Goal: Answer question/provide support: Share knowledge or assist other users

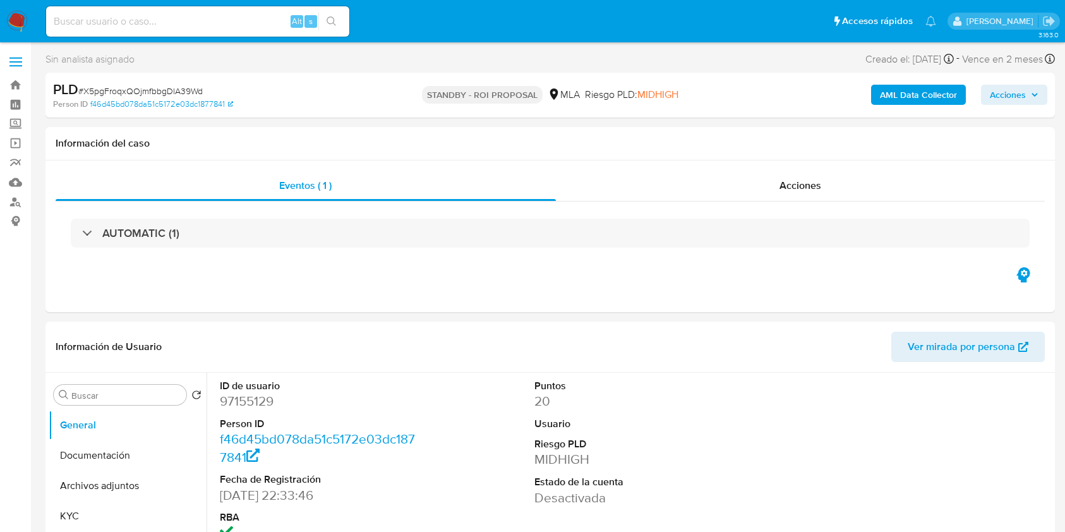
select select "10"
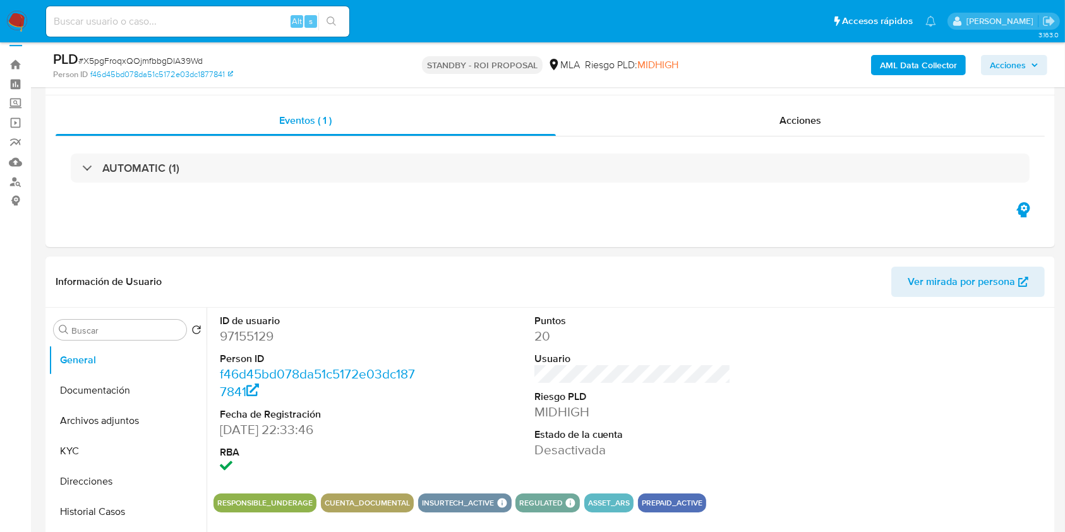
scroll to position [157, 0]
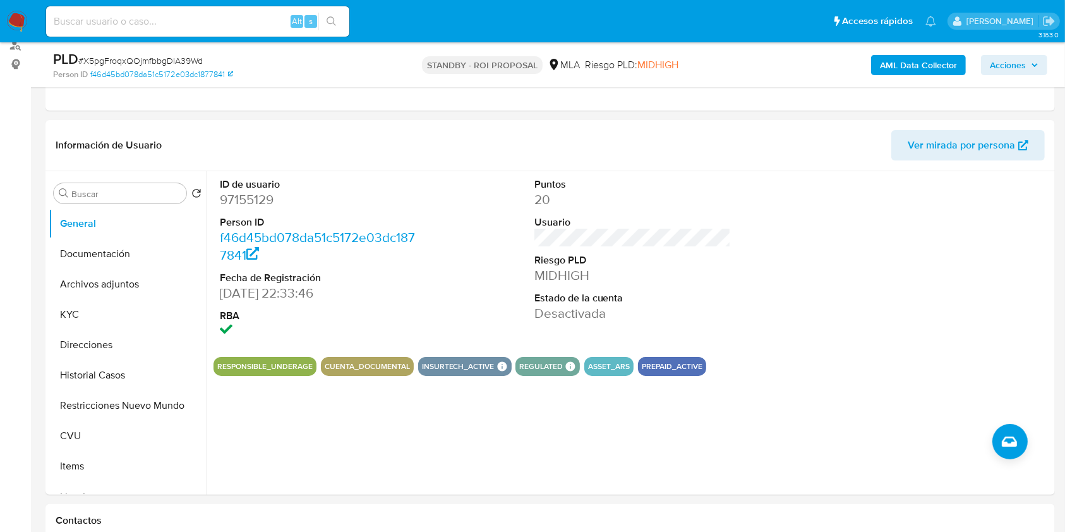
click at [11, 13] on img at bounding box center [16, 21] width 21 height 21
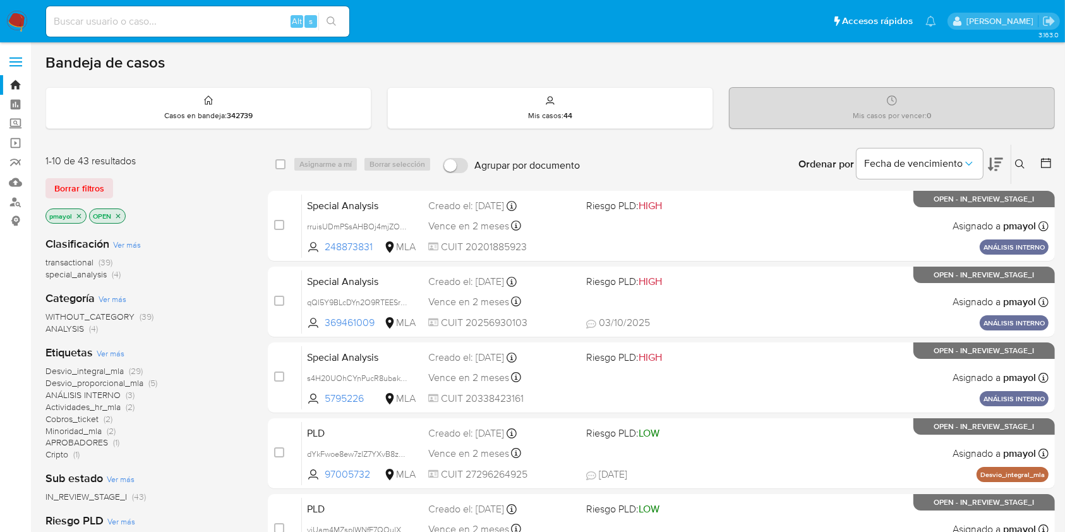
click at [186, 18] on input at bounding box center [197, 21] width 303 height 16
paste input "8GyiEAAl5eHpMvZvajQblX3s"
type input "8GyiEAAl5eHpMvZvajQblX3s"
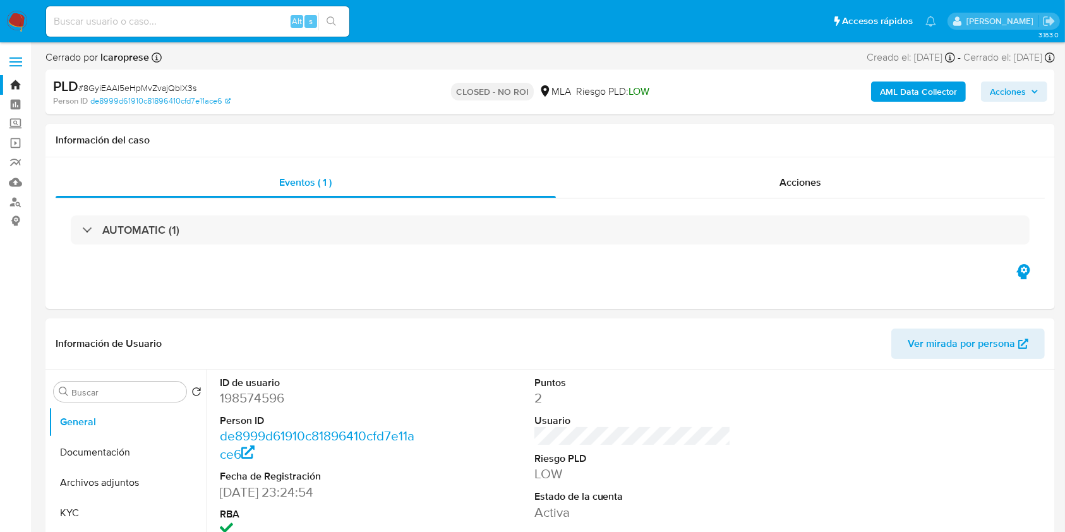
select select "10"
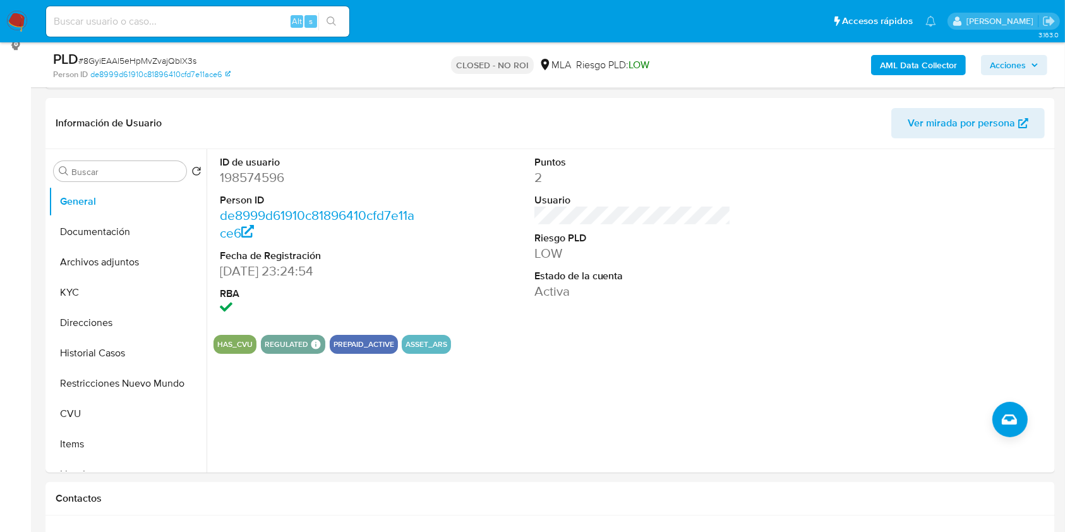
scroll to position [179, 0]
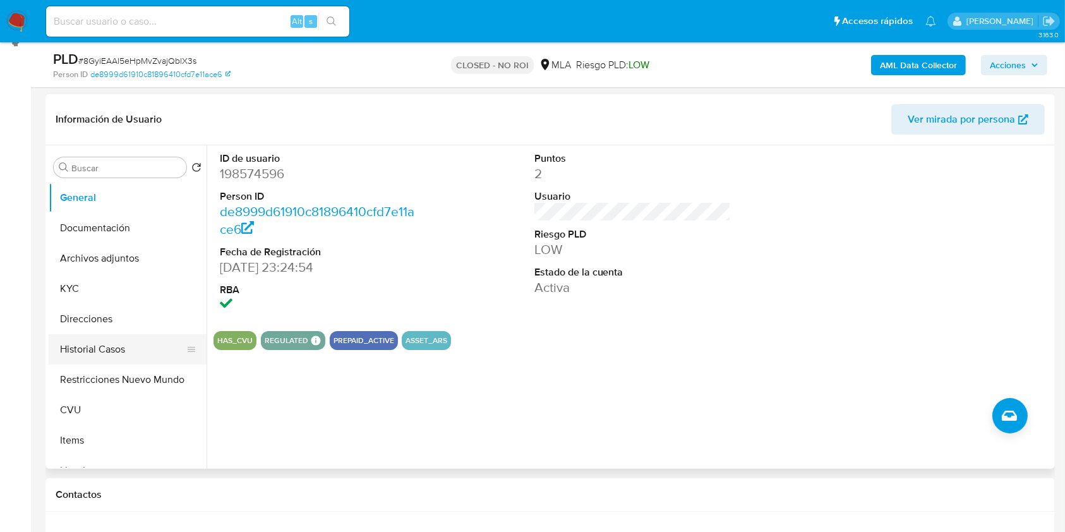
click at [96, 352] on button "Historial Casos" at bounding box center [123, 349] width 148 height 30
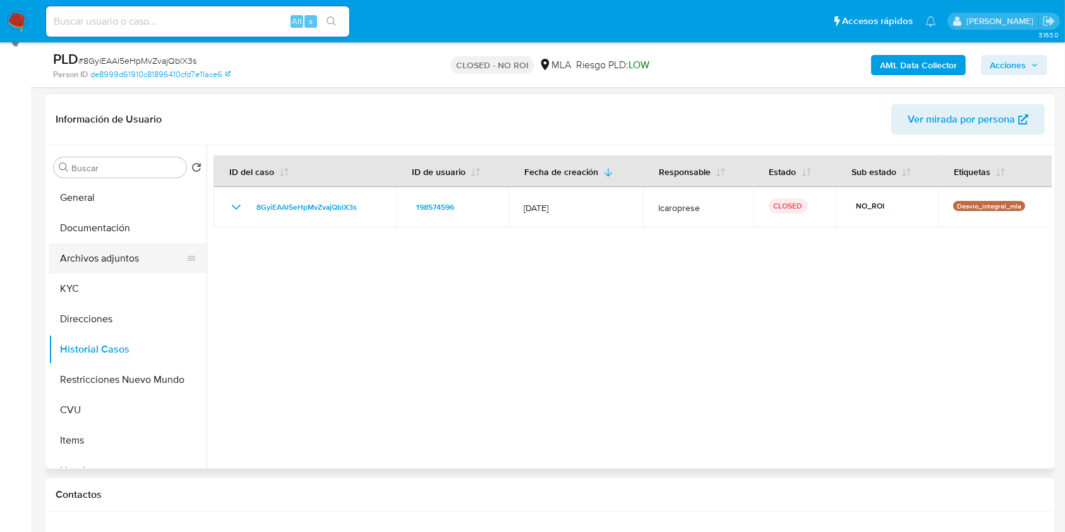
click at [121, 244] on button "Archivos adjuntos" at bounding box center [123, 258] width 148 height 30
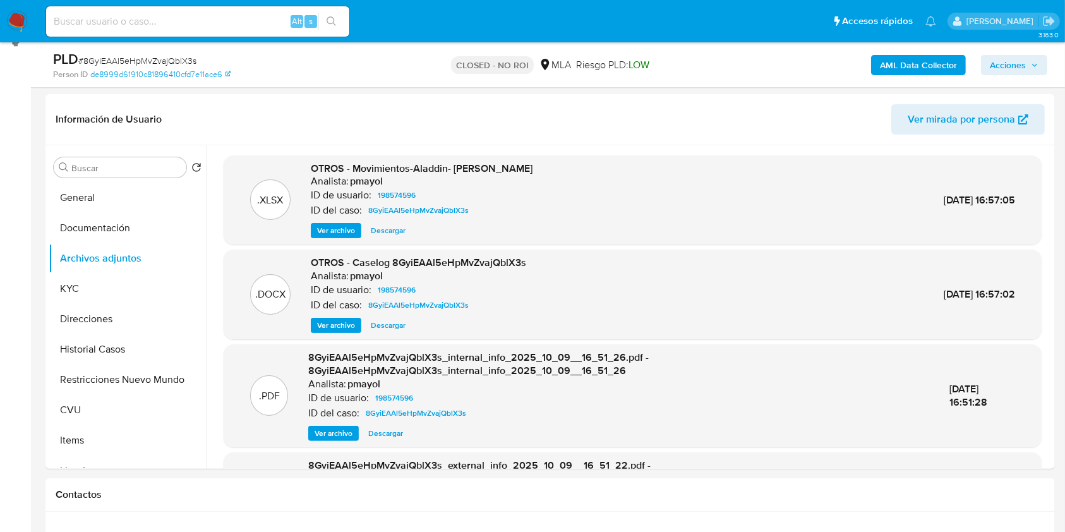
click at [258, 23] on input at bounding box center [197, 21] width 303 height 16
paste input "vjREGK2jaiAO8EOJQBvuncLW"
type input "vjREGK2jaiAO8EOJQBvuncLW"
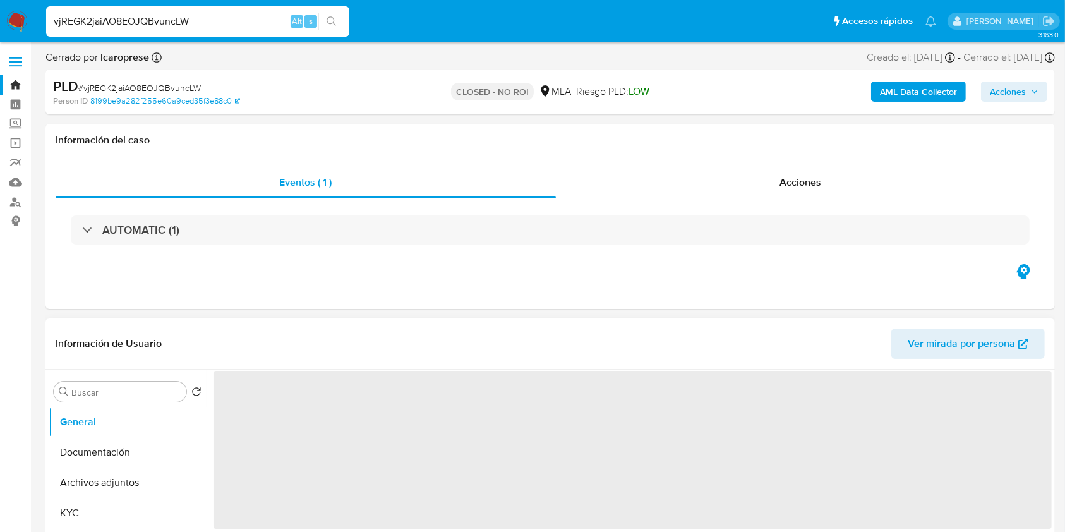
select select "10"
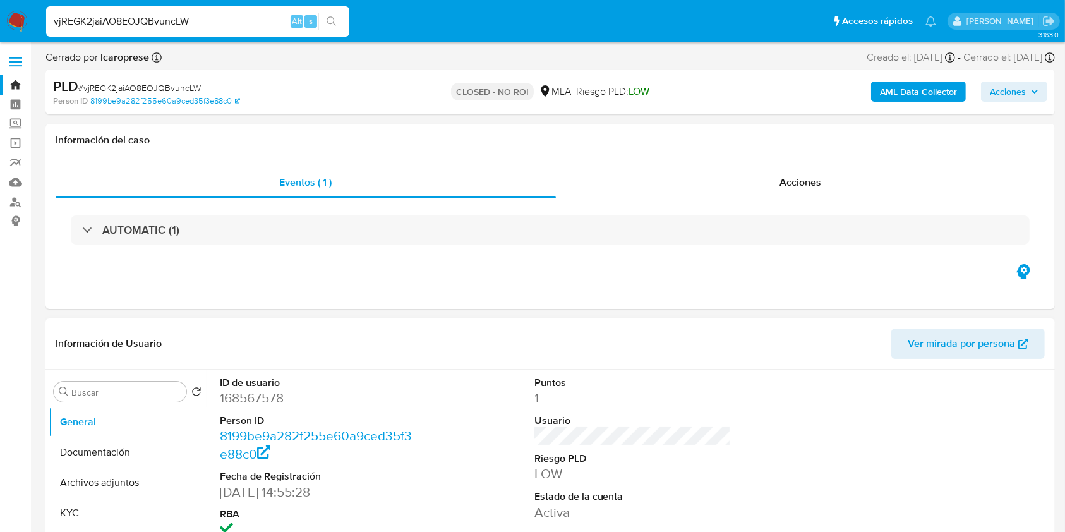
click at [167, 21] on input "vjREGK2jaiAO8EOJQBvuncLW" at bounding box center [197, 21] width 303 height 16
paste input "aU37OJDHSuIlQvR83XZn8R5Y"
type input "aU37OJDHSuIlQvR83XZn8R5Y"
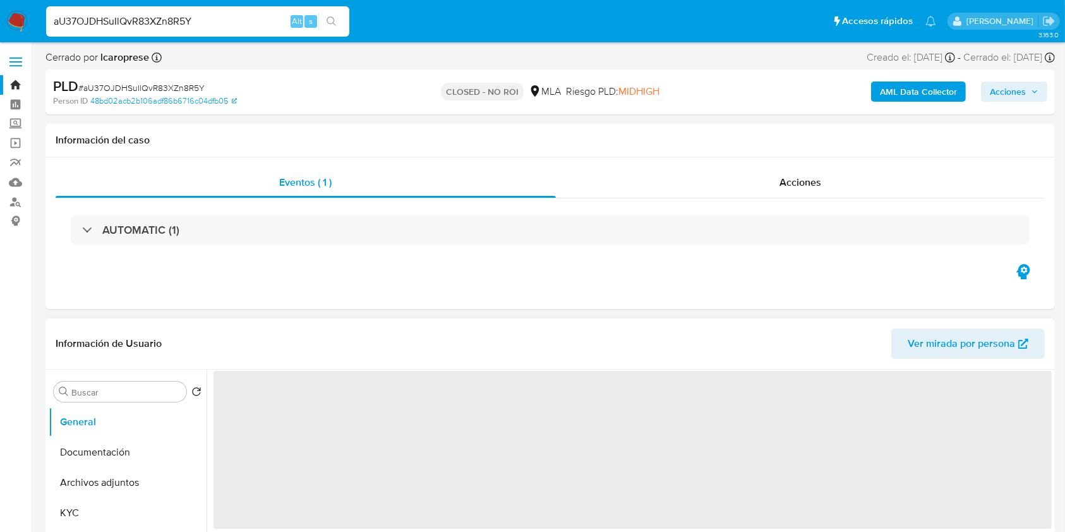
select select "10"
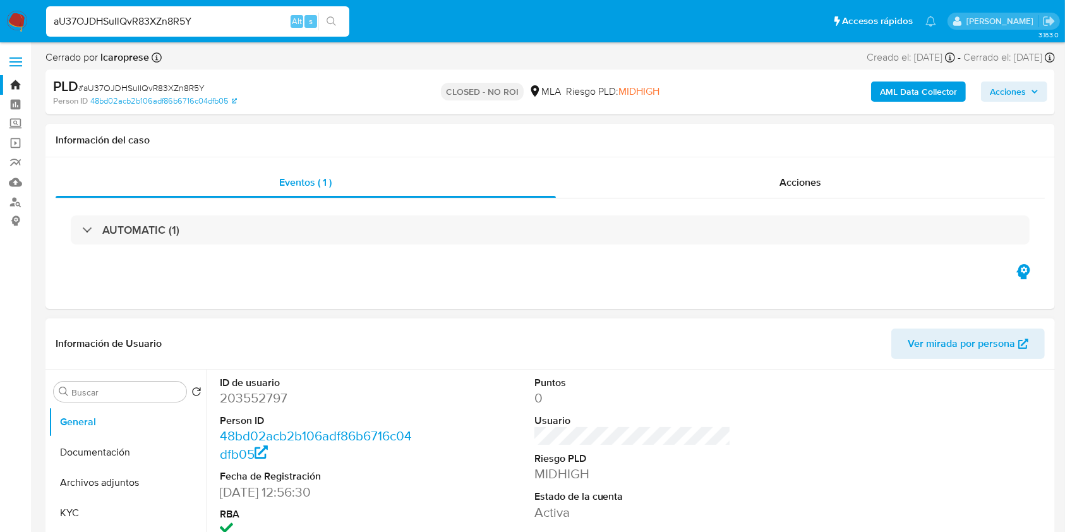
click at [253, 18] on input "aU37OJDHSuIlQvR83XZn8R5Y" at bounding box center [197, 21] width 303 height 16
paste input "wIGkce5rlXDXXsqm1aUv8qxG"
type input "wIGkce5rlXDXXsqm1aUv8qxG"
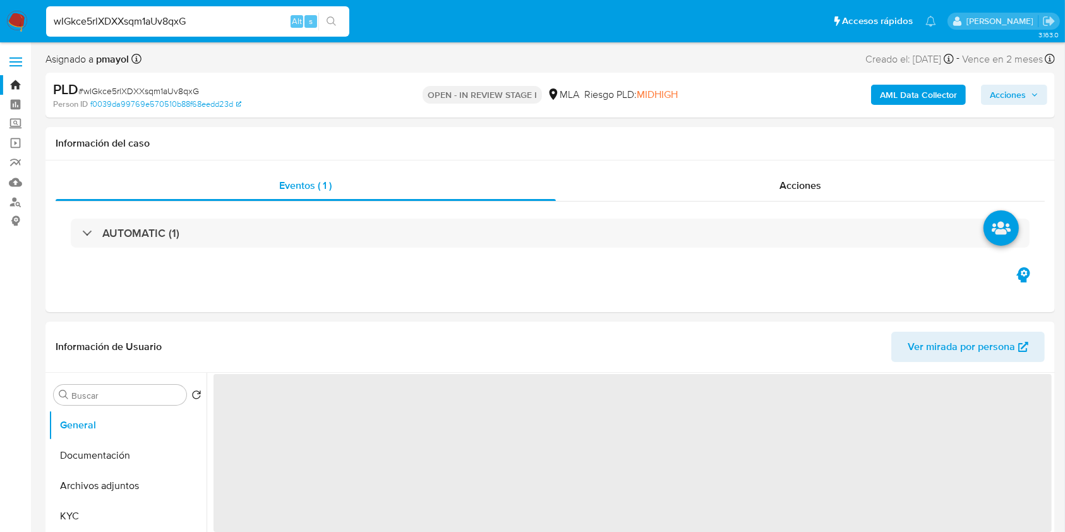
select select "10"
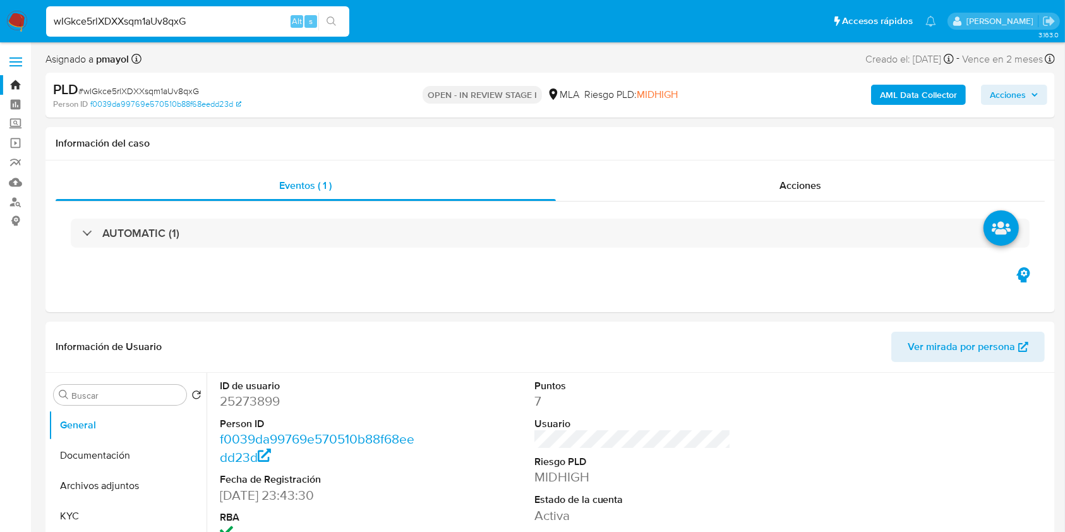
click at [177, 18] on input "wIGkce5rlXDXXsqm1aUv8qxG" at bounding box center [197, 21] width 303 height 16
paste input "gx47Up91s81q6d9QPWfOIpgK"
type input "gx47Up91s81q6d9QPWfOIpgK"
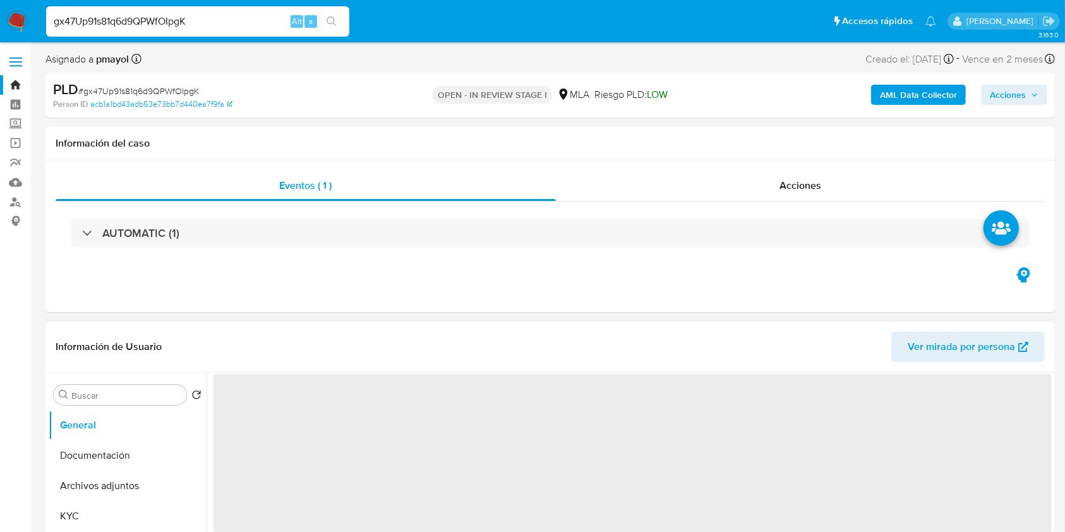
select select "10"
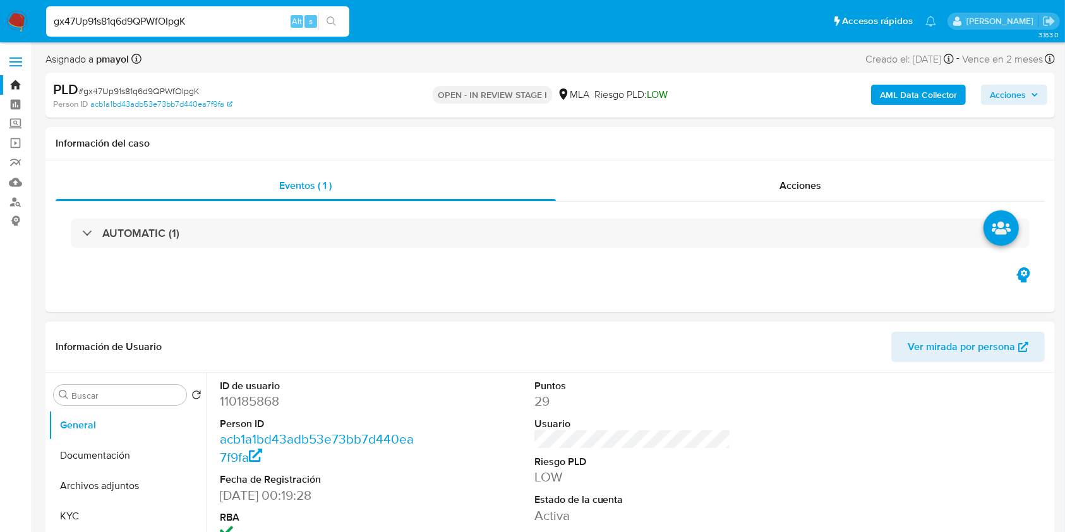
click at [187, 16] on input "gx47Up91s81q6d9QPWfOIpgK" at bounding box center [197, 21] width 303 height 16
paste input "ranm6zYj1V2sv6ho0F2IZNuB"
type input "ranm6zYj1V2sv6ho0F2IZNuB"
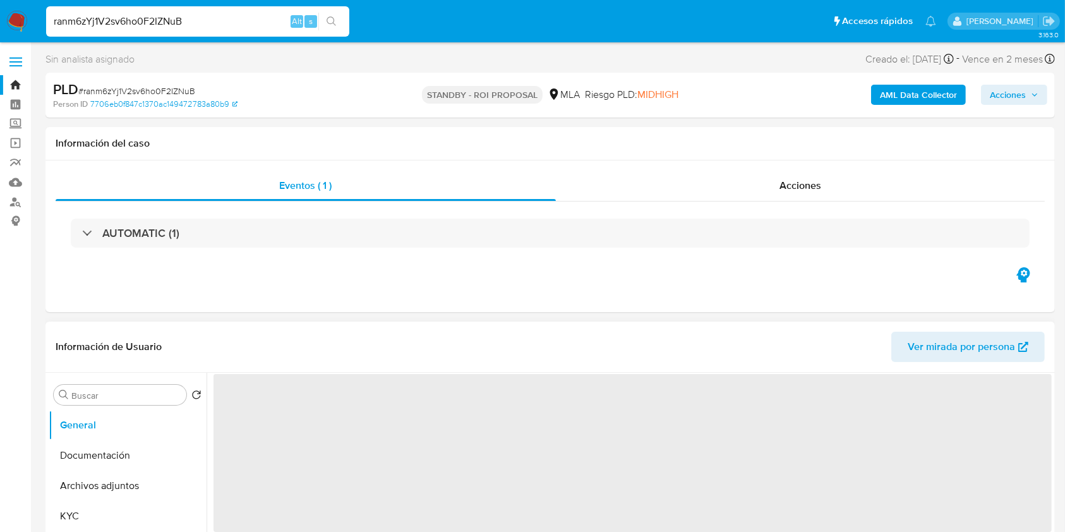
select select "10"
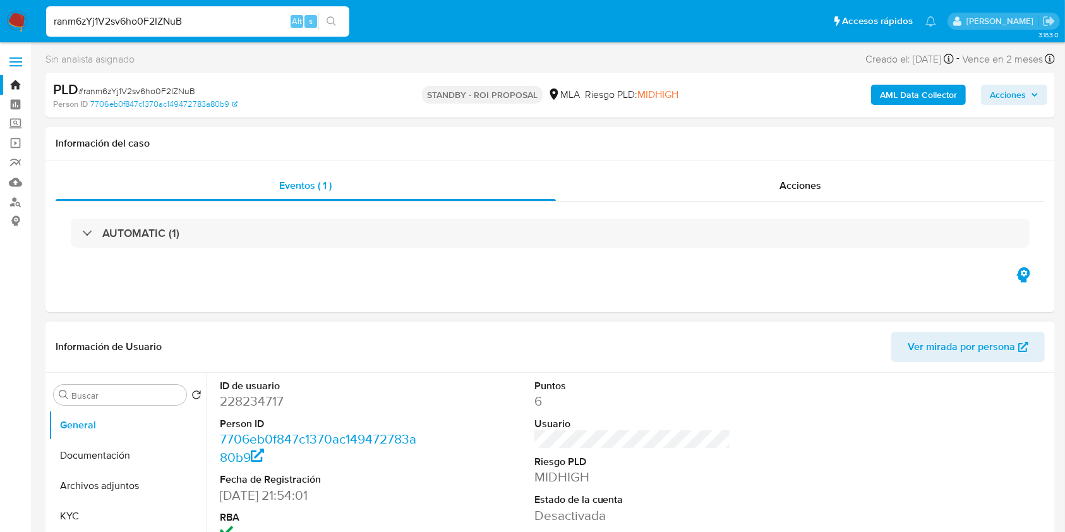
click at [226, 27] on input "ranm6zYj1V2sv6ho0F2IZNuB" at bounding box center [197, 21] width 303 height 16
paste input "PC1ZTcIZxAXH7G32ADYvwvee"
type input "PC1ZTcIZxAXH7G32ADYvwvee"
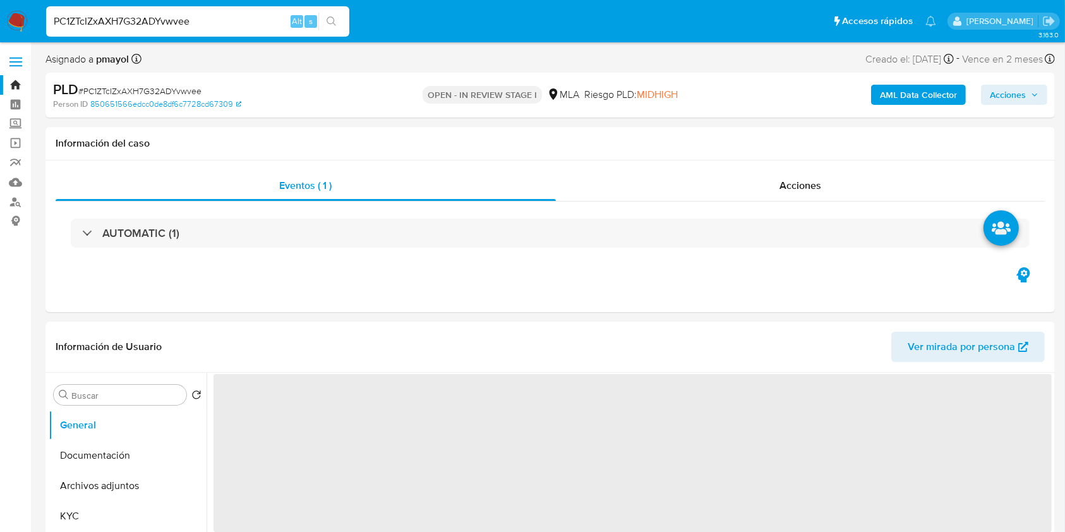
select select "10"
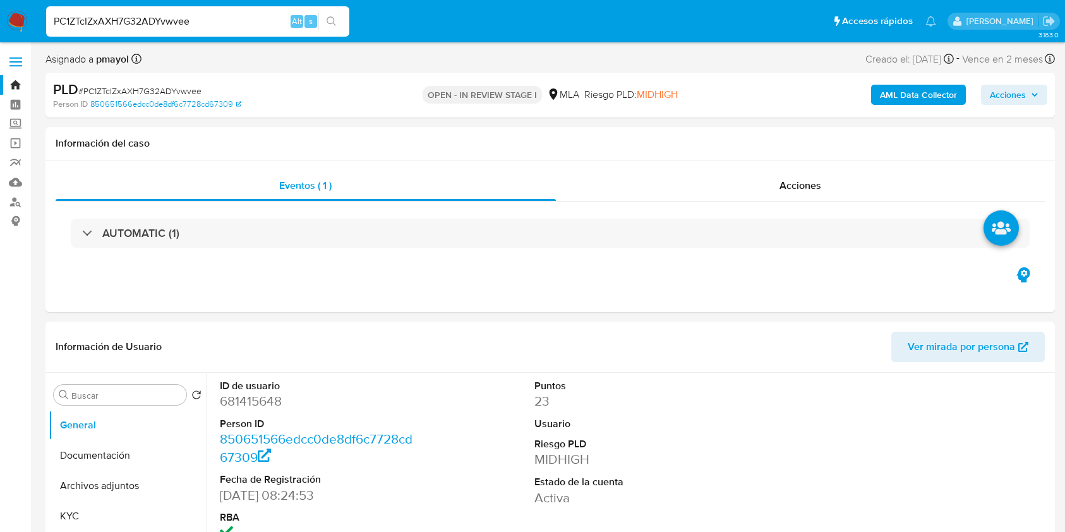
select select "10"
click at [223, 21] on input "PC1ZTcIZxAXH7G32ADYvwvee" at bounding box center [197, 21] width 303 height 16
type input "MptRjR000iIP39ehsfoJ1hb9"
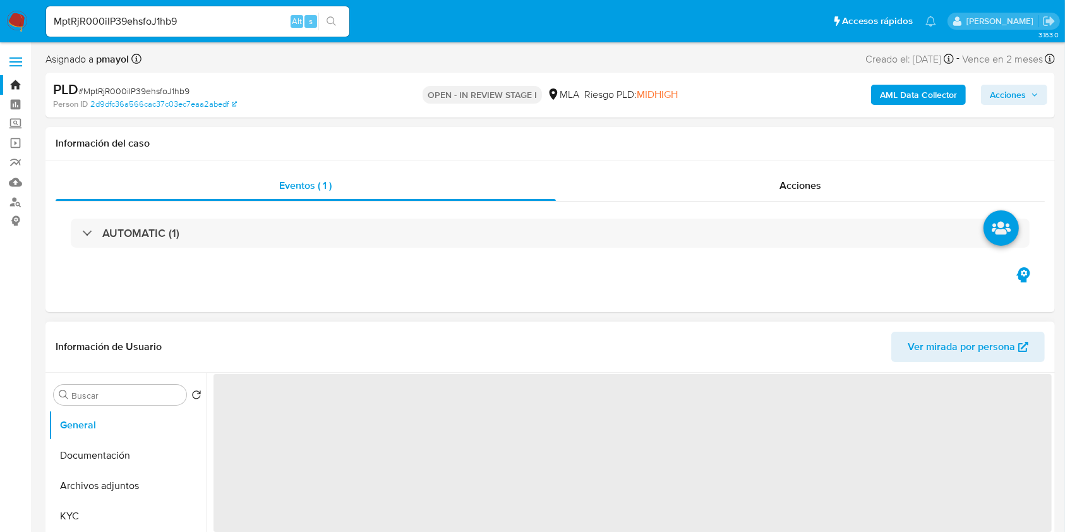
select select "10"
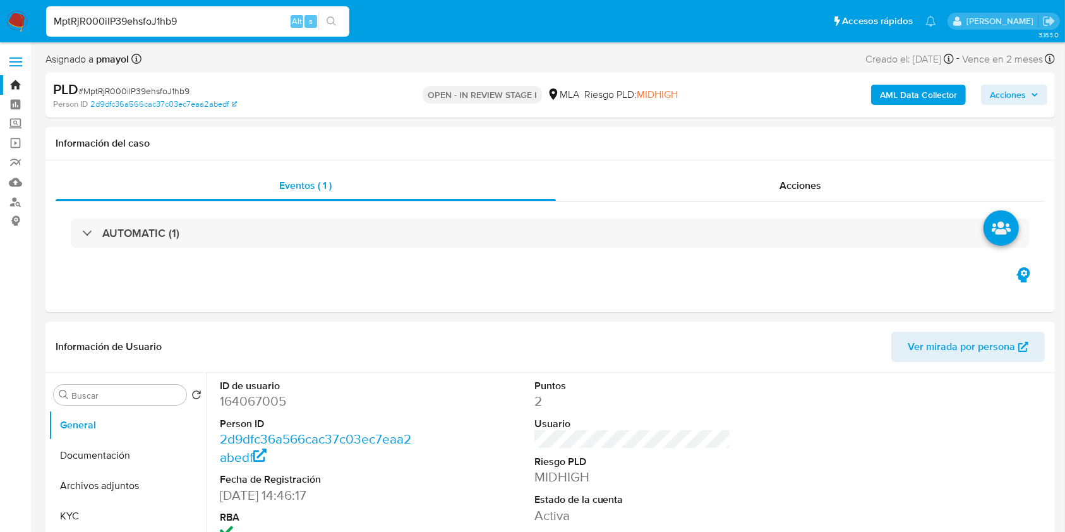
click at [244, 23] on input "MptRjR000iIP39ehsfoJ1hb9" at bounding box center [197, 21] width 303 height 16
paste input "QP4u7MinbvfZpNj4mNTvWJ02"
type input "QP4u7MinbvfZpNj4mNTvWJ02"
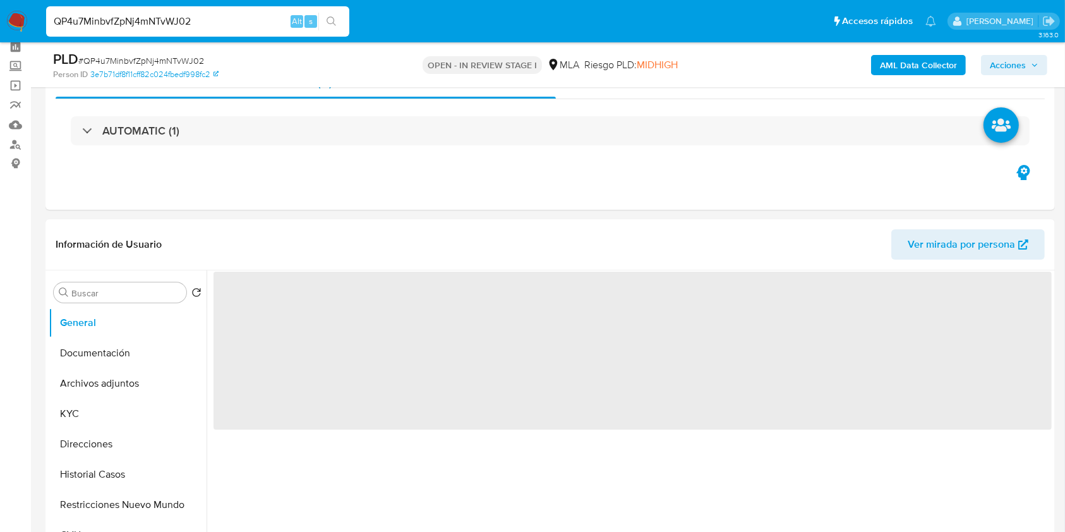
select select "10"
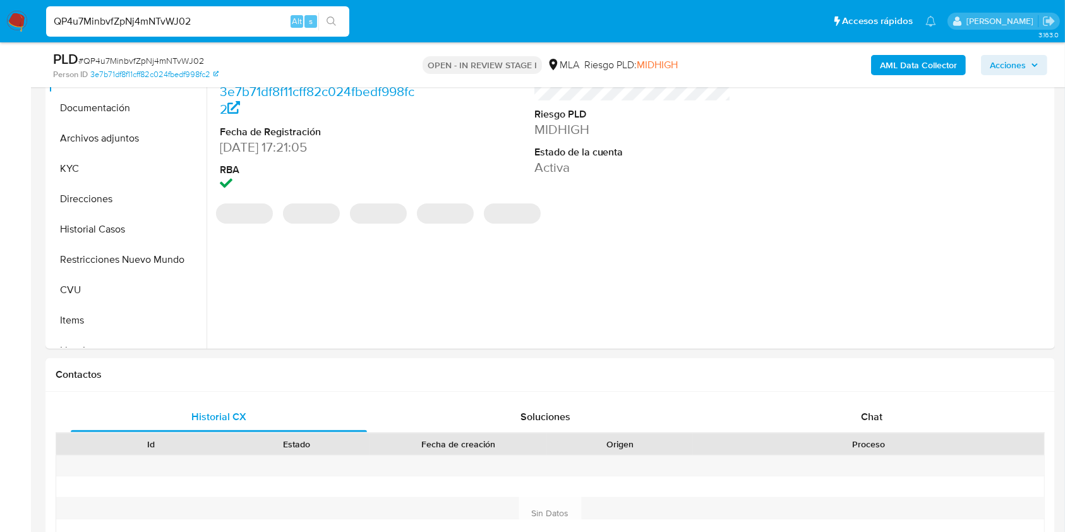
scroll to position [405, 0]
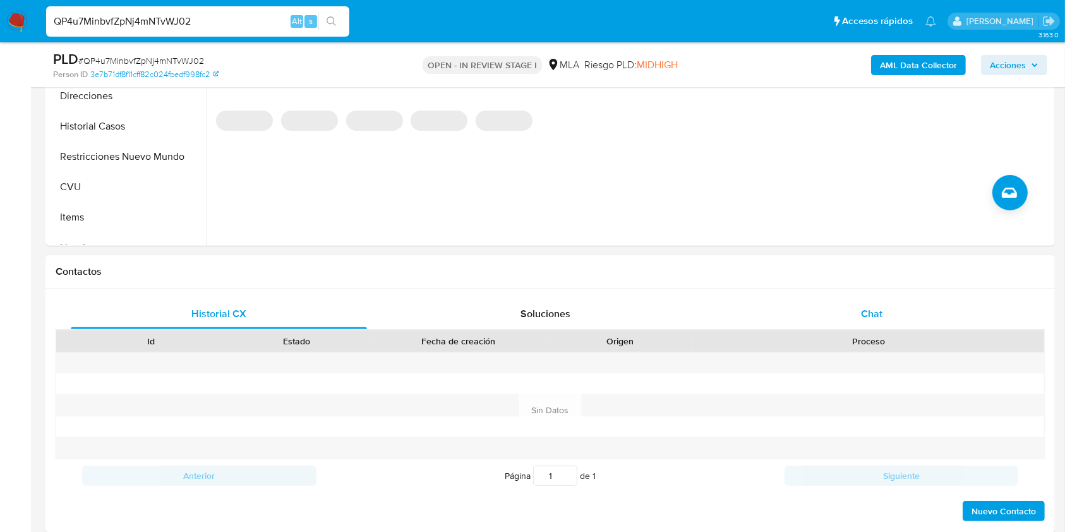
click at [868, 313] on span "Chat" at bounding box center [871, 313] width 21 height 15
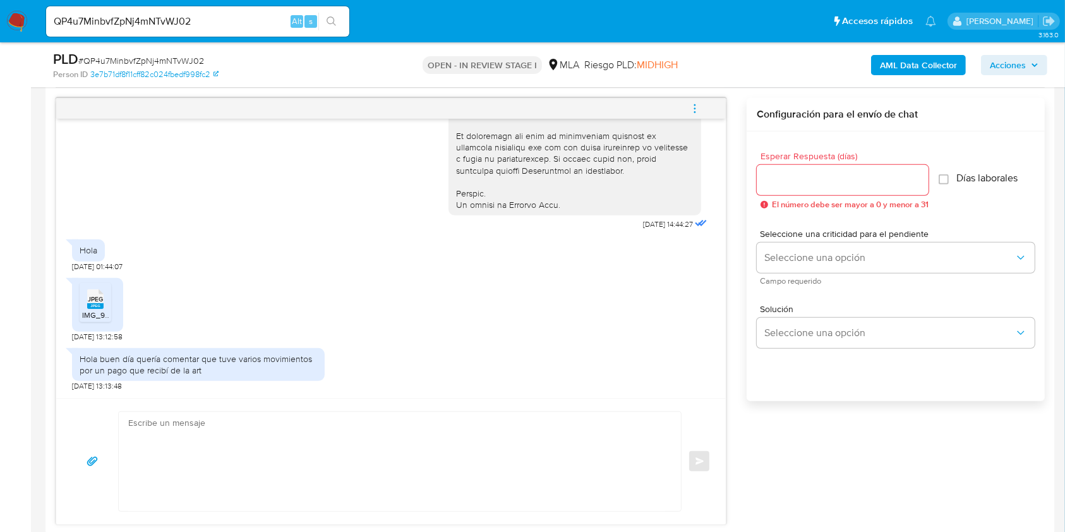
scroll to position [662, 0]
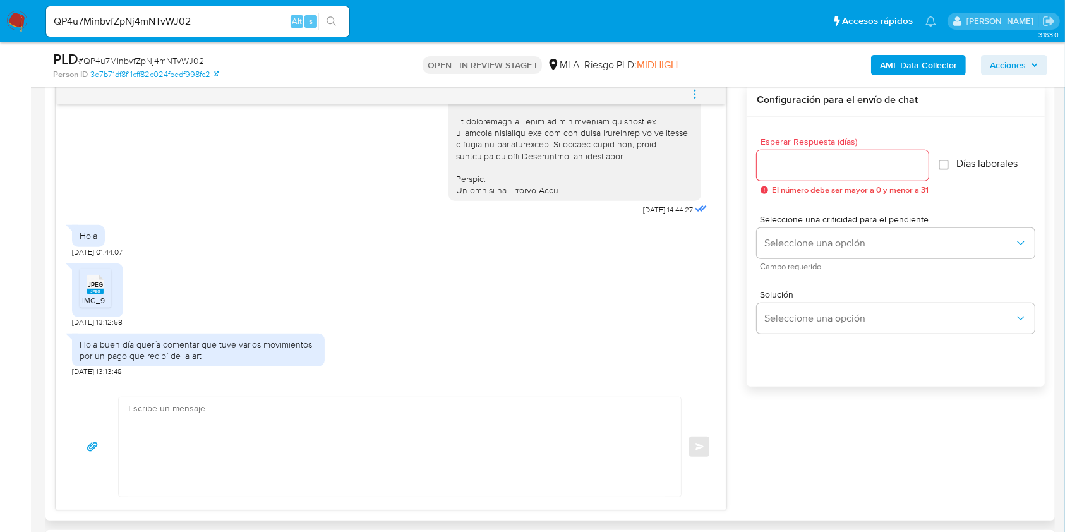
click at [95, 280] on span "JPEG" at bounding box center [95, 284] width 15 height 8
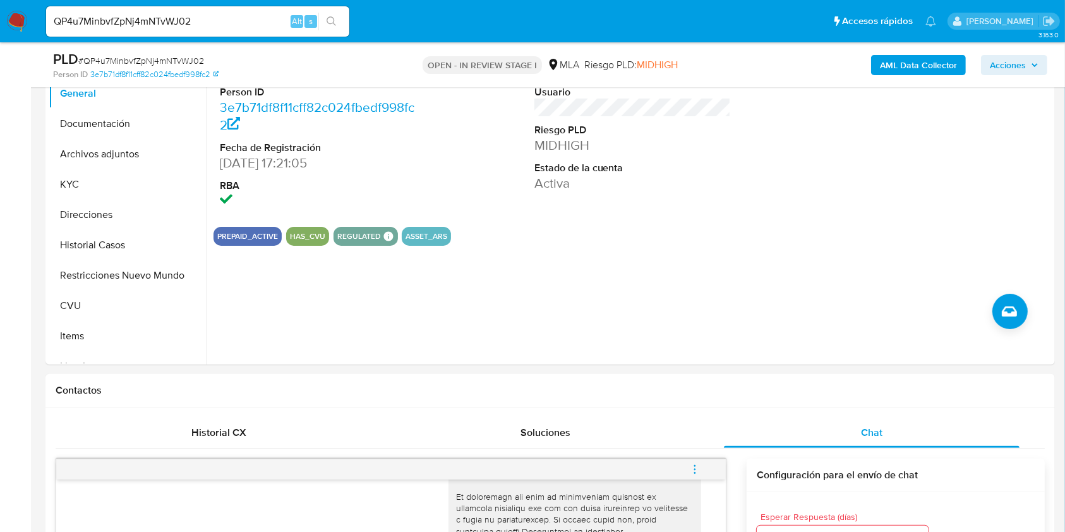
scroll to position [144, 0]
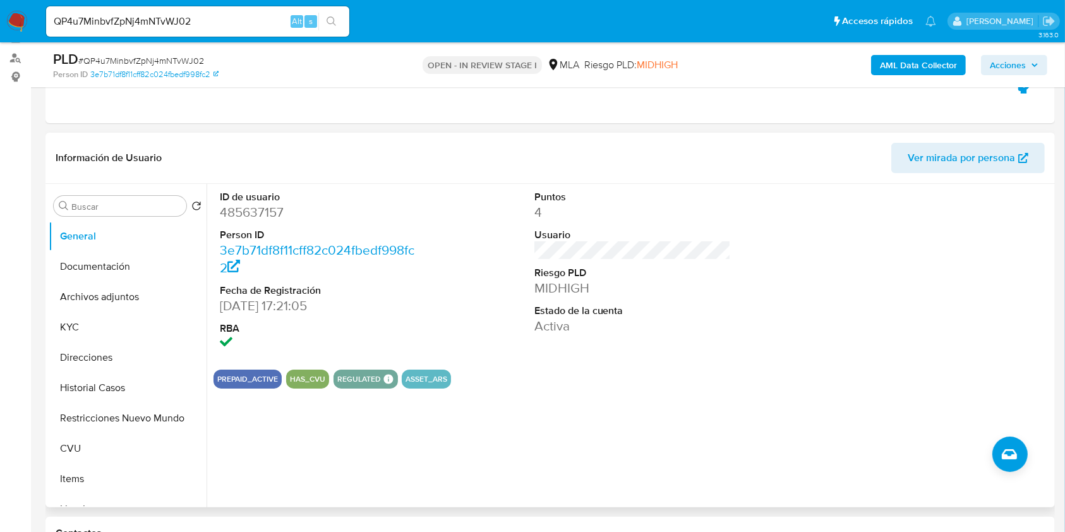
click at [261, 224] on dl "ID de usuario 485637157 Person ID 3e7b71df8f11cff82c024fbedf998fc2 Fecha de Reg…" at bounding box center [318, 271] width 197 height 163
click at [254, 215] on dd "485637157" at bounding box center [318, 212] width 197 height 18
copy dd "485637157"
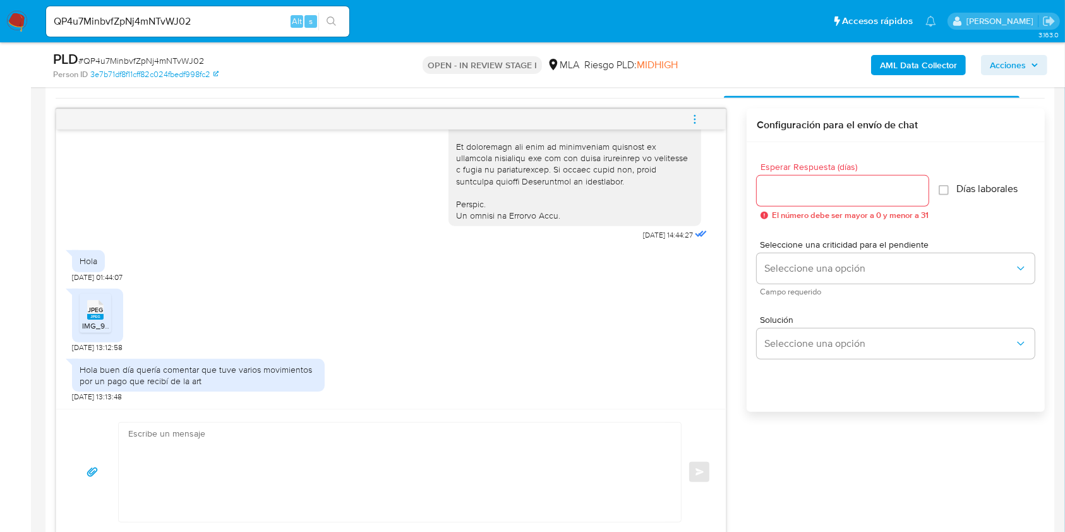
scroll to position [662, 0]
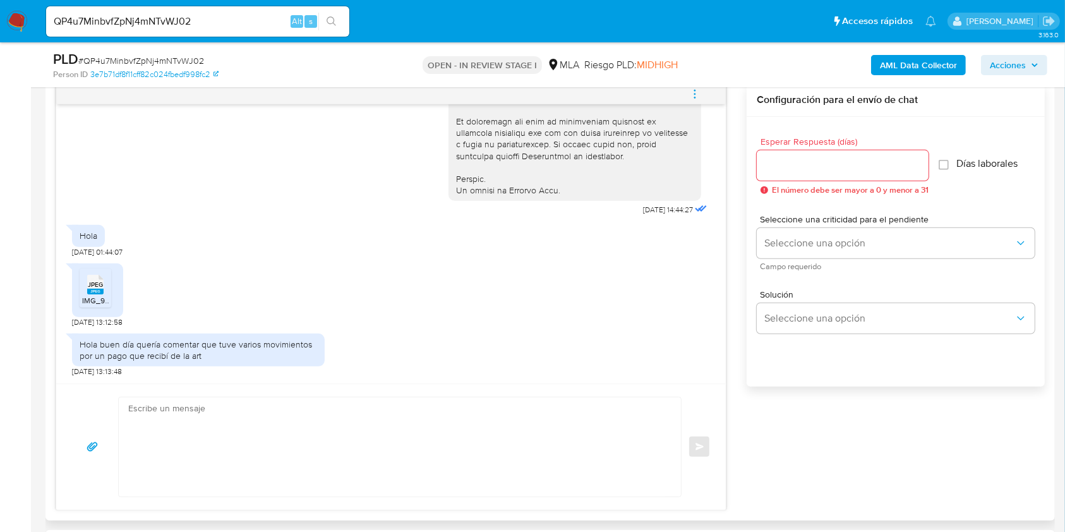
click at [490, 426] on textarea at bounding box center [396, 446] width 537 height 99
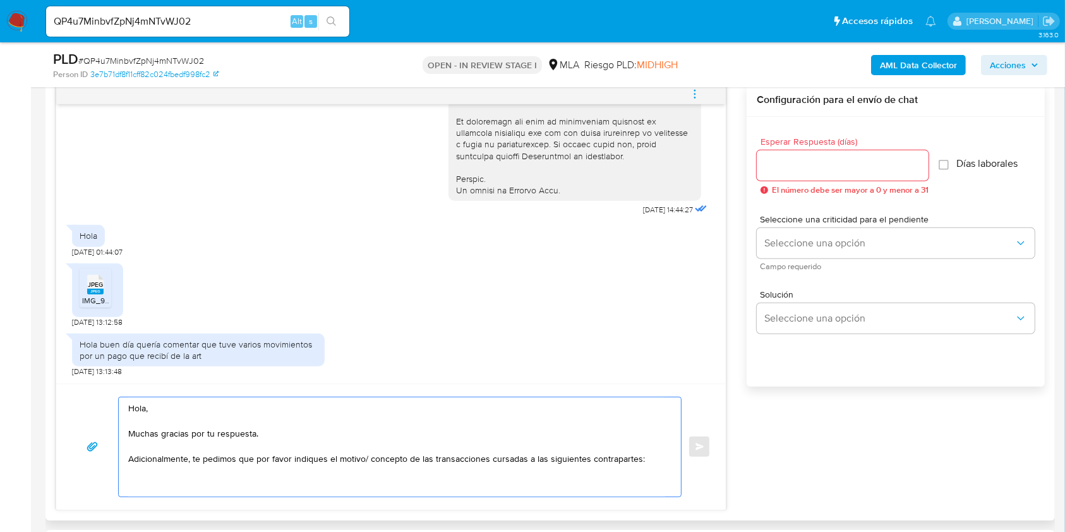
paste textarea "- Emiliano Sebastián Dos Anjos De Brito - CUIT 20279333234 (ACTIVIDAD: Servicio…"
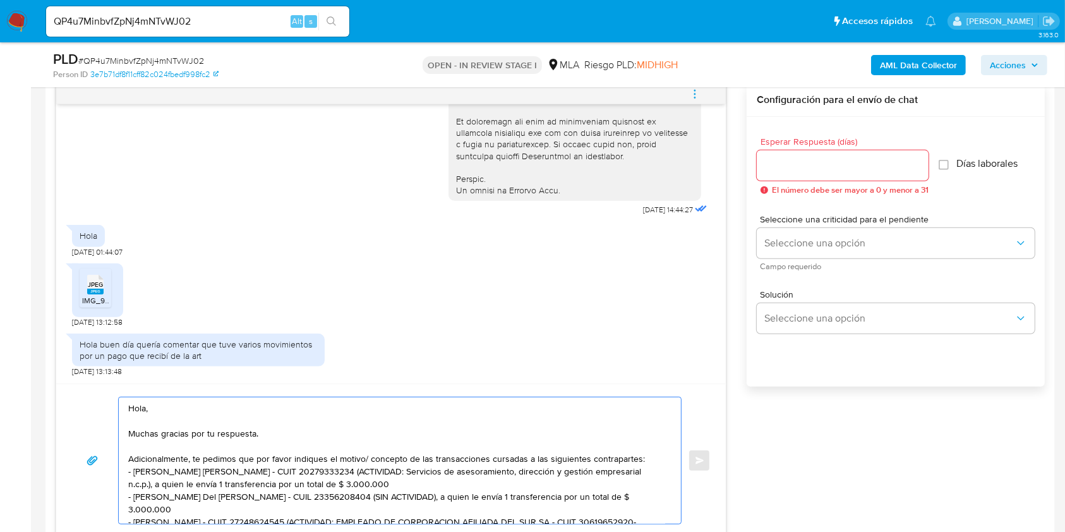
scroll to position [20, 0]
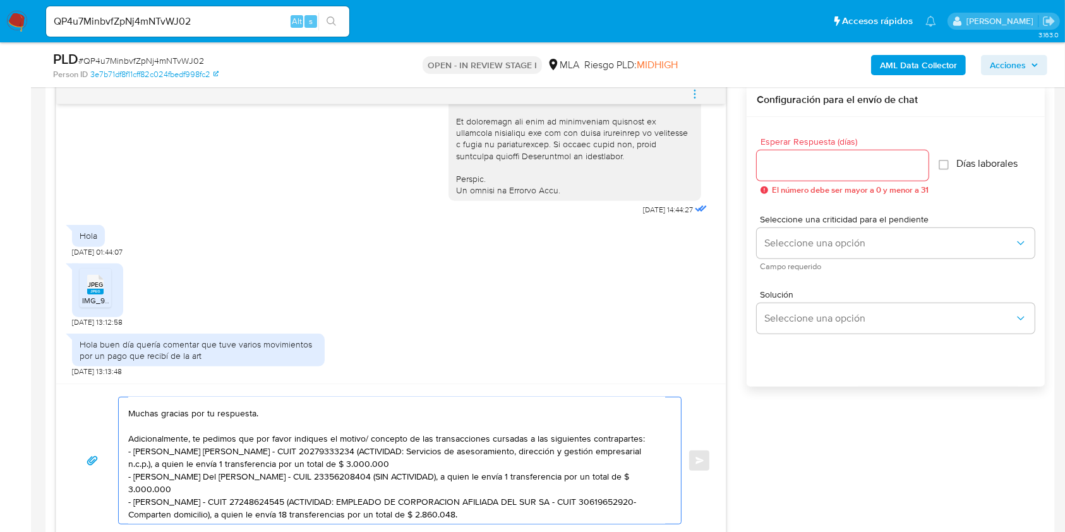
click at [382, 462] on textarea "Hola, Muchas gracias por tu respuesta. Adicionalmente, te pedimos que por favor…" at bounding box center [396, 460] width 537 height 126
drag, startPoint x: 414, startPoint y: 464, endPoint x: 283, endPoint y: 452, distance: 131.9
click at [283, 452] on textarea "Hola, Muchas gracias por tu respuesta. Adicionalmente, te pedimos que por favor…" at bounding box center [396, 460] width 537 height 126
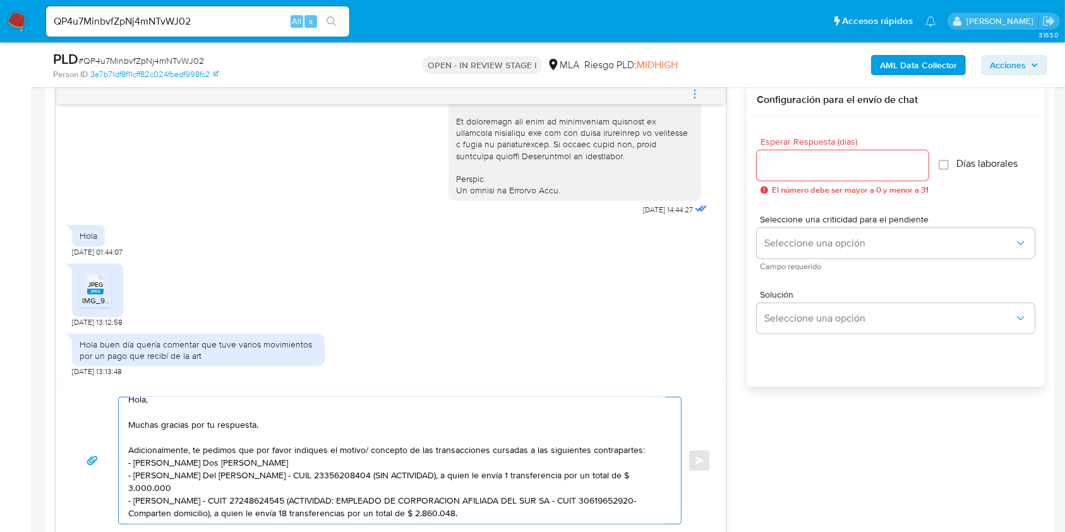
scroll to position [11, 0]
drag, startPoint x: 622, startPoint y: 472, endPoint x: 312, endPoint y: 473, distance: 310.1
click at [312, 473] on textarea "Hola, Muchas gracias por tu respuesta. Adicionalmente, te pedimos que por favor…" at bounding box center [396, 460] width 537 height 126
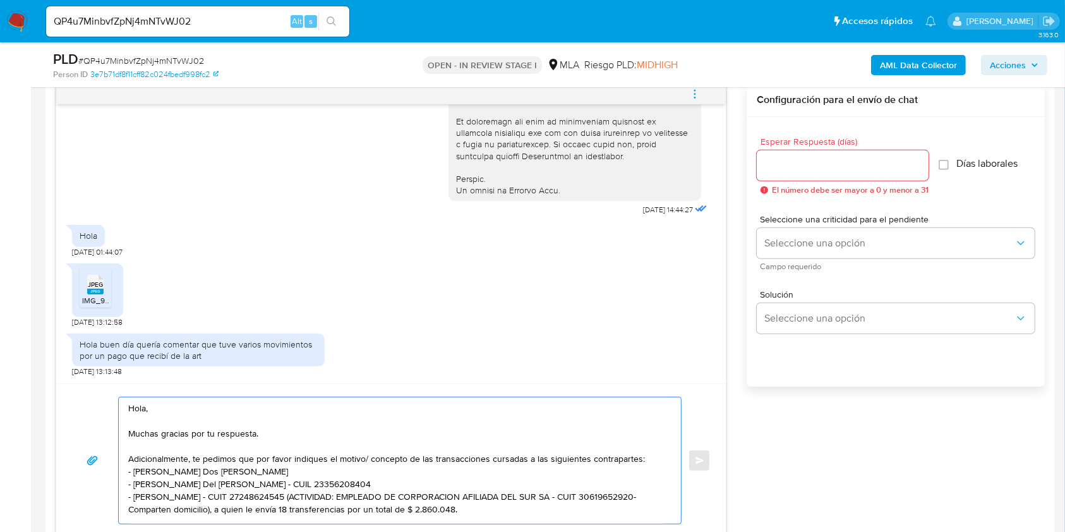
drag, startPoint x: 536, startPoint y: 497, endPoint x: 345, endPoint y: 486, distance: 190.4
click at [345, 486] on textarea "Hola, Muchas gracias por tu respuesta. Adicionalmente, te pedimos que por favor…" at bounding box center [396, 460] width 537 height 126
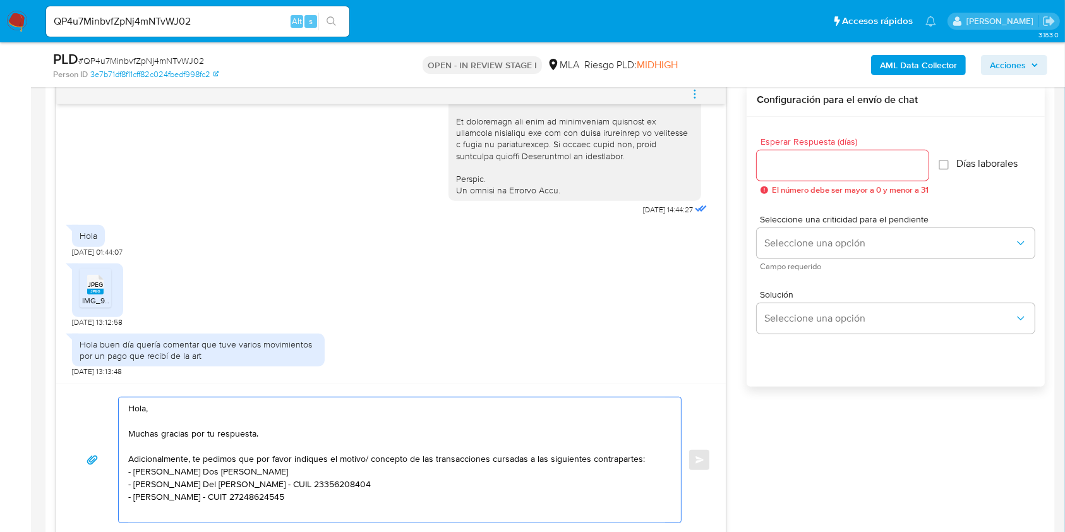
scroll to position [0, 0]
paste textarea "- Silvina Del Valle Paz - CUIL 27334779098 (ACTIVIDAD: EMPLEADO DE CORPORACION …"
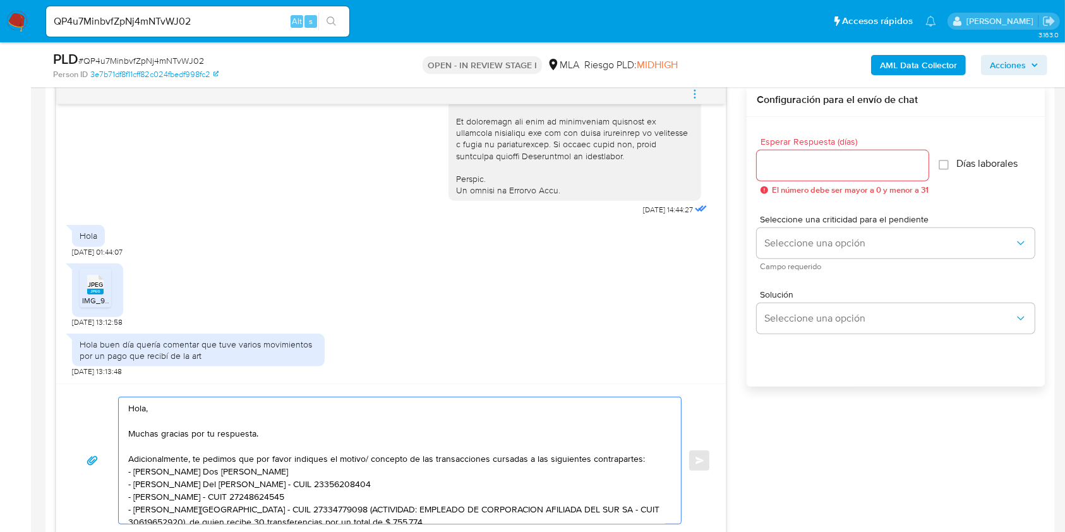
scroll to position [7, 0]
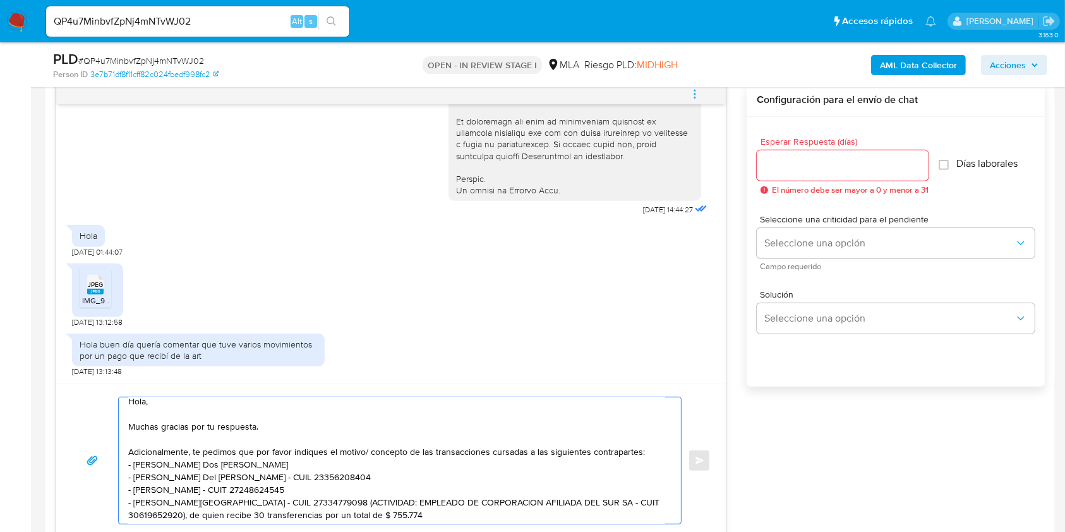
drag, startPoint x: 380, startPoint y: 510, endPoint x: 295, endPoint y: 503, distance: 85.0
click at [295, 503] on textarea "Hola, Muchas gracias por tu respuesta. Adicionalmente, te pedimos que por favor…" at bounding box center [396, 460] width 537 height 126
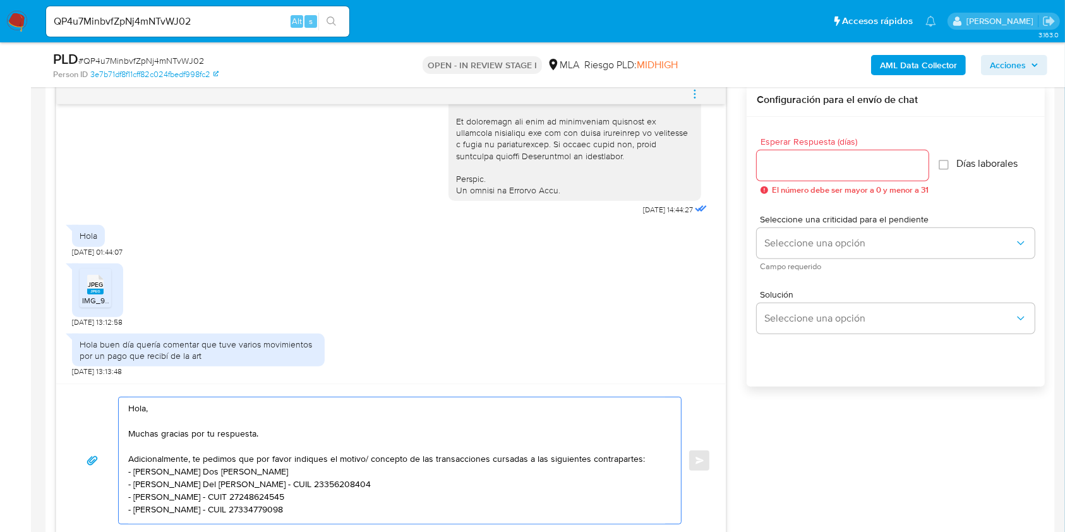
click at [530, 452] on textarea "Hola, Muchas gracias por tu respuesta. Adicionalmente, te pedimos que por favor…" at bounding box center [396, 460] width 537 height 126
click at [455, 498] on textarea "Hola, Muchas gracias por tu respuesta. Adicionalmente, te pedimos que por favor…" at bounding box center [396, 460] width 537 height 126
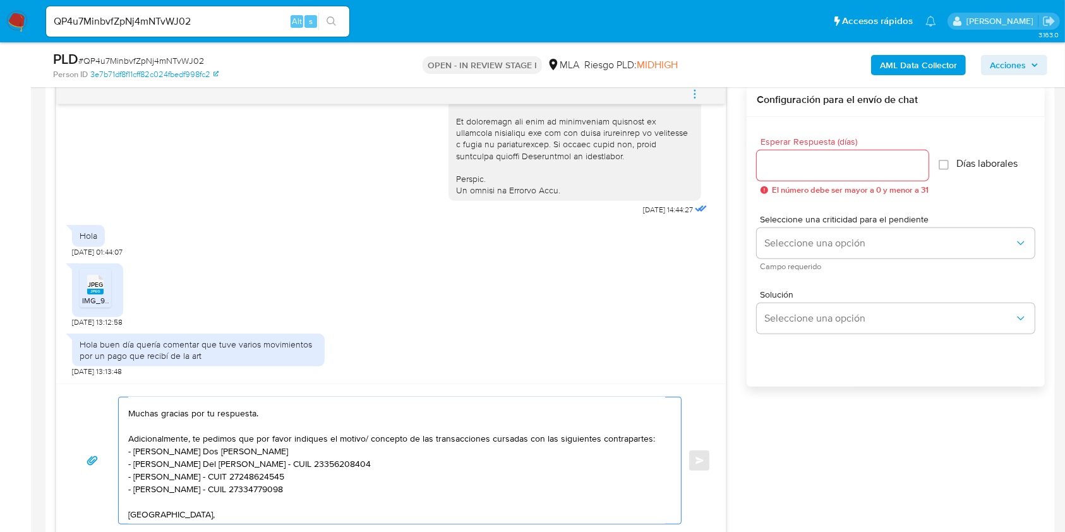
scroll to position [33, 0]
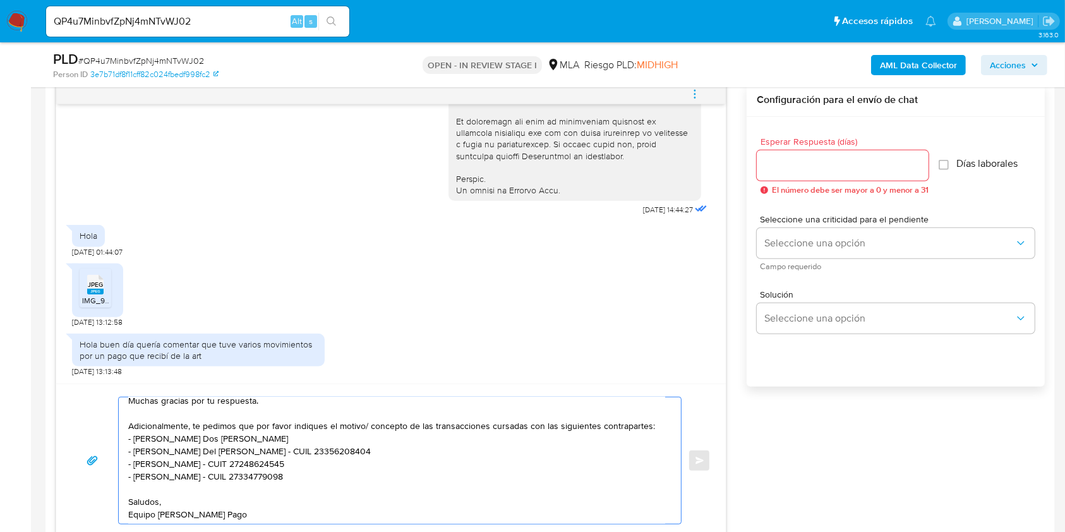
type textarea "Hola, Muchas gracias por tu respuesta. Adicionalmente, te pedimos que por favor…"
click at [851, 162] on input "Esperar Respuesta (días)" at bounding box center [843, 165] width 172 height 16
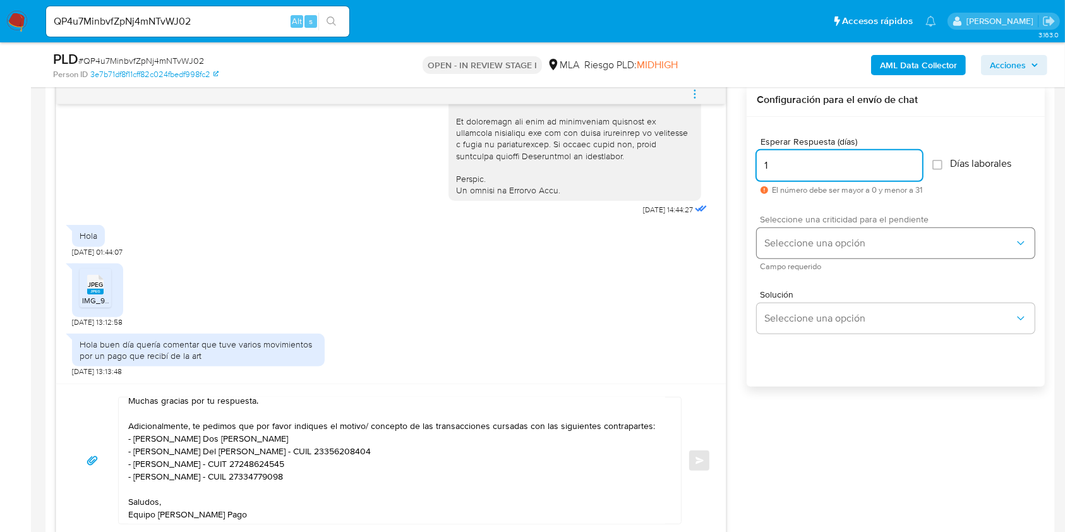
type input "1"
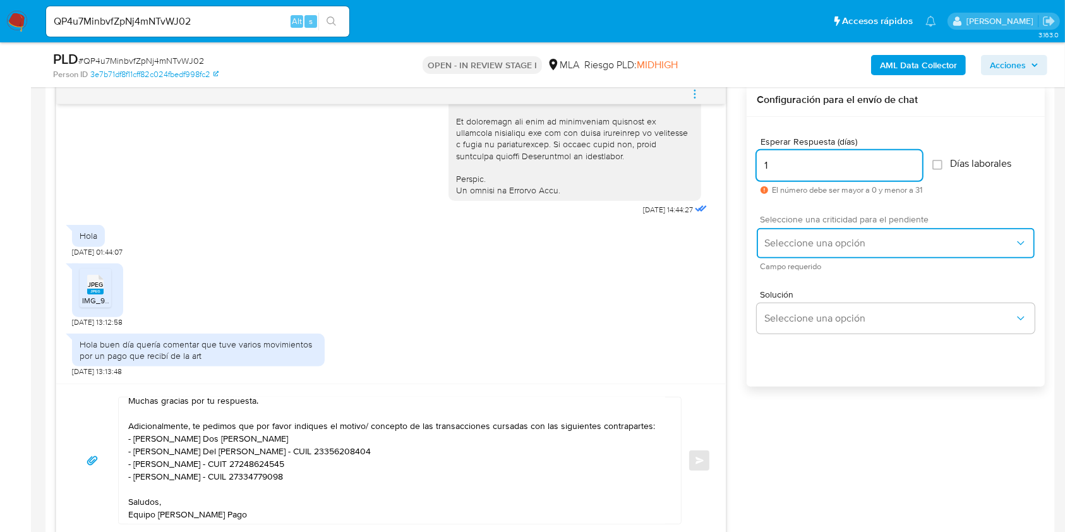
click at [793, 247] on span "Seleccione una opción" at bounding box center [889, 243] width 250 height 13
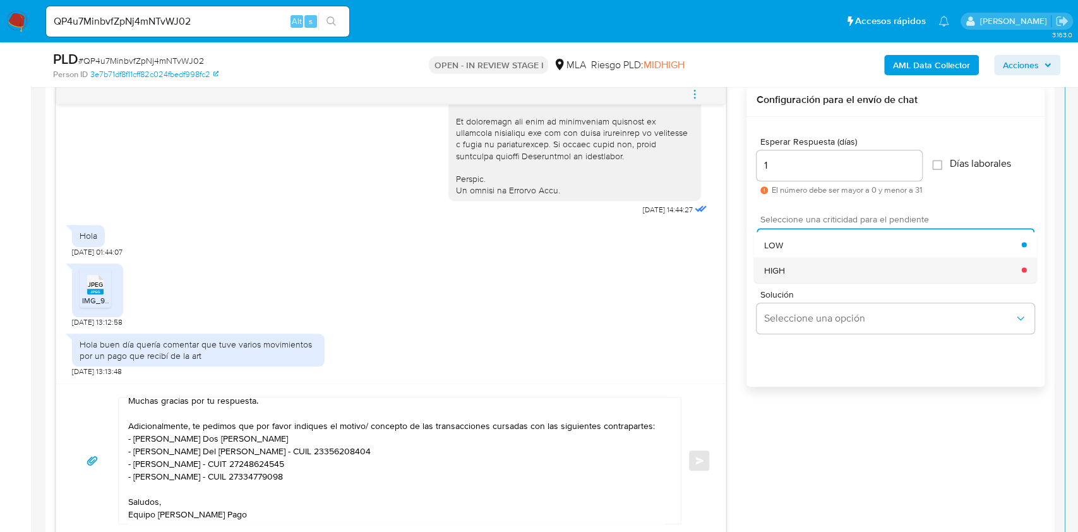
click at [784, 271] on span "HIGH" at bounding box center [774, 269] width 21 height 11
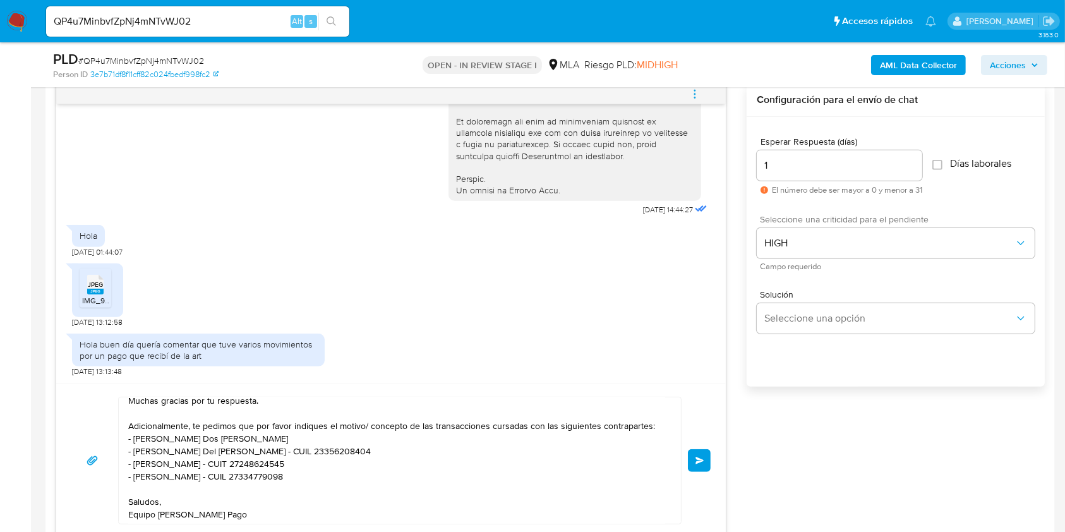
click at [692, 457] on button "Enviar" at bounding box center [699, 460] width 23 height 23
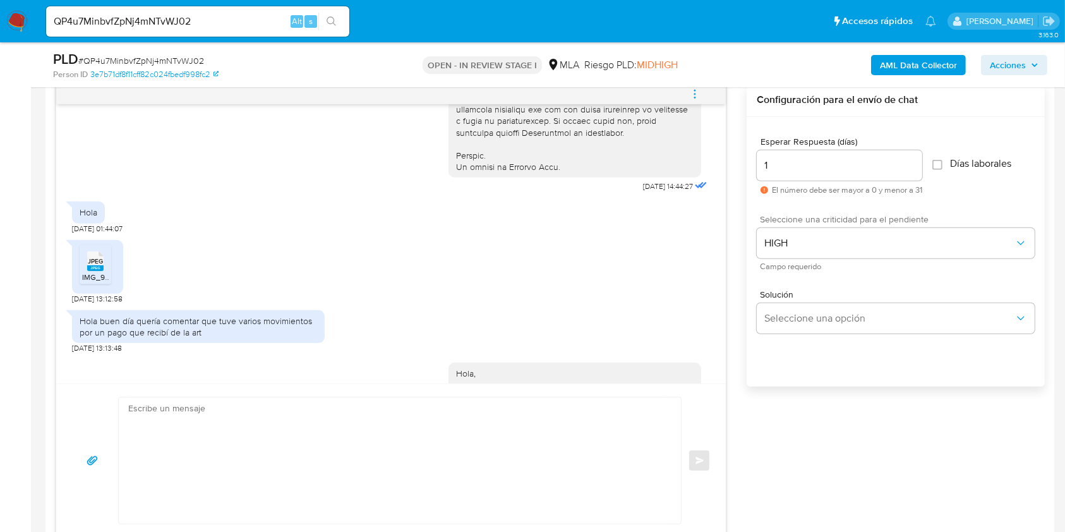
scroll to position [803, 0]
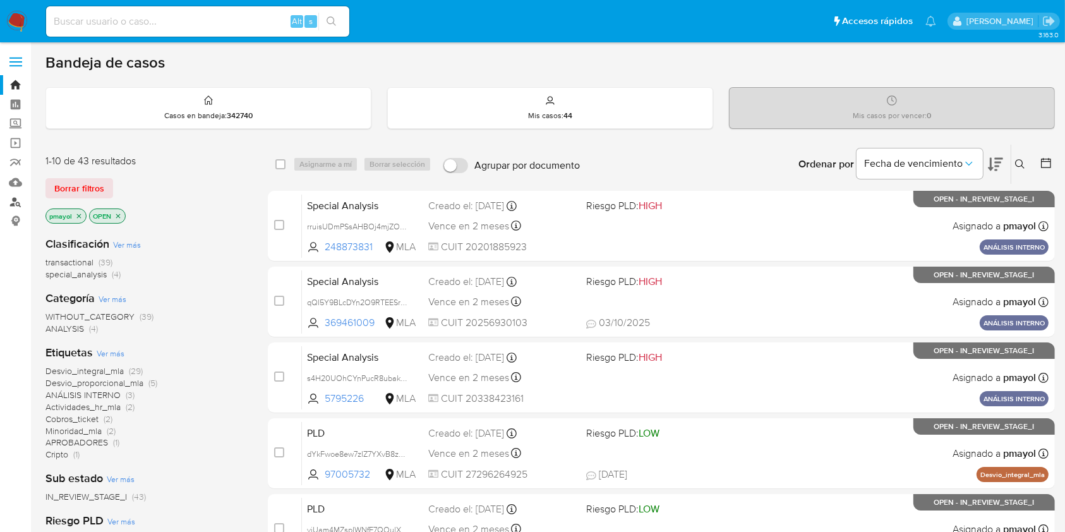
click at [11, 200] on link "Buscador de personas" at bounding box center [75, 202] width 150 height 20
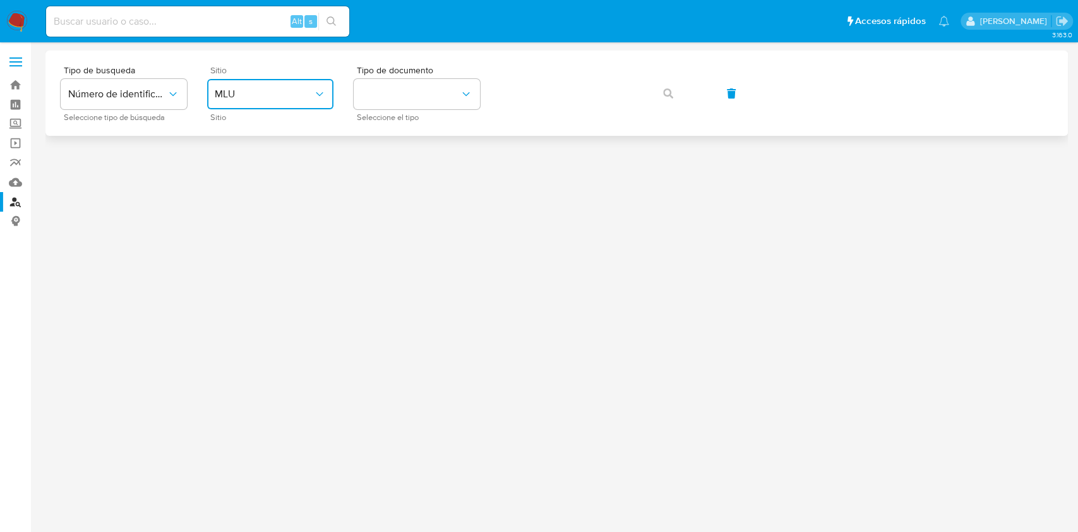
click at [308, 104] on button "MLU" at bounding box center [270, 94] width 126 height 30
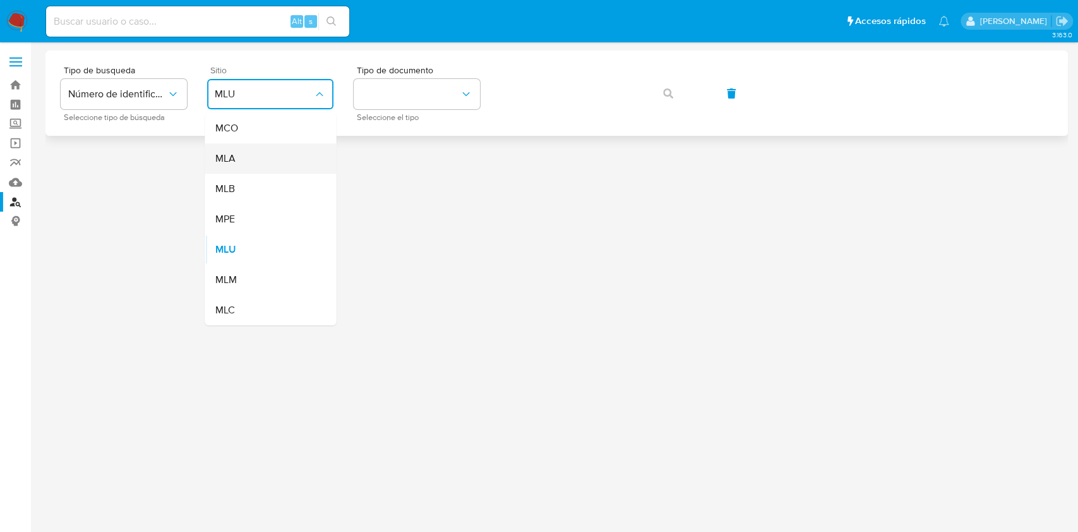
click at [287, 148] on div "MLA" at bounding box center [267, 158] width 104 height 30
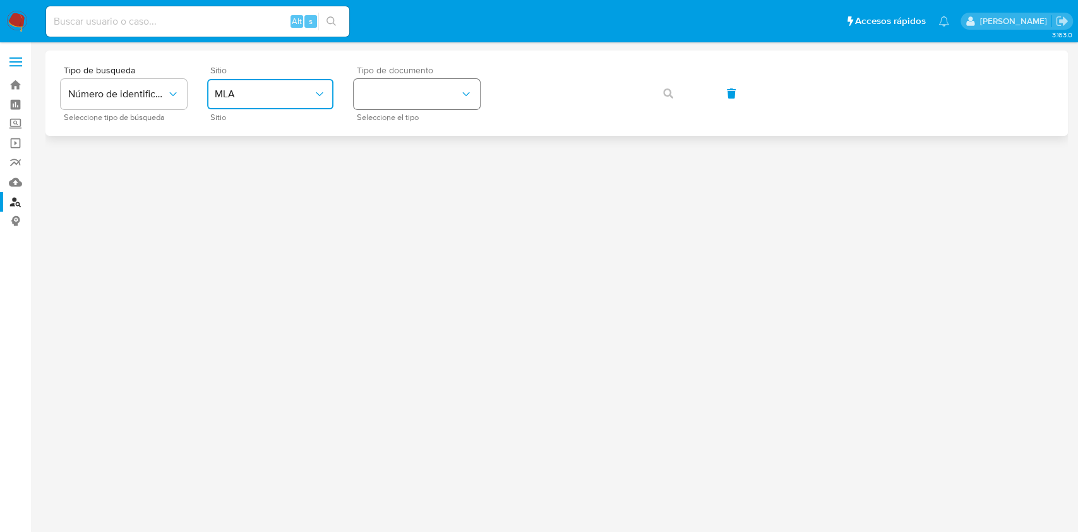
click at [410, 87] on button "identificationType" at bounding box center [417, 94] width 126 height 30
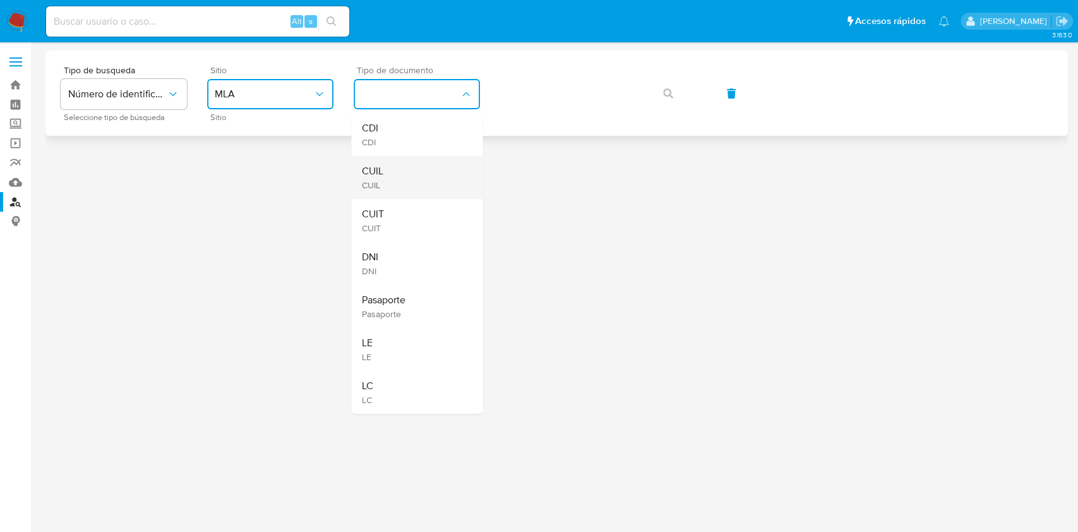
click at [393, 171] on div "CUIL CUIL" at bounding box center [413, 177] width 104 height 43
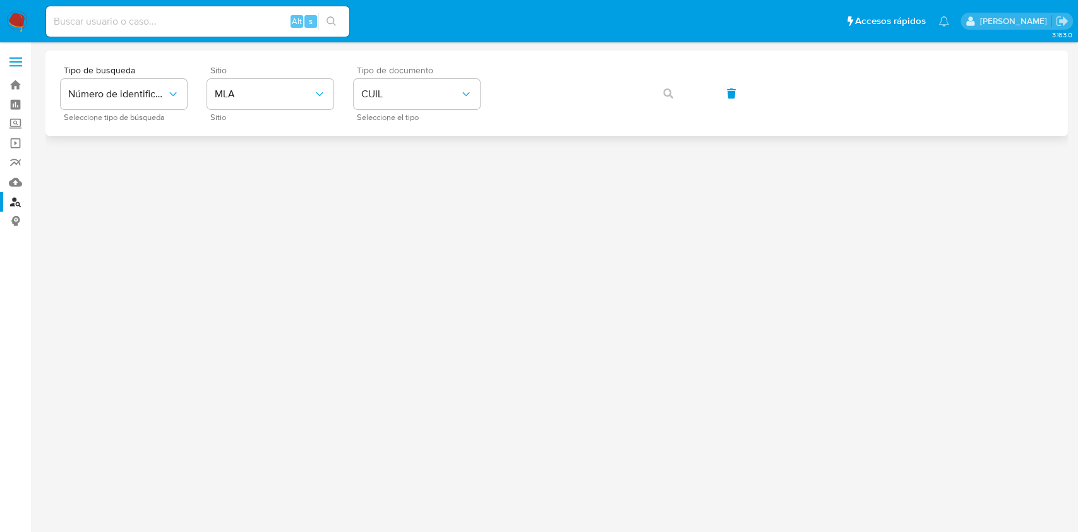
click at [499, 114] on div "Tipo de busqueda Número de identificación Seleccione tipo de búsqueda Sitio MLA…" at bounding box center [557, 93] width 992 height 55
click at [671, 97] on icon "button" at bounding box center [668, 93] width 10 height 10
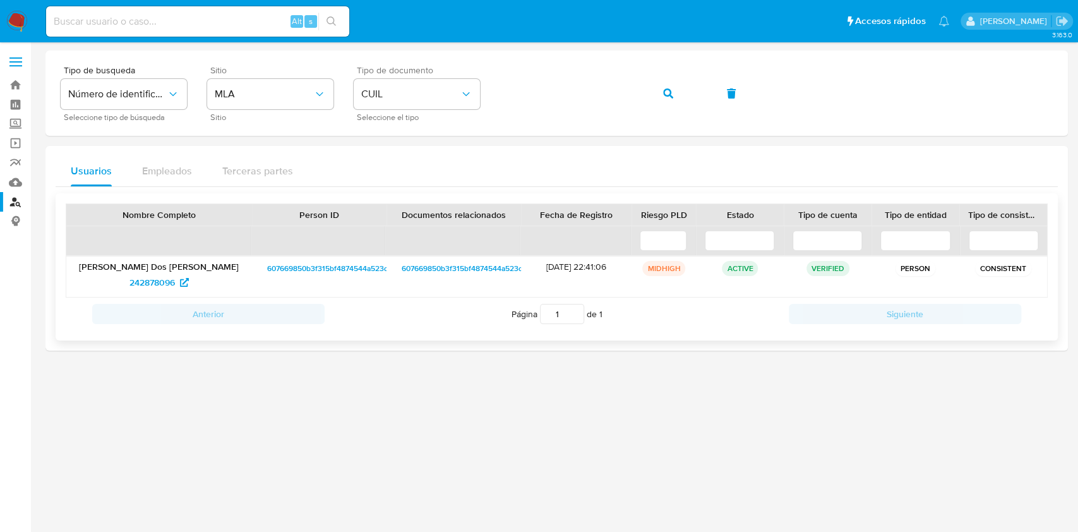
click at [363, 268] on span "607669850b3f315bf4874544a523deba" at bounding box center [334, 268] width 134 height 15
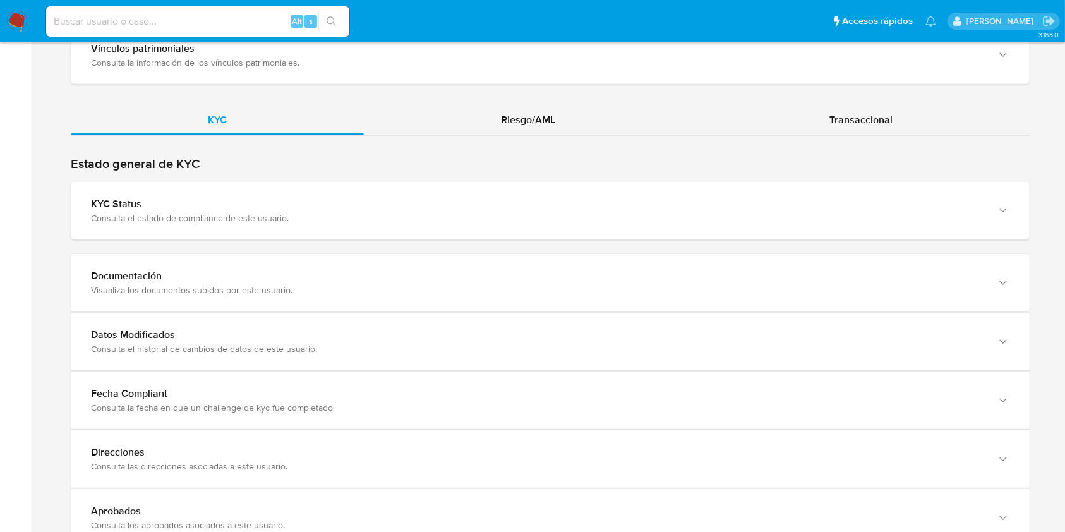
scroll to position [1113, 0]
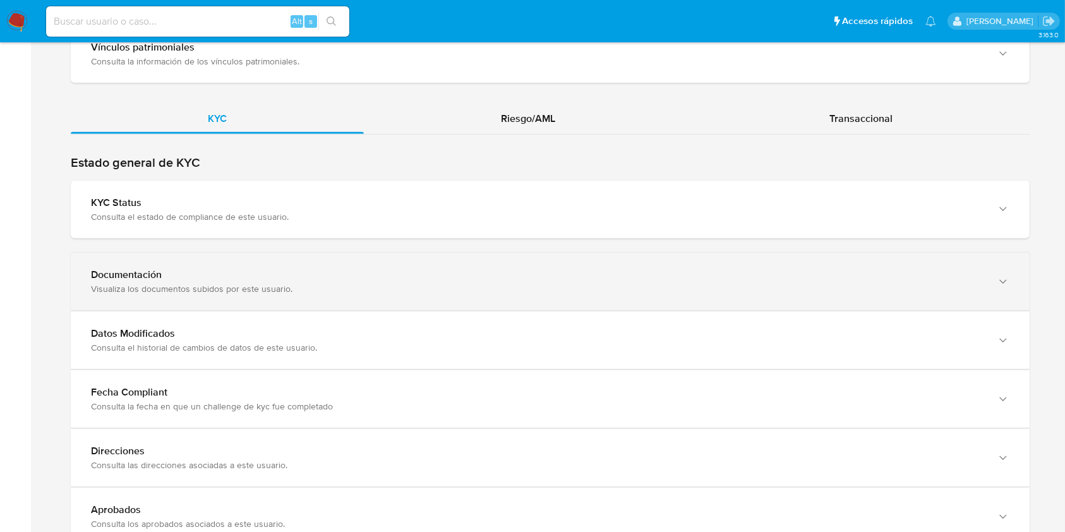
click at [970, 293] on div "Documentación Visualiza los documentos subidos por este usuario." at bounding box center [550, 281] width 959 height 57
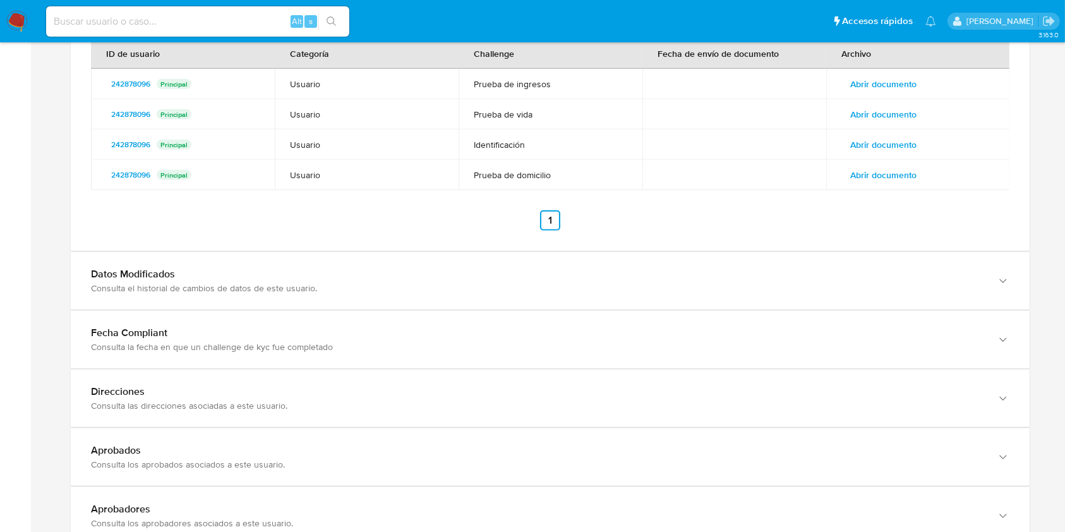
scroll to position [1483, 0]
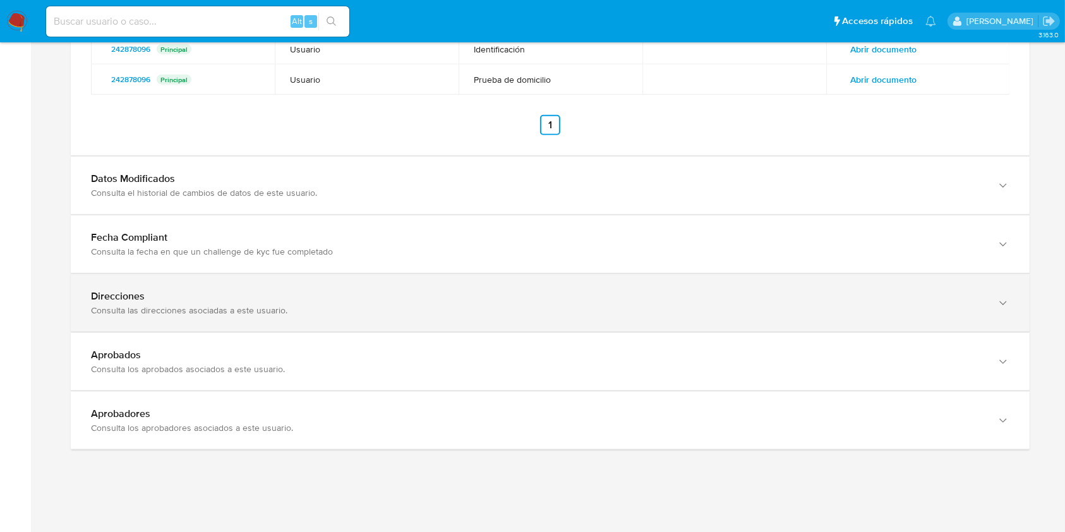
click at [872, 323] on div "Direcciones Consulta las direcciones asociadas a este usuario." at bounding box center [550, 302] width 959 height 57
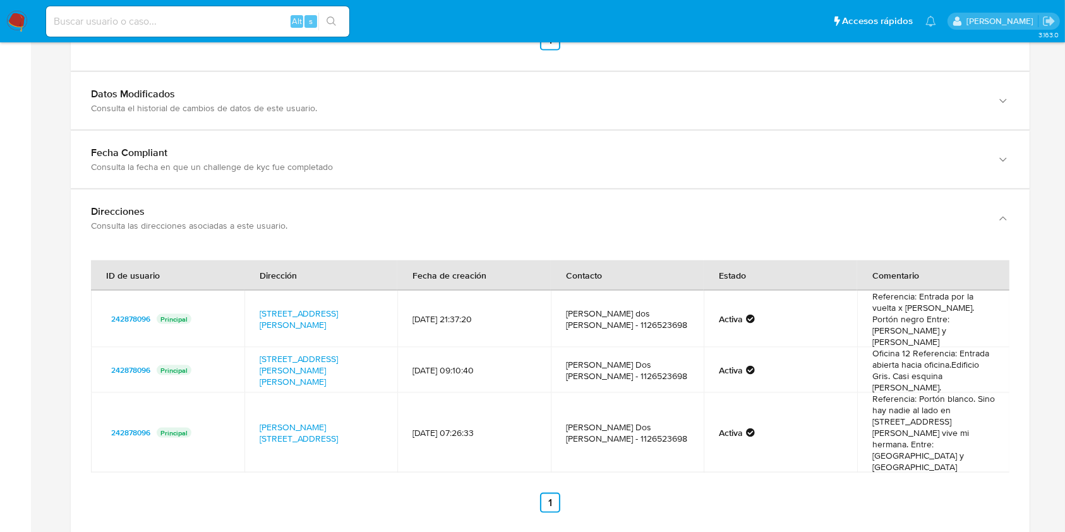
scroll to position [1610, 0]
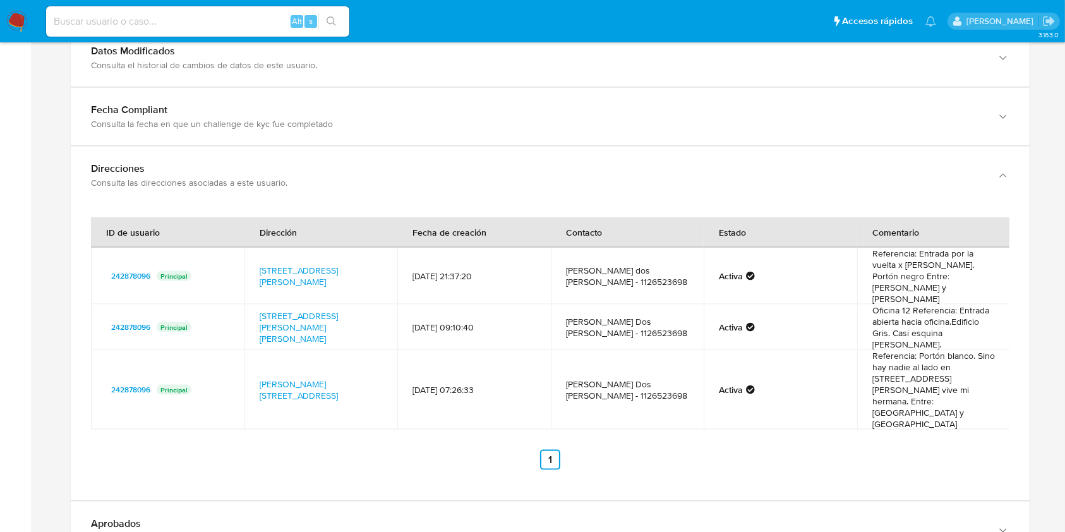
click at [349, 21] on li "Alt s" at bounding box center [197, 21] width 309 height 32
click at [4, 28] on nav "Pausado Ver notificaciones Alt s Accesos rápidos Presiona las siguientes teclas…" at bounding box center [532, 21] width 1065 height 42
click at [21, 16] on img at bounding box center [16, 21] width 21 height 21
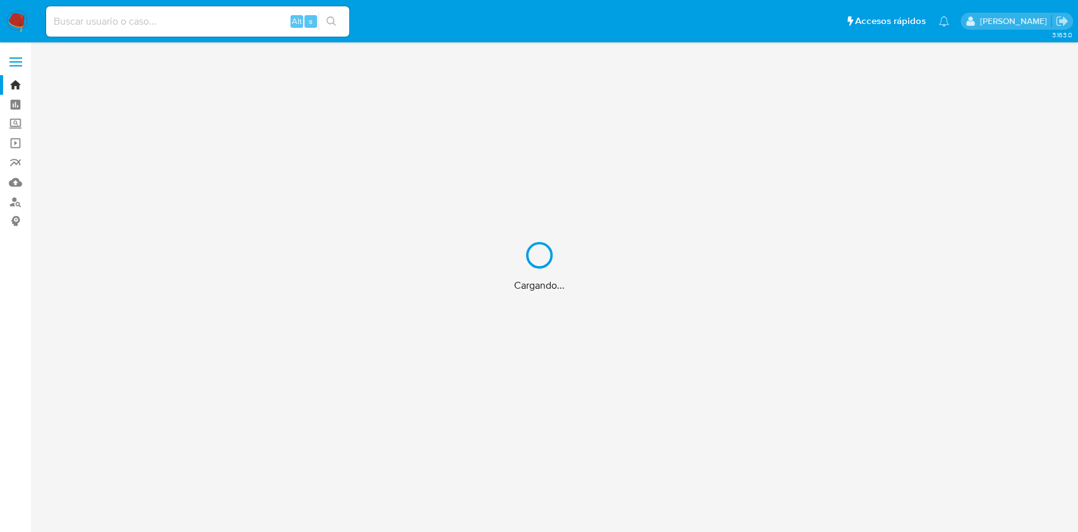
click at [16, 202] on div "Cargando..." at bounding box center [539, 266] width 1078 height 532
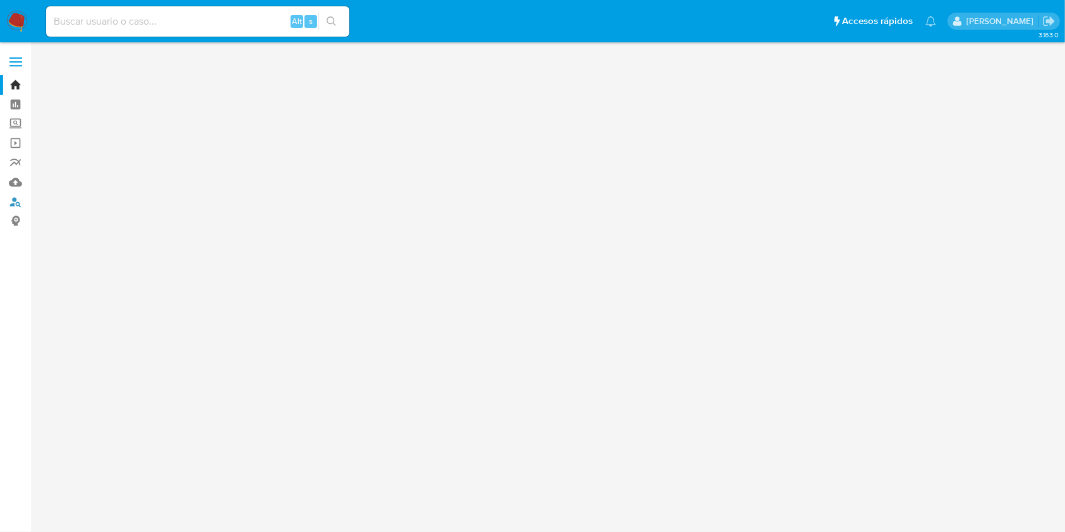
click at [16, 202] on link "Buscador de personas" at bounding box center [75, 202] width 150 height 20
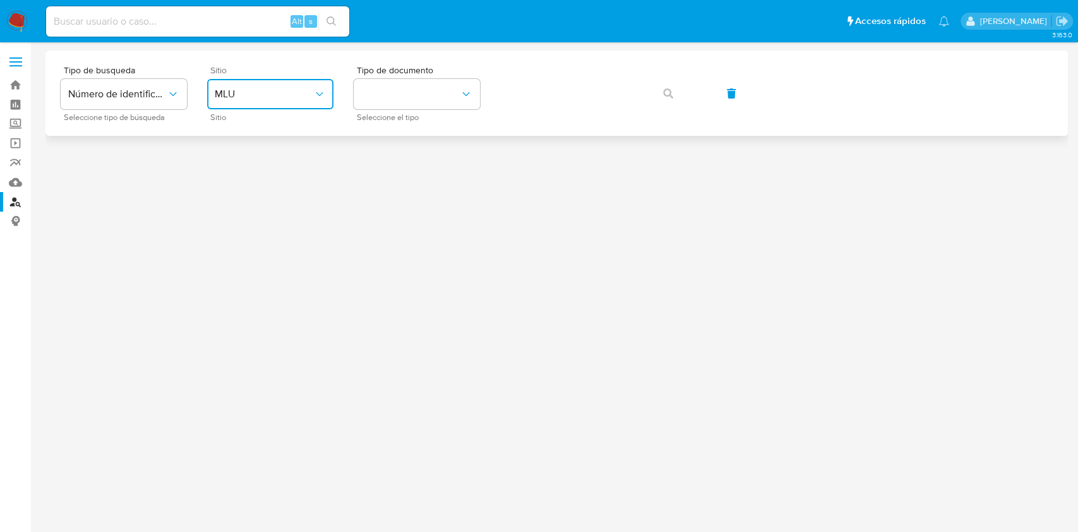
click at [250, 89] on span "MLU" at bounding box center [264, 94] width 99 height 13
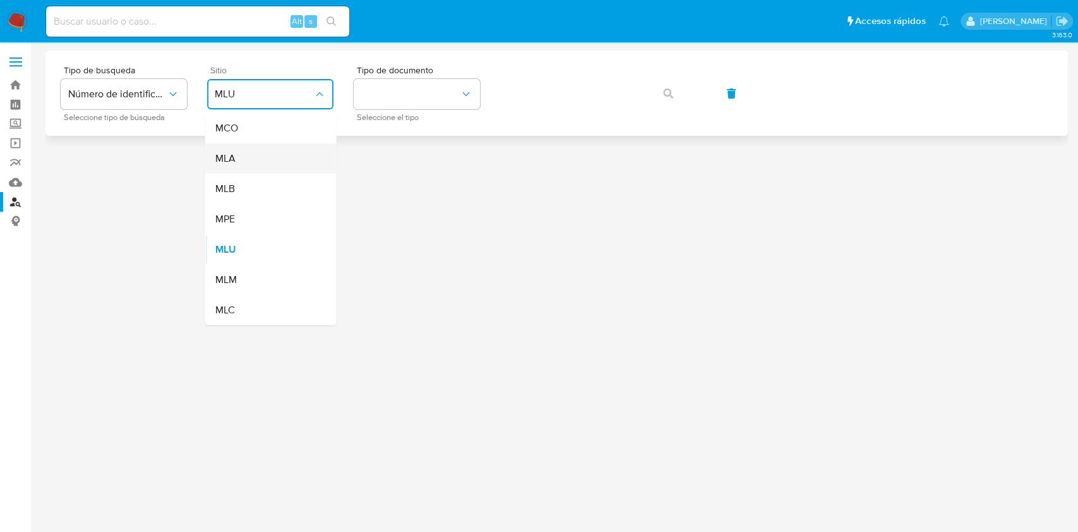
click at [251, 163] on div "MLA" at bounding box center [267, 158] width 104 height 30
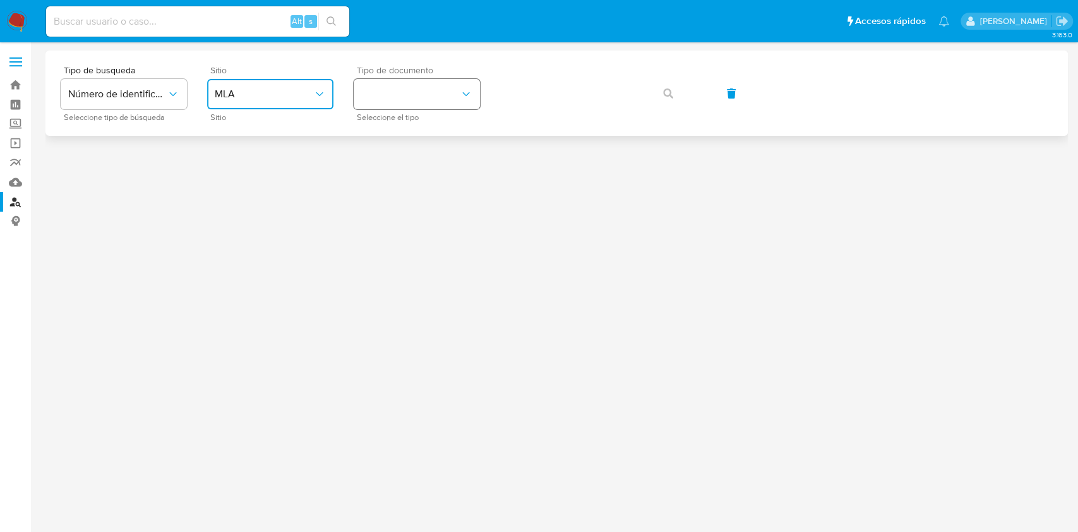
click at [399, 104] on button "identificationType" at bounding box center [417, 94] width 126 height 30
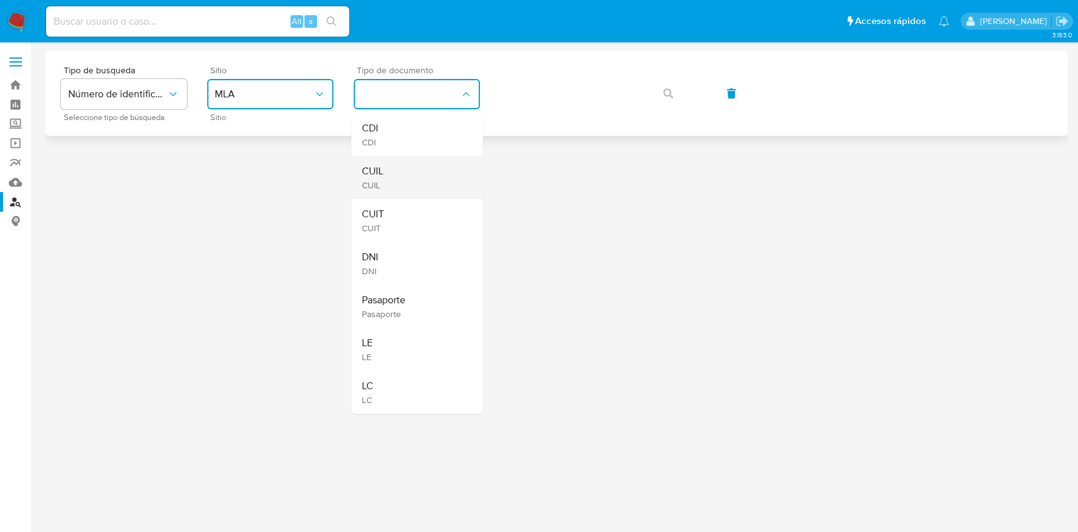
click at [397, 182] on div "CUIL CUIL" at bounding box center [413, 177] width 104 height 43
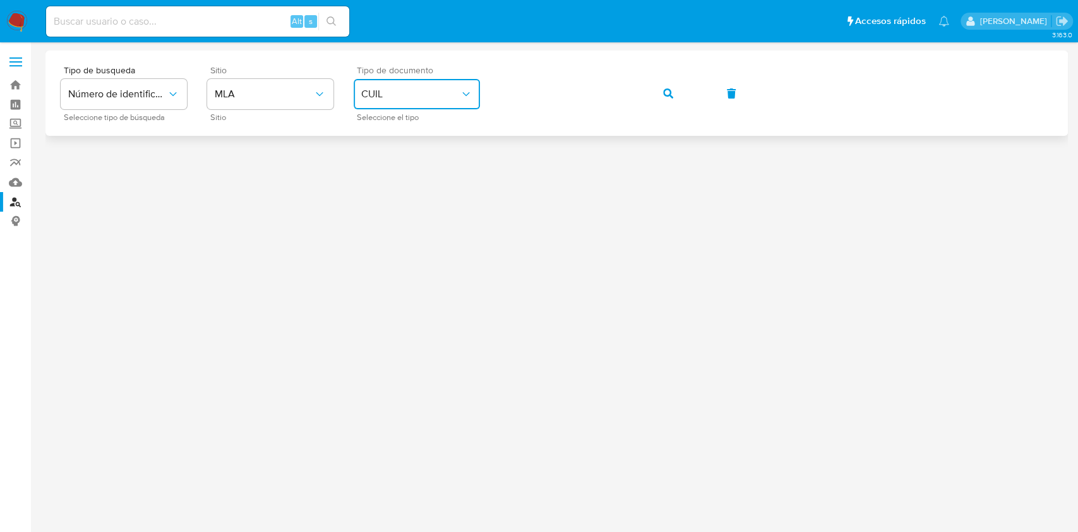
click at [644, 98] on div "Tipo de busqueda Número de identificación Seleccione tipo de búsqueda Sitio MLA…" at bounding box center [557, 93] width 992 height 55
click at [661, 98] on button "button" at bounding box center [668, 93] width 43 height 30
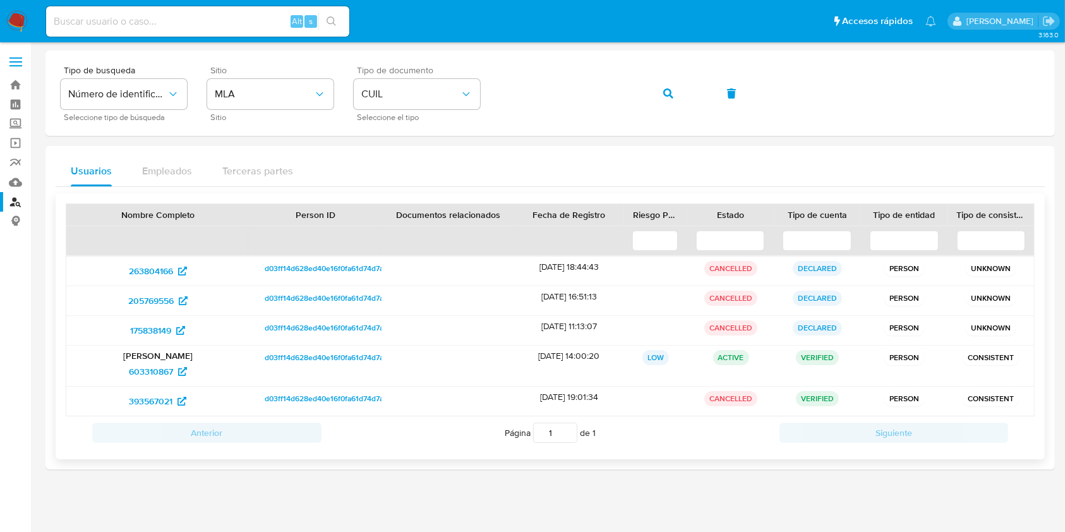
click at [303, 261] on span "d03ff14d628ed40e16f0fa61d74d7af0" at bounding box center [328, 268] width 126 height 15
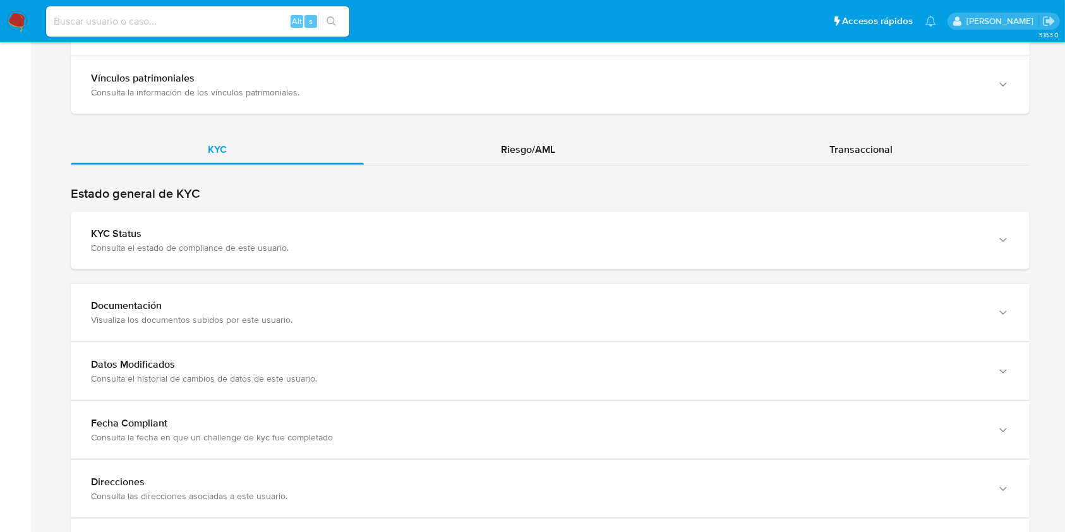
scroll to position [1106, 0]
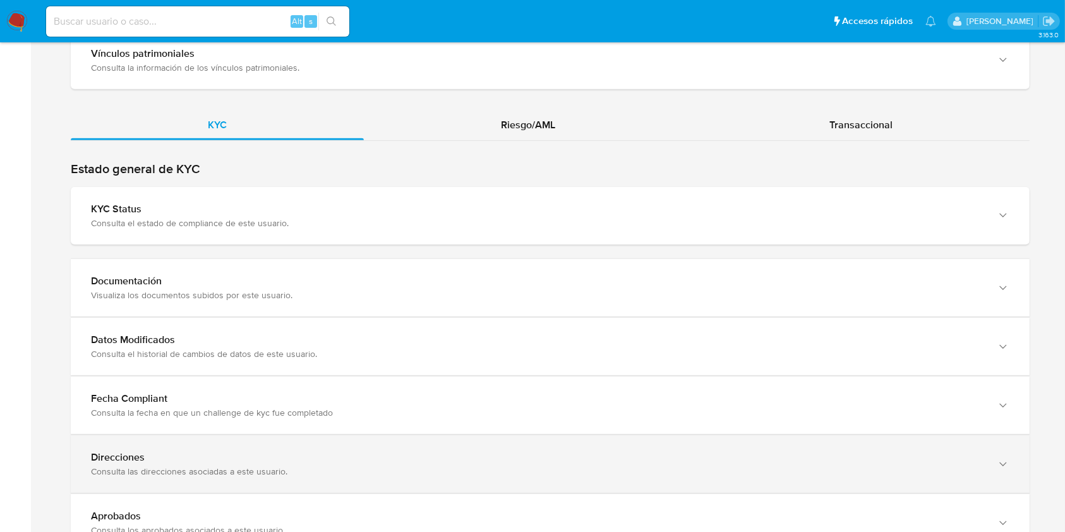
click at [889, 478] on div "Direcciones Consulta las direcciones asociadas a este usuario." at bounding box center [550, 463] width 959 height 57
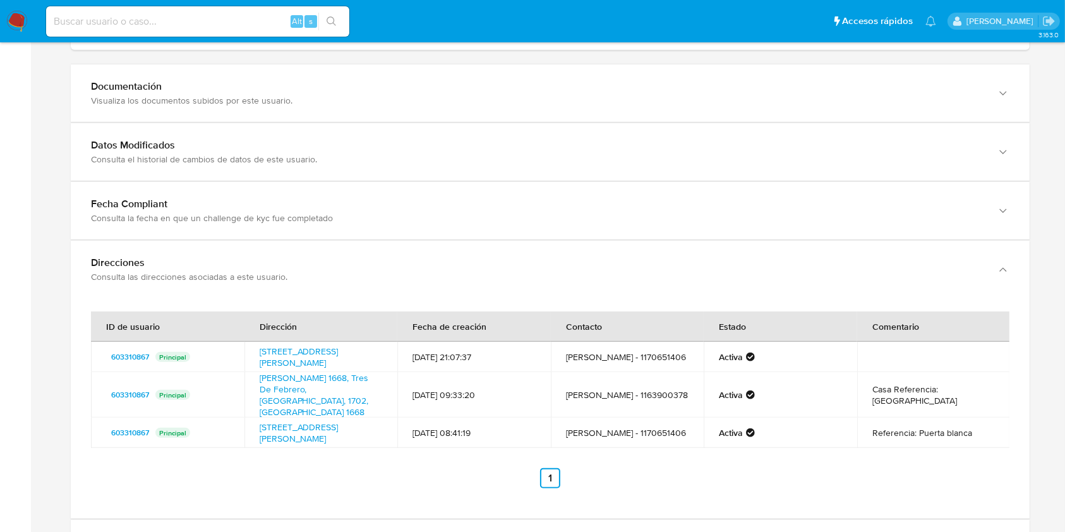
scroll to position [1312, 0]
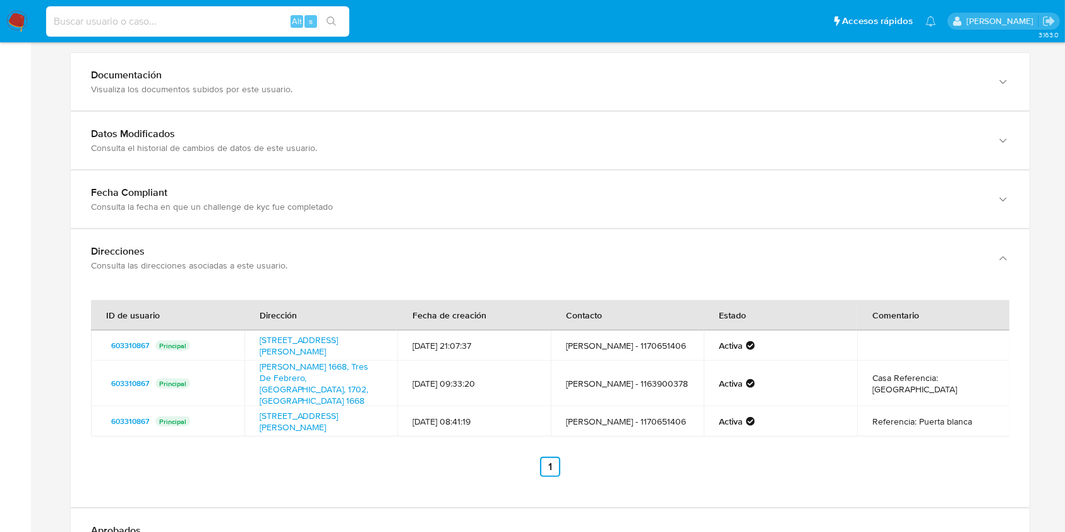
click at [263, 23] on input at bounding box center [197, 21] width 303 height 16
paste input "8HSwnjpVBK6F0RsnHREVO8uN"
type input "8HSwnjpVBK6F0RsnHREVO8uN"
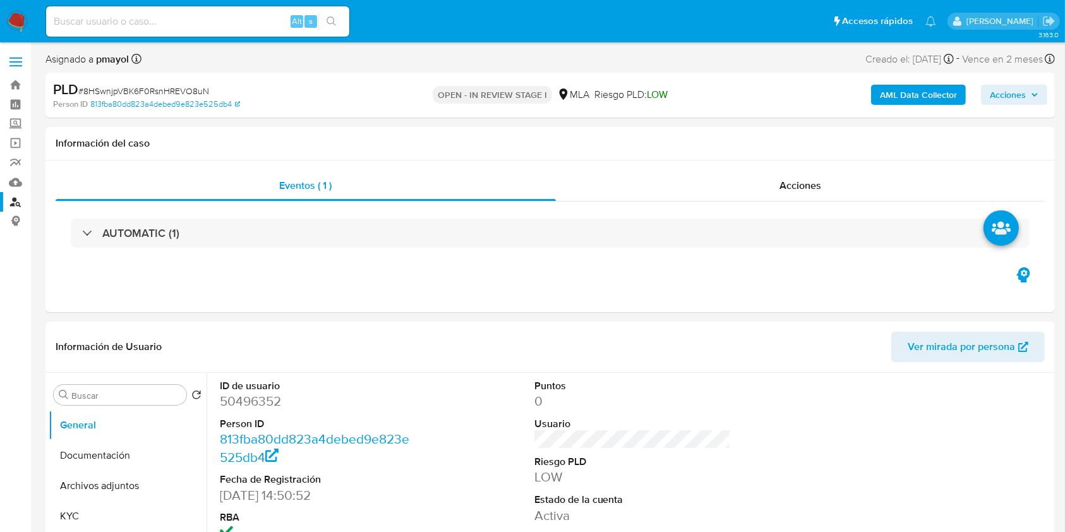
select select "10"
click at [165, 18] on input at bounding box center [197, 21] width 303 height 16
paste input "8HSwnjpVBK6F0RsnHREVO8uN"
type input "8HSwnjpVBK6F0RsnHREVO8uN"
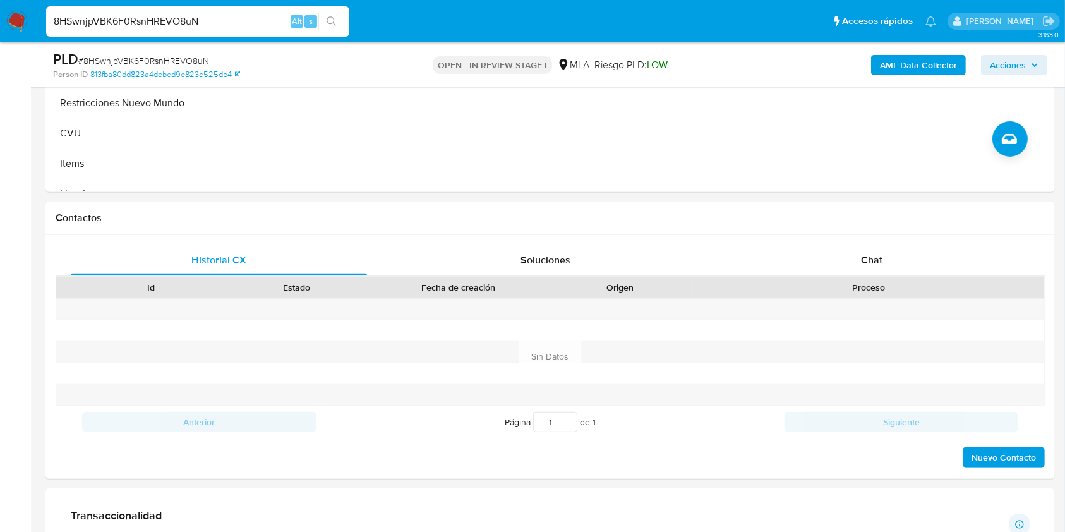
scroll to position [509, 0]
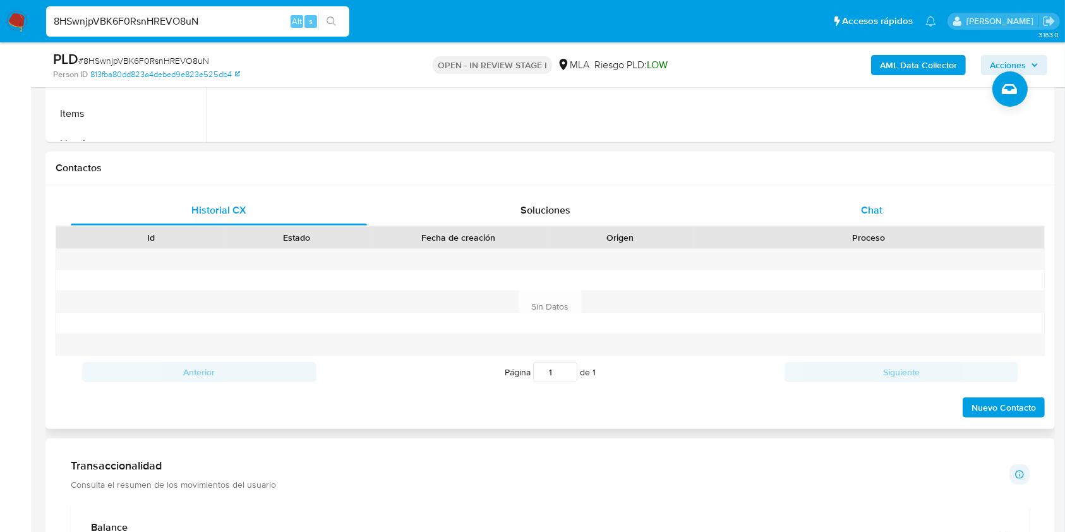
click at [904, 210] on div "Chat" at bounding box center [872, 210] width 296 height 30
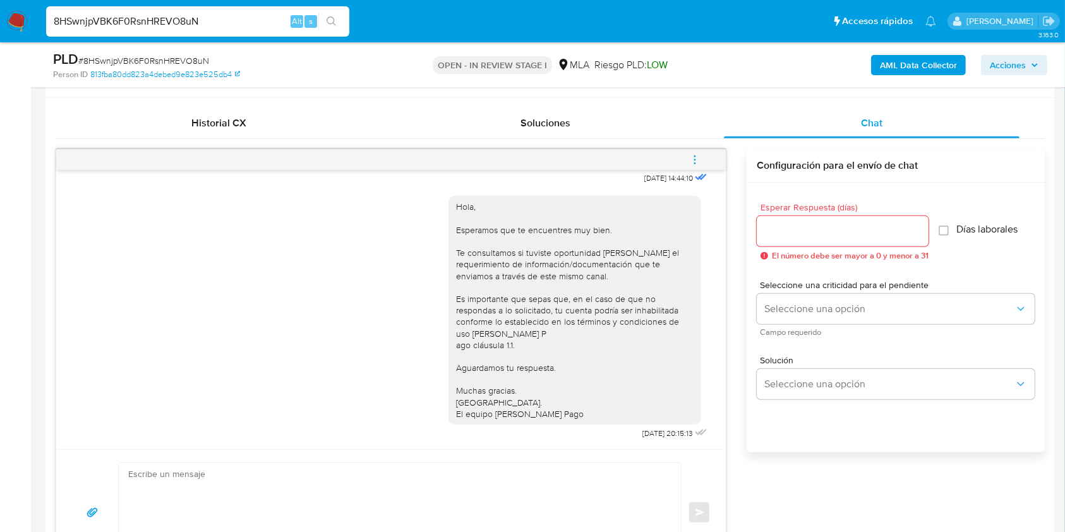
scroll to position [45, 0]
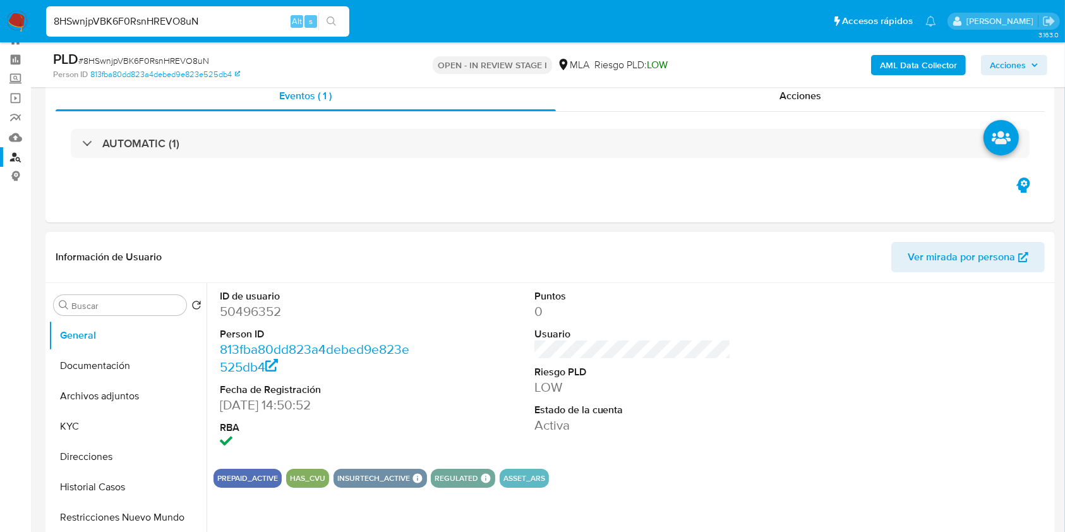
click at [235, 305] on dd "50496352" at bounding box center [318, 312] width 197 height 18
copy dd "50496352"
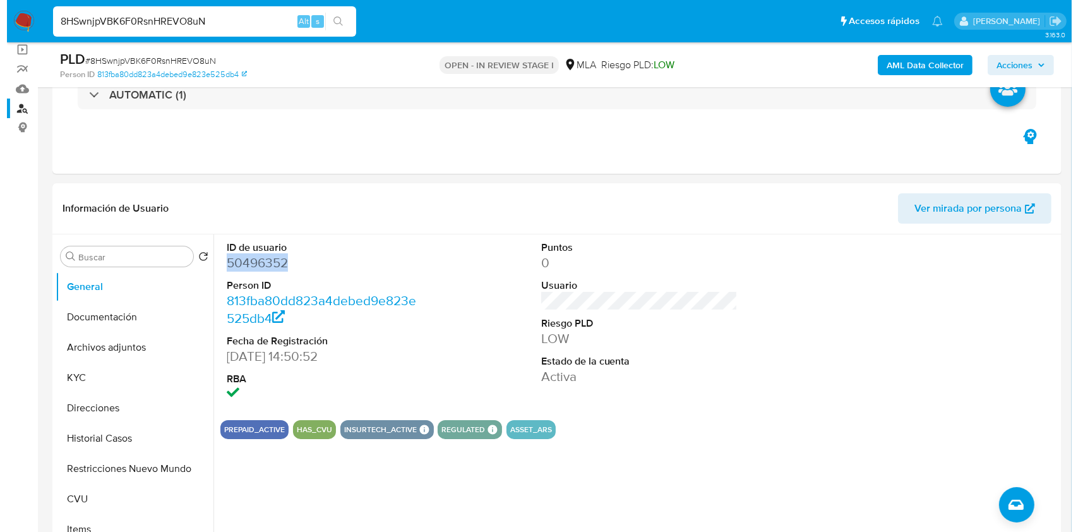
scroll to position [74, 0]
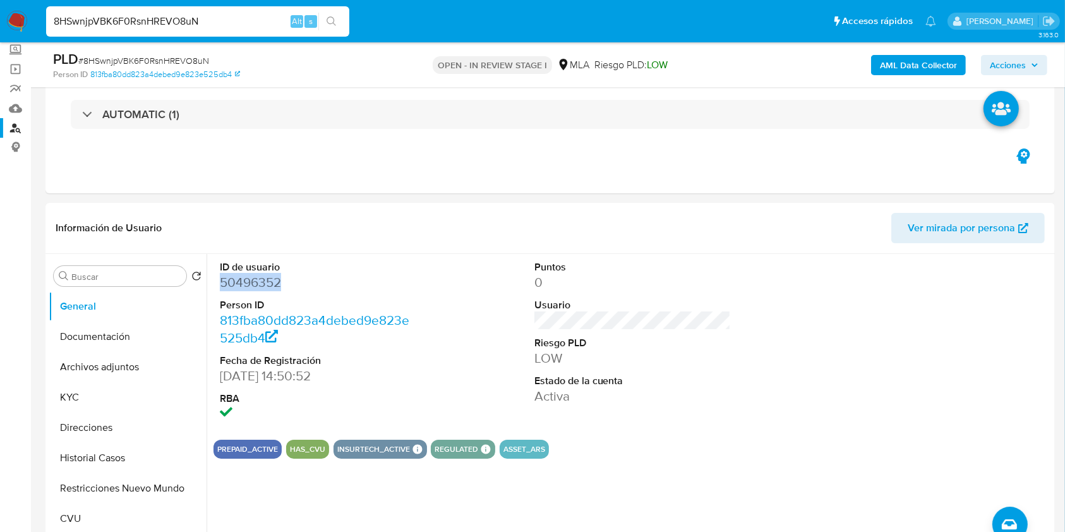
click at [929, 55] on b "AML Data Collector" at bounding box center [918, 65] width 77 height 20
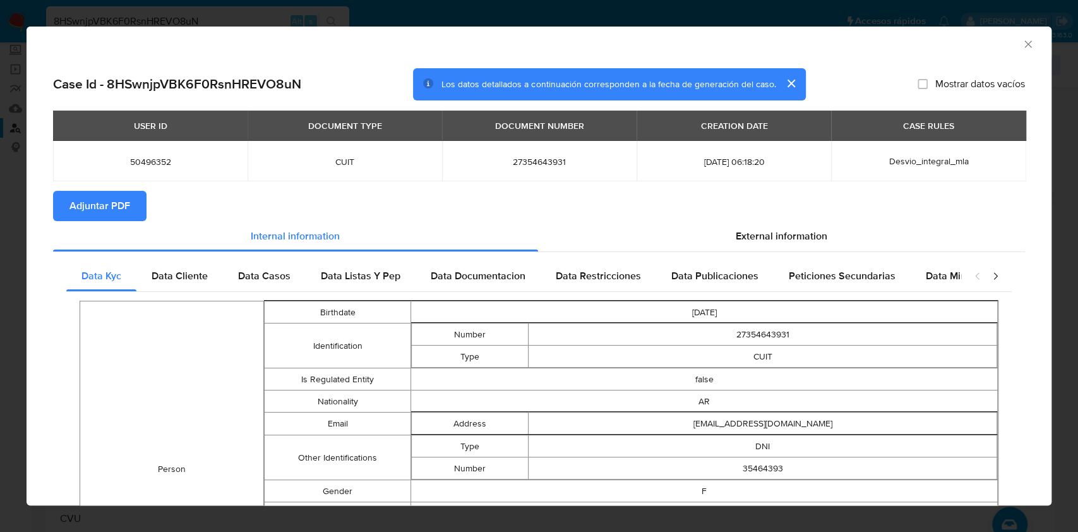
click at [100, 208] on span "Adjuntar PDF" at bounding box center [99, 206] width 61 height 28
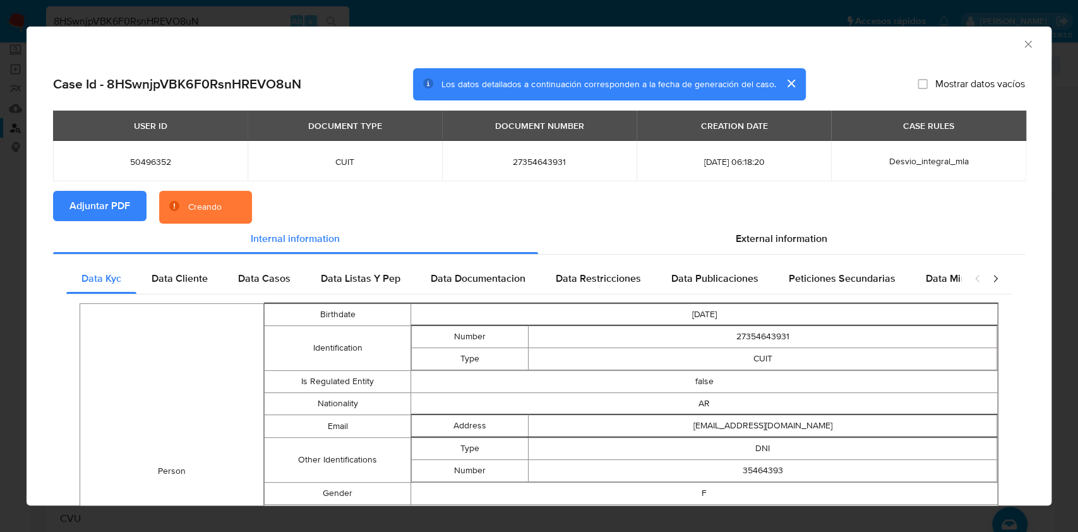
click at [1022, 46] on icon "Cerrar ventana" at bounding box center [1028, 44] width 13 height 13
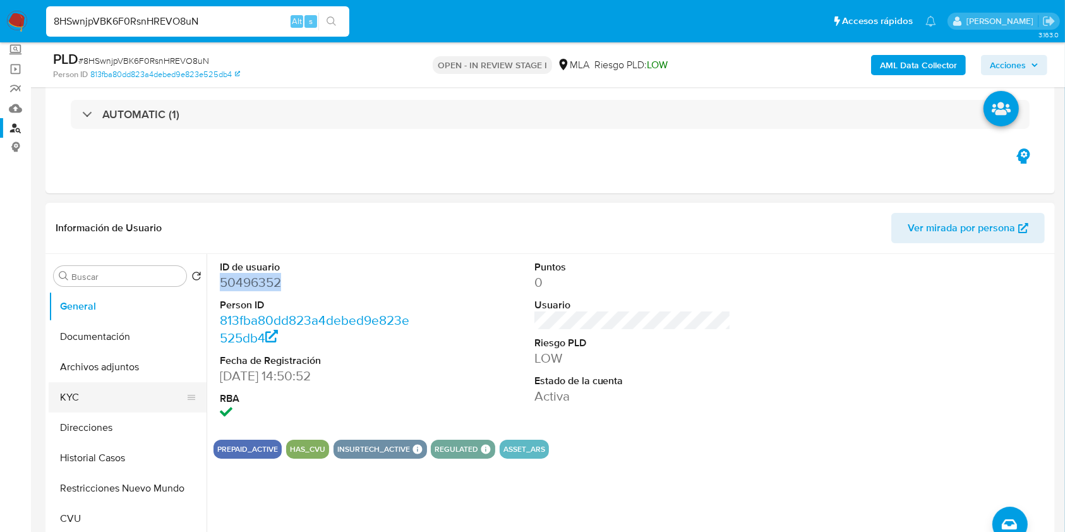
click at [98, 383] on button "KYC" at bounding box center [123, 397] width 148 height 30
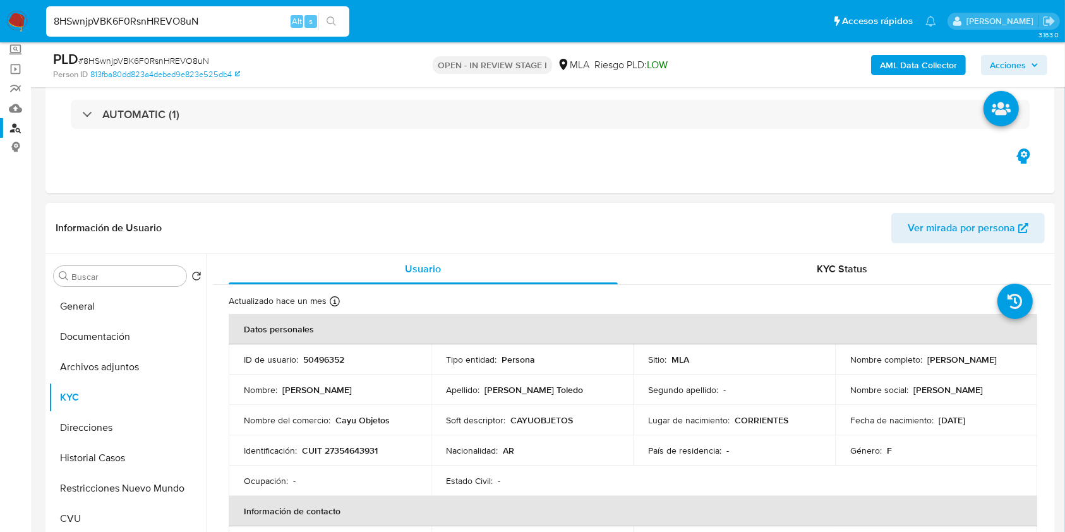
click at [352, 448] on p "CUIT 27354643931" at bounding box center [340, 450] width 76 height 11
copy p "27354643931"
click at [920, 69] on b "AML Data Collector" at bounding box center [918, 65] width 77 height 20
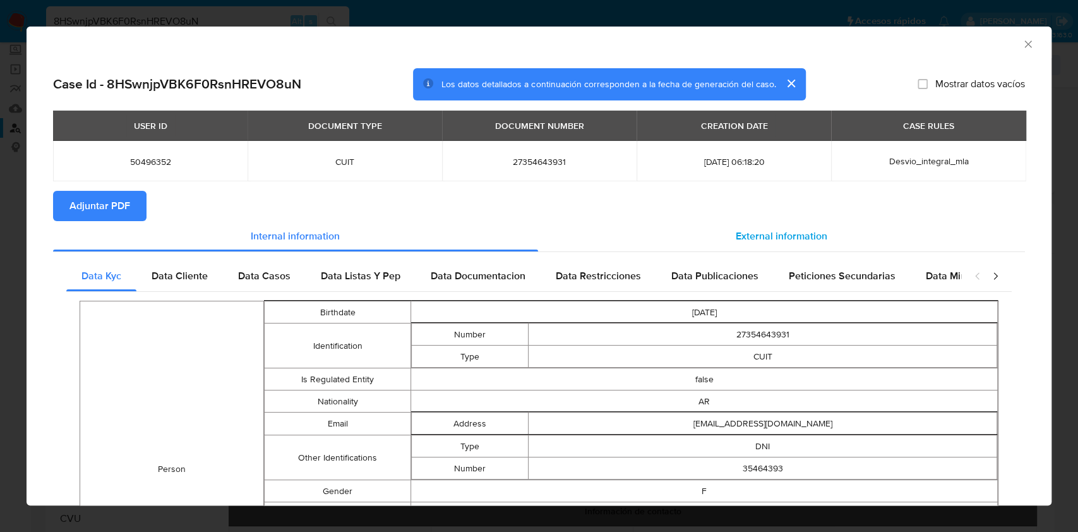
click at [736, 233] on span "External information" at bounding box center [782, 236] width 92 height 15
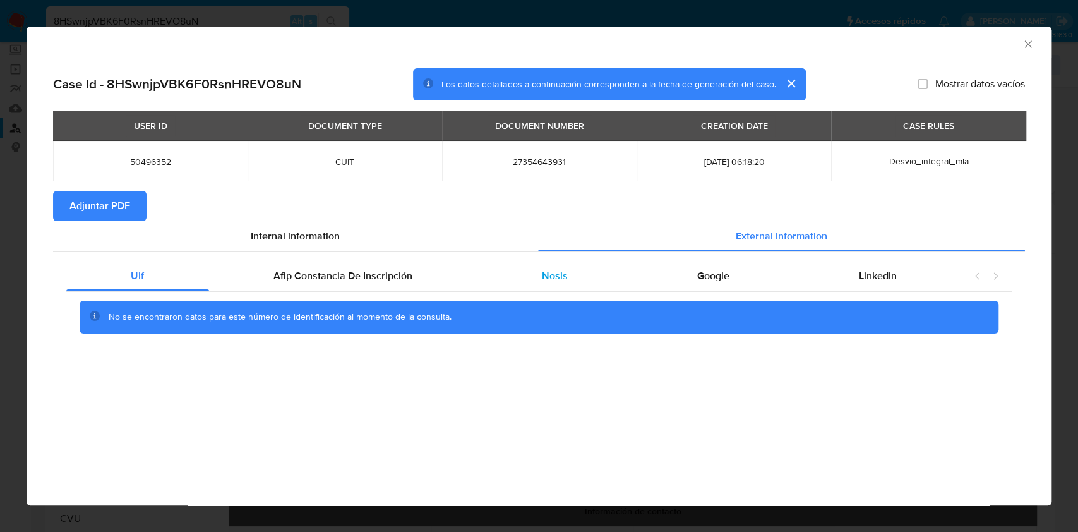
click at [577, 279] on div "Nosis" at bounding box center [554, 276] width 155 height 30
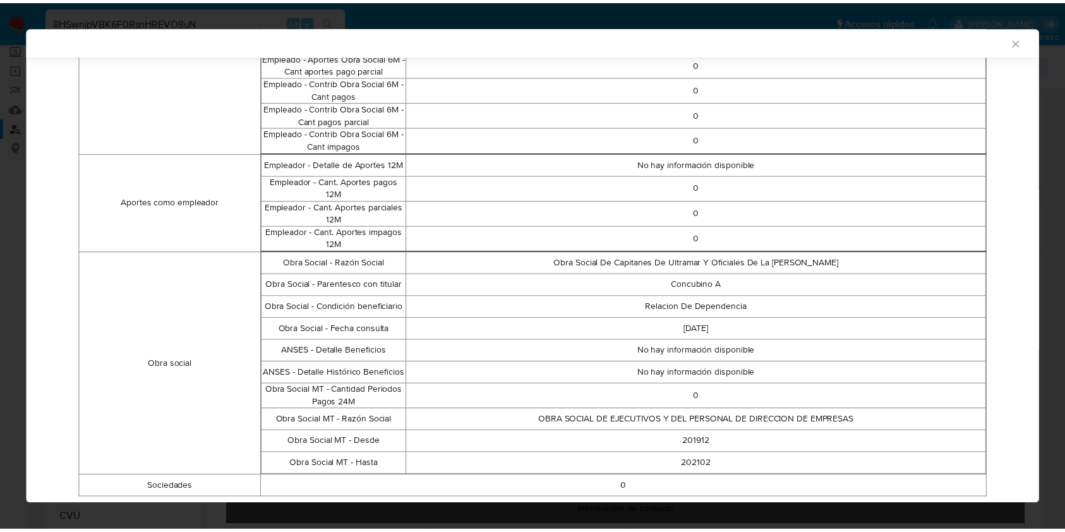
scroll to position [863, 0]
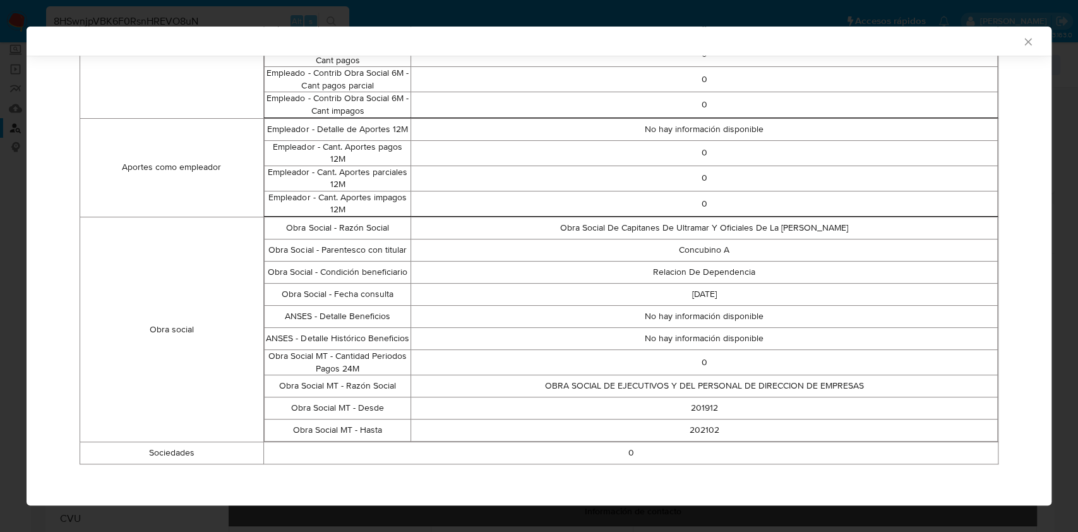
click at [1022, 36] on icon "Cerrar ventana" at bounding box center [1028, 41] width 13 height 13
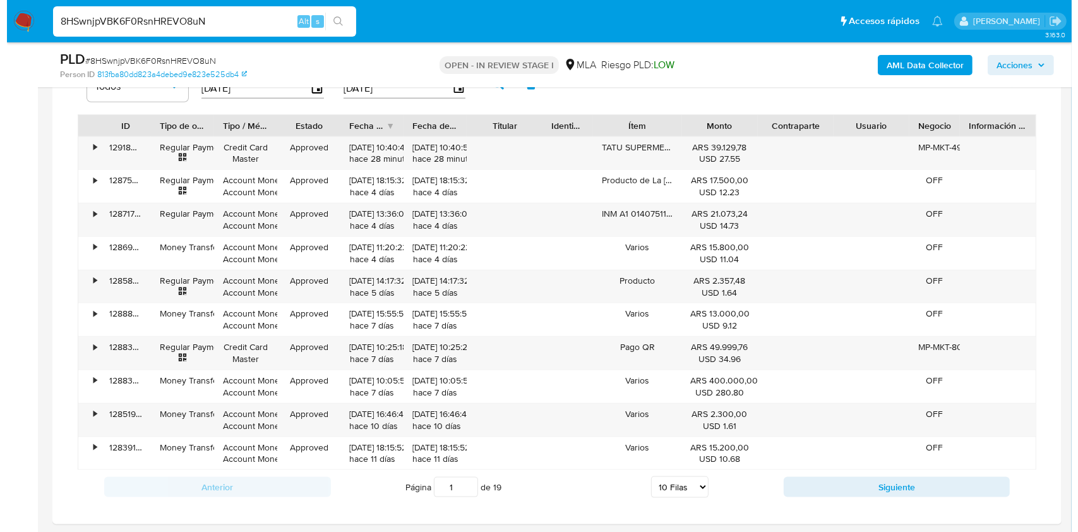
scroll to position [1958, 0]
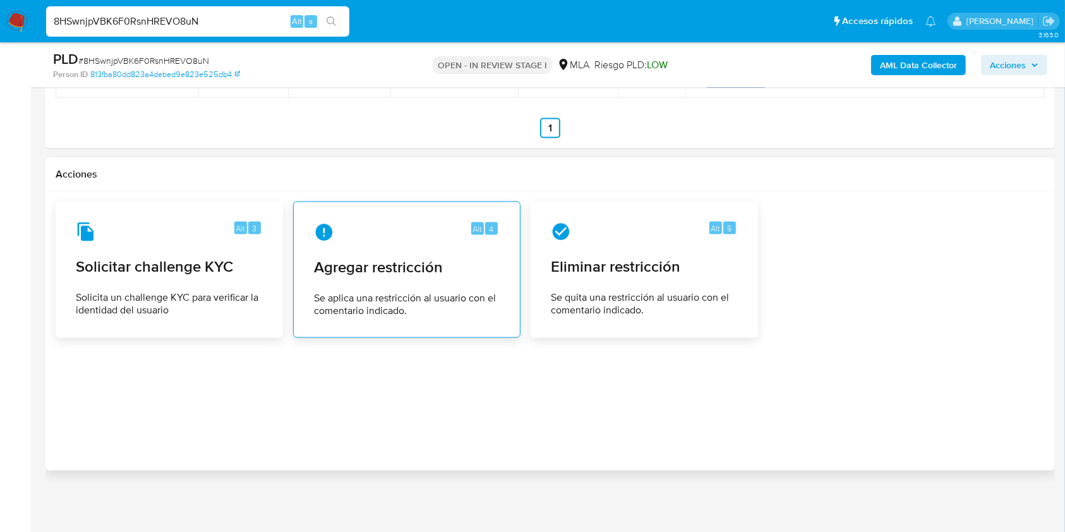
click at [409, 292] on span "Se aplica una restricción al usuario con el comentario indicado." at bounding box center [407, 304] width 186 height 25
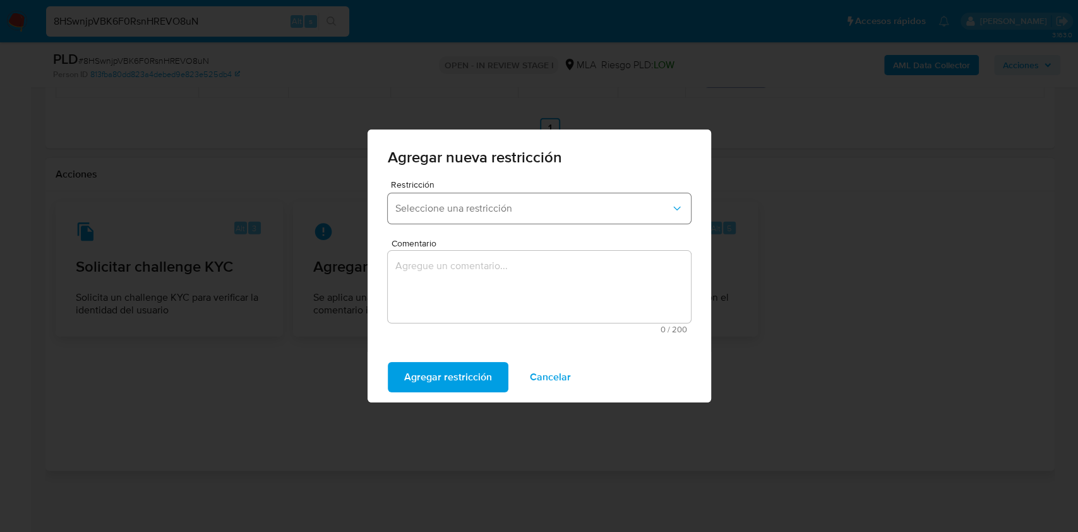
click at [486, 203] on span "Seleccione una restricción" at bounding box center [532, 208] width 275 height 13
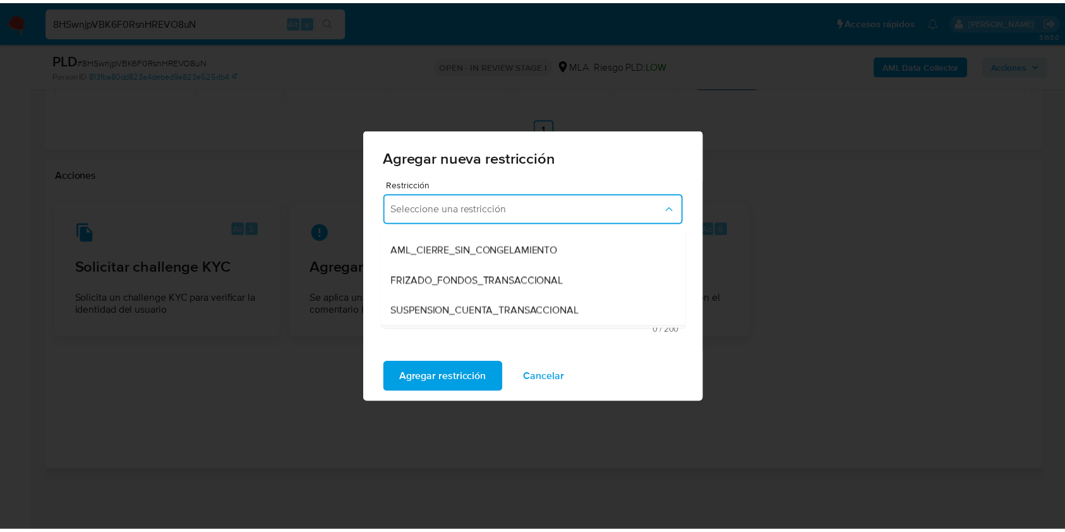
scroll to position [135, 0]
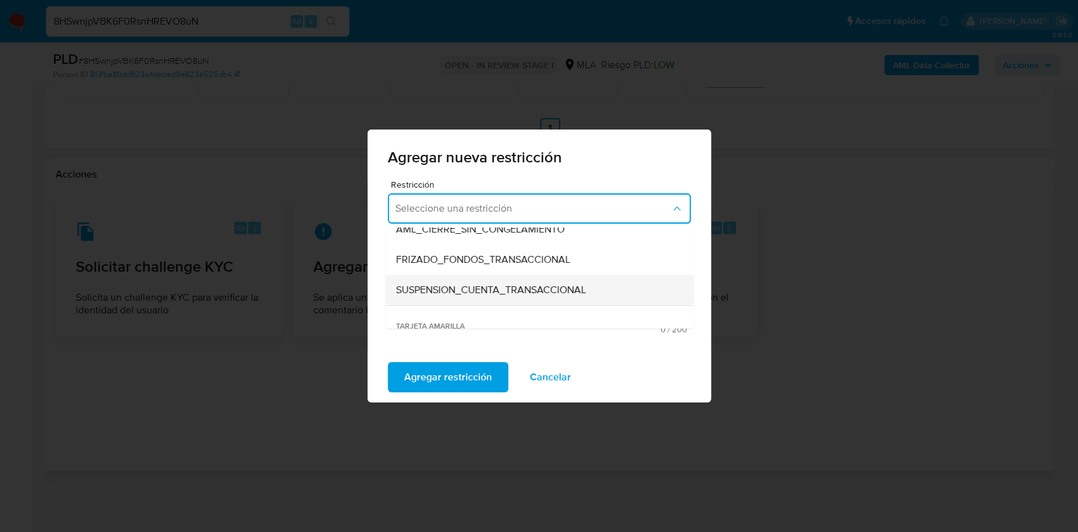
click at [589, 296] on div "SUSPENSION_CUENTA_TRANSACCIONAL" at bounding box center [535, 290] width 280 height 30
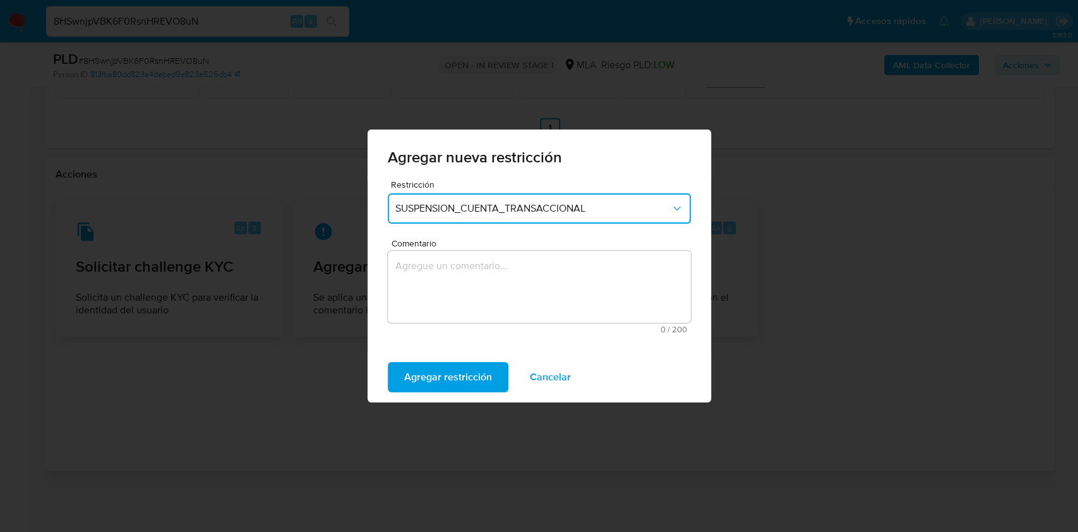
click at [560, 288] on textarea "Comentario" at bounding box center [539, 287] width 303 height 72
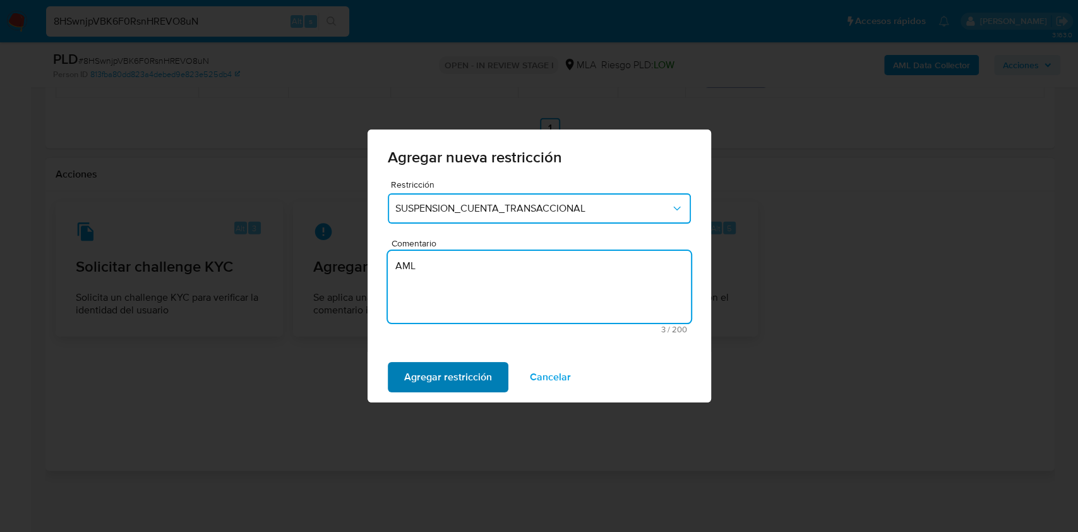
type textarea "AML"
click at [488, 376] on span "Agregar restricción" at bounding box center [448, 377] width 88 height 28
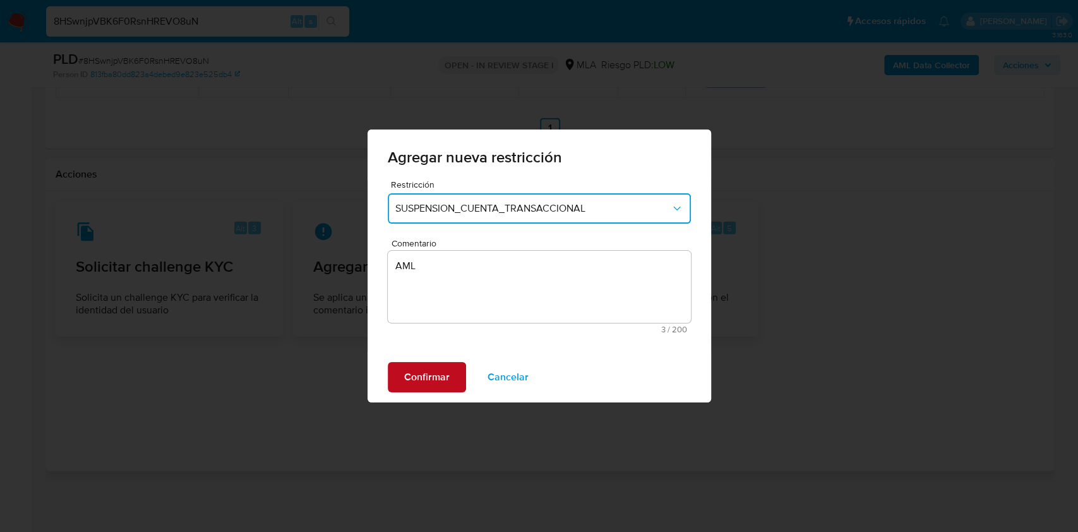
click at [445, 364] on span "Confirmar" at bounding box center [426, 377] width 45 height 28
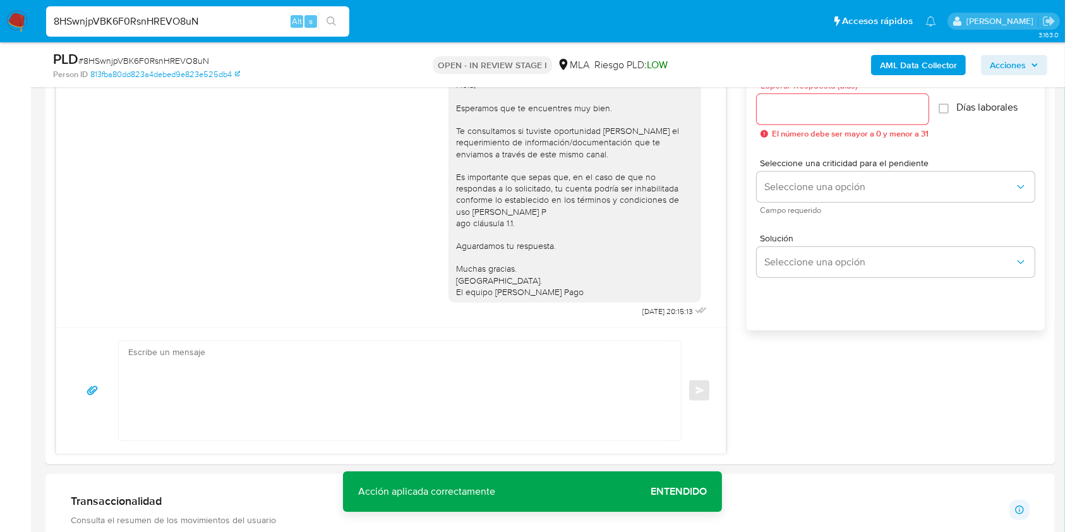
scroll to position [649, 0]
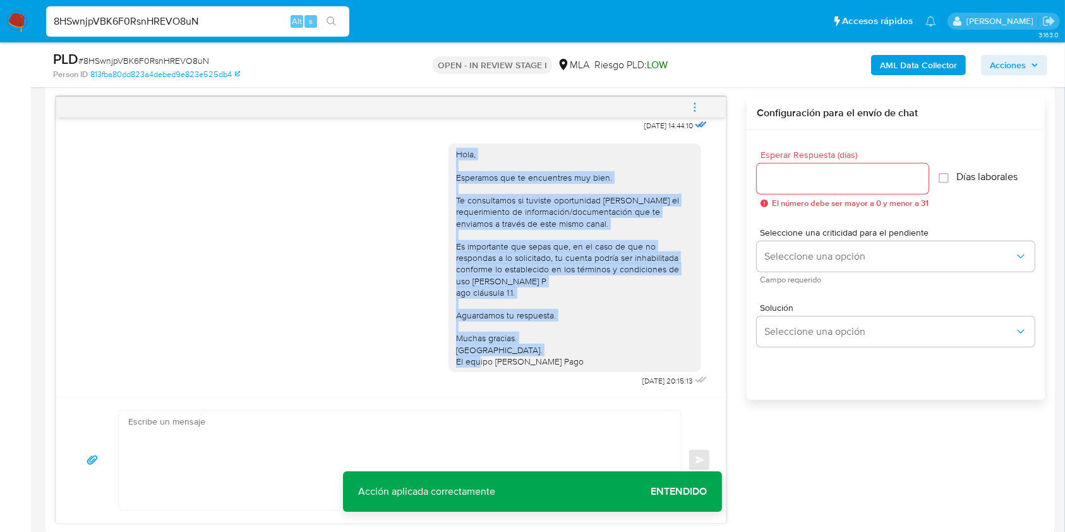
drag, startPoint x: 551, startPoint y: 349, endPoint x: 417, endPoint y: 135, distance: 252.2
click at [417, 135] on div "Hola, Esperamos que te encuentres muy bien. Te consultamos si tuviste oportunid…" at bounding box center [391, 262] width 638 height 255
copy div "Hola, Esperamos que te encuentres muy bien. Te consultamos si tuviste oportunid…"
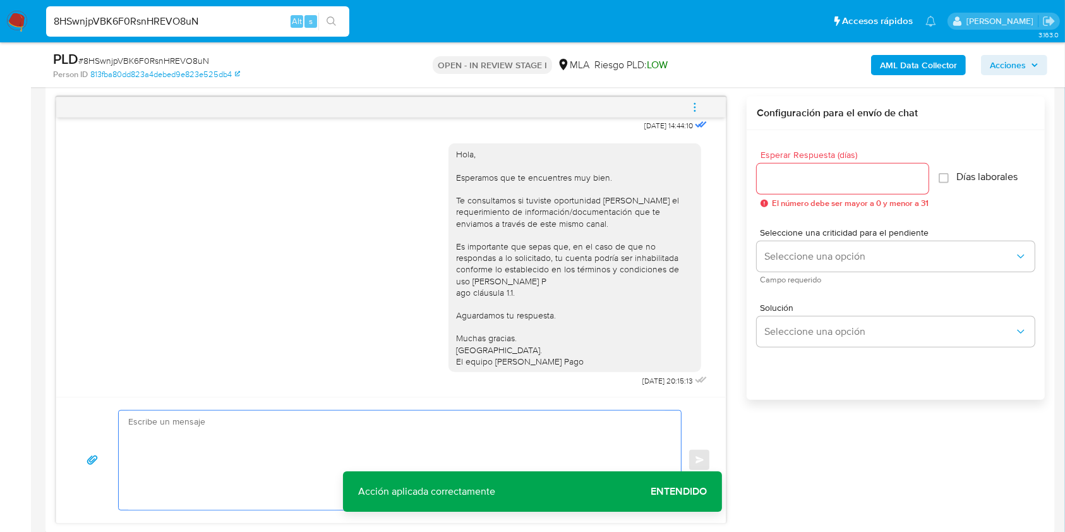
paste textarea "Hola, Esperamos que te encuentres muy bien. Te consultamos si tuviste oportunid…"
click at [346, 446] on textarea at bounding box center [396, 460] width 537 height 99
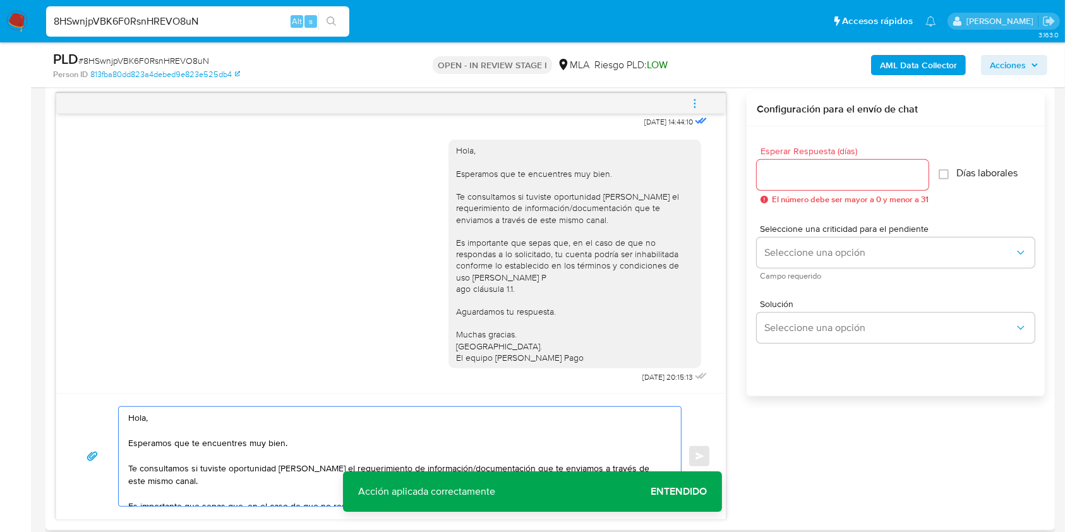
scroll to position [85, 0]
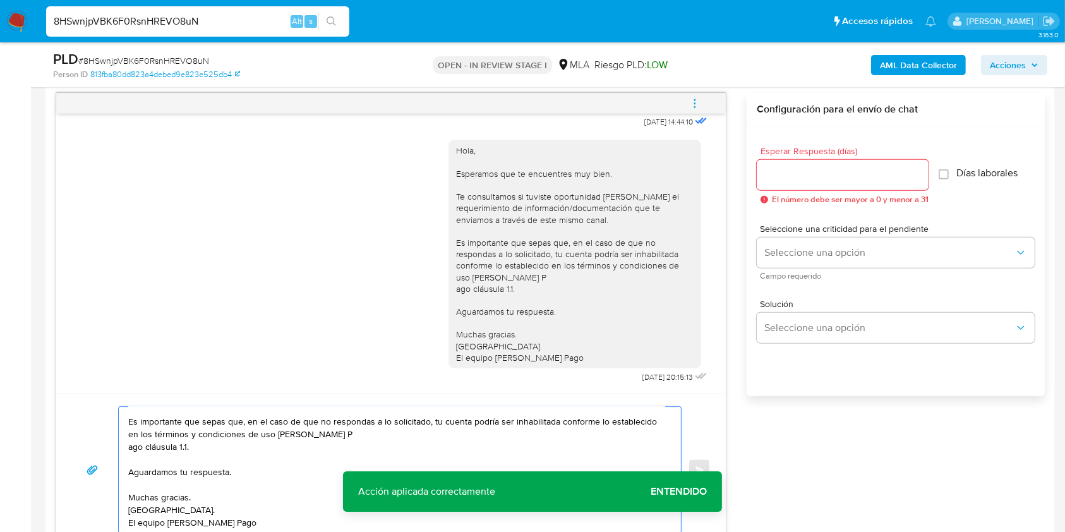
drag, startPoint x: 233, startPoint y: 445, endPoint x: 124, endPoint y: 424, distance: 111.2
click at [124, 424] on div "Hola, Esperamos que te encuentres muy bien. Te consultamos si tuviste oportunid…" at bounding box center [397, 470] width 556 height 126
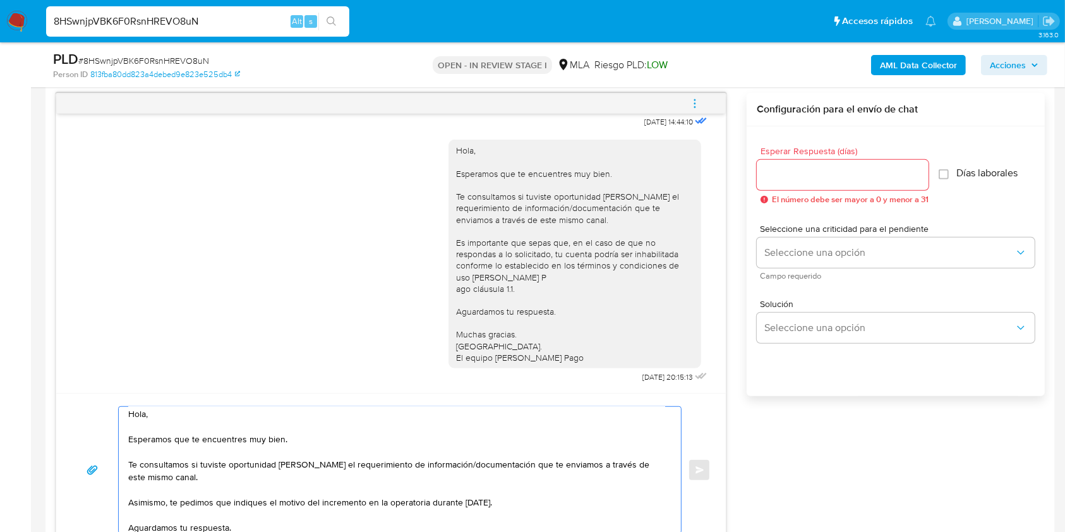
scroll to position [63, 0]
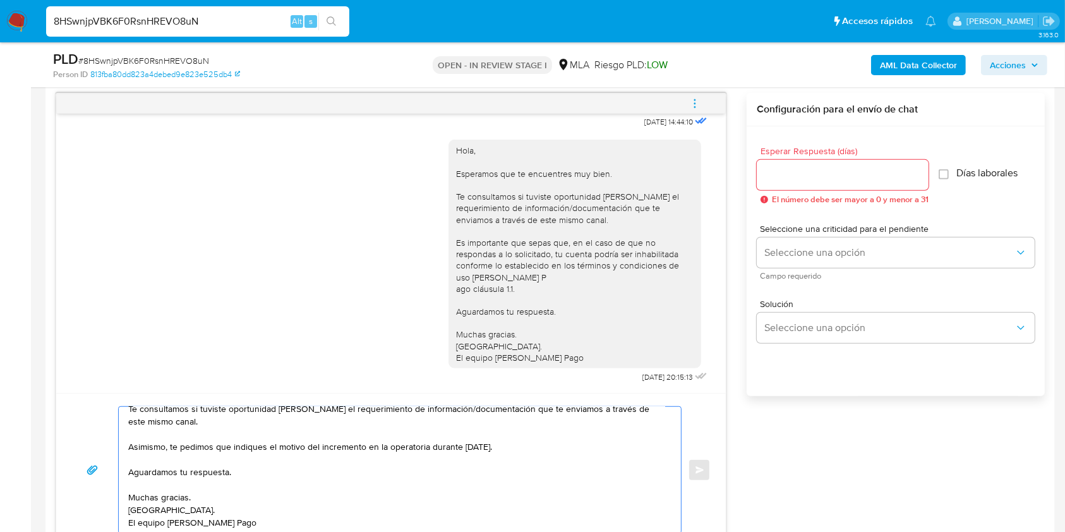
type textarea "Hola, Esperamos que te encuentres muy bien. Te consultamos si tuviste oportunid…"
click at [800, 176] on input "Esperar Respuesta (días)" at bounding box center [843, 175] width 172 height 16
type input "1"
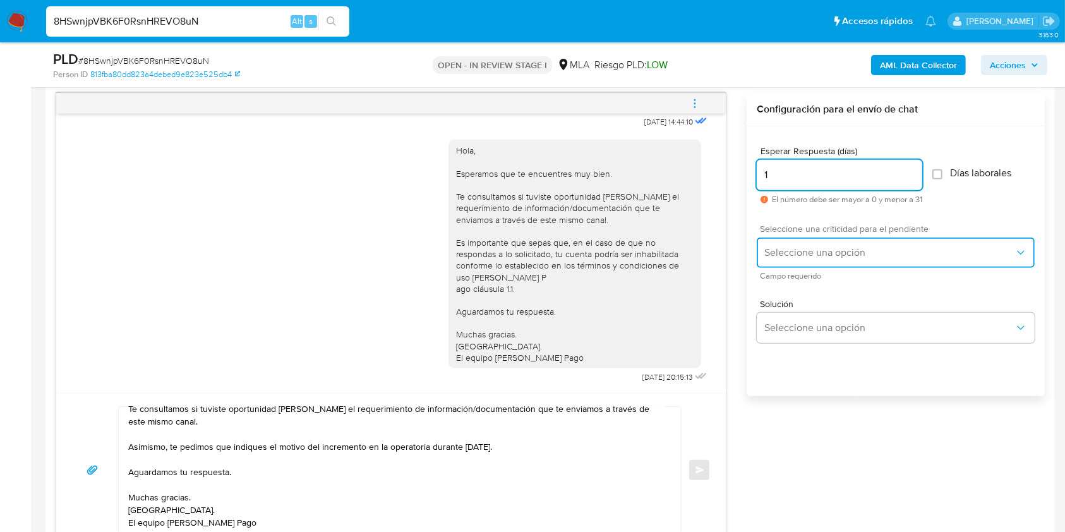
click at [813, 248] on span "Seleccione una opción" at bounding box center [889, 252] width 250 height 13
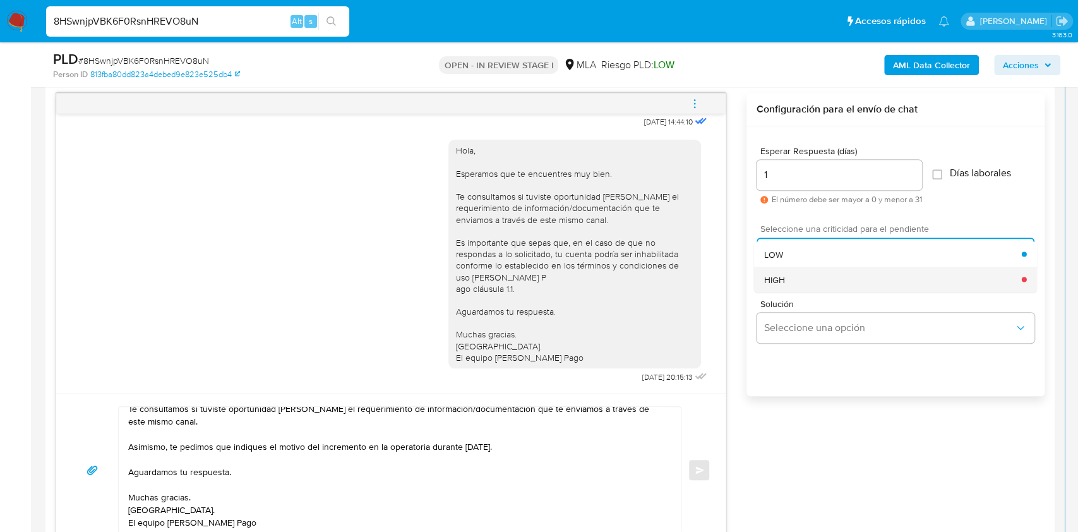
click at [812, 273] on div "HIGH" at bounding box center [893, 279] width 258 height 25
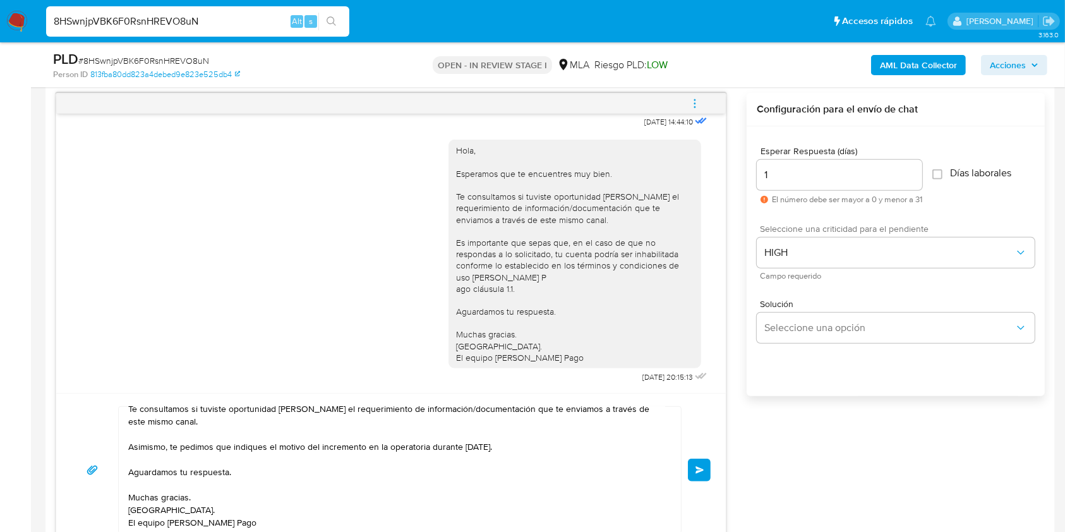
click at [700, 467] on span "Enviar" at bounding box center [699, 470] width 9 height 8
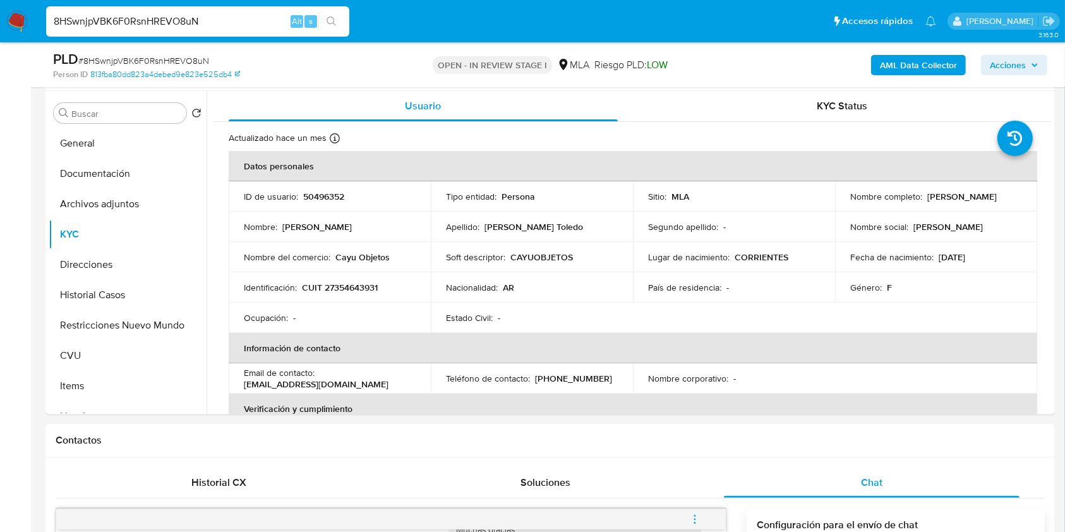
scroll to position [234, 0]
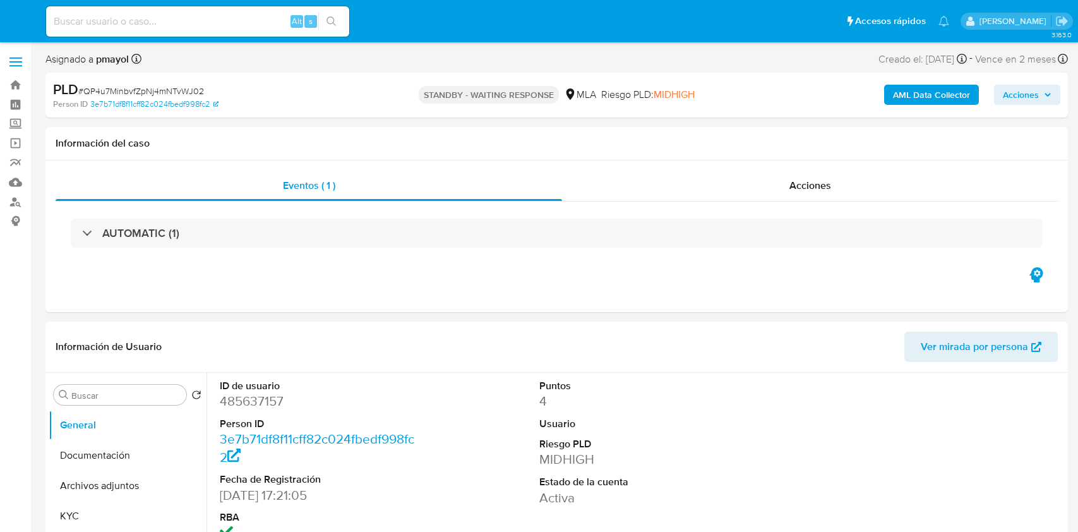
select select "10"
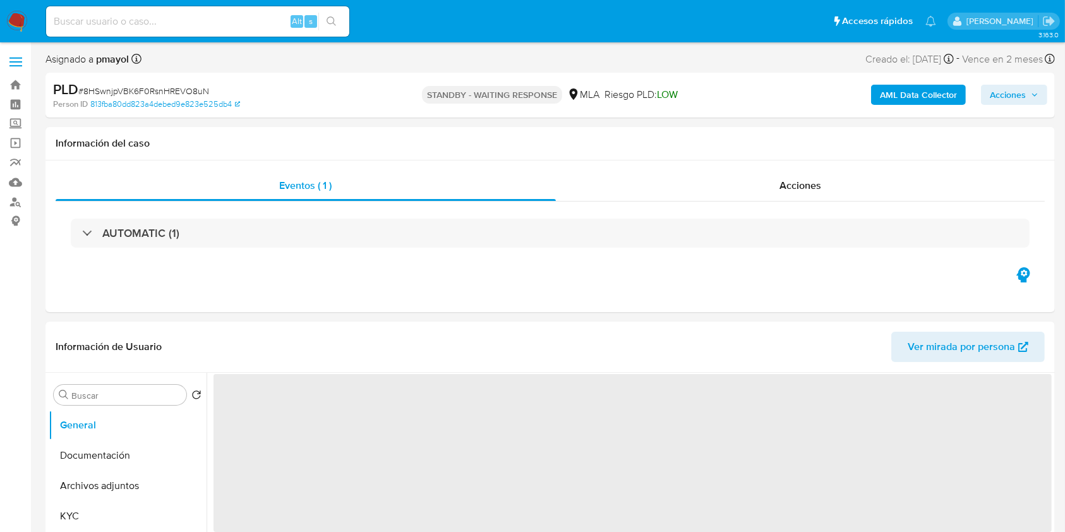
select select "10"
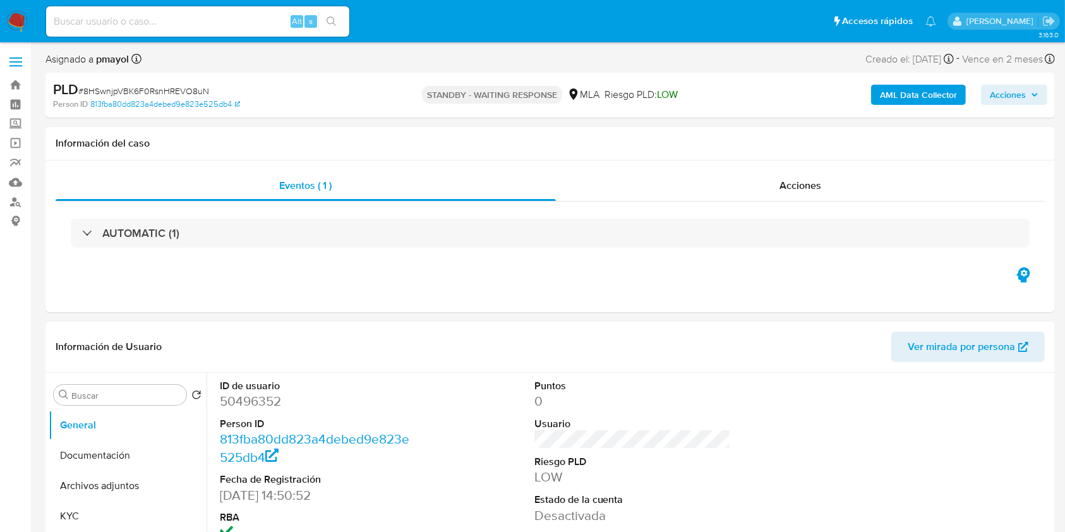
scroll to position [121, 0]
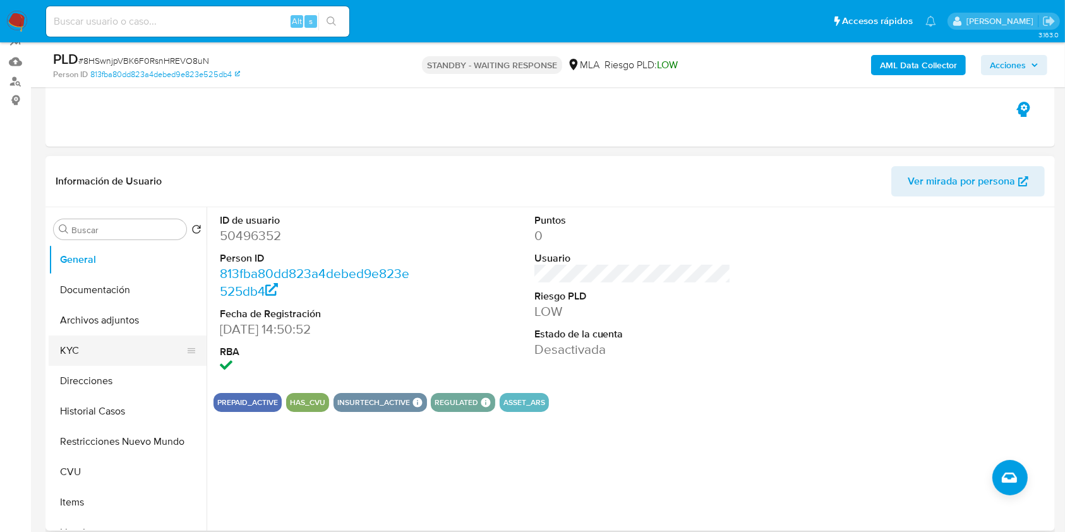
click at [76, 352] on button "KYC" at bounding box center [123, 350] width 148 height 30
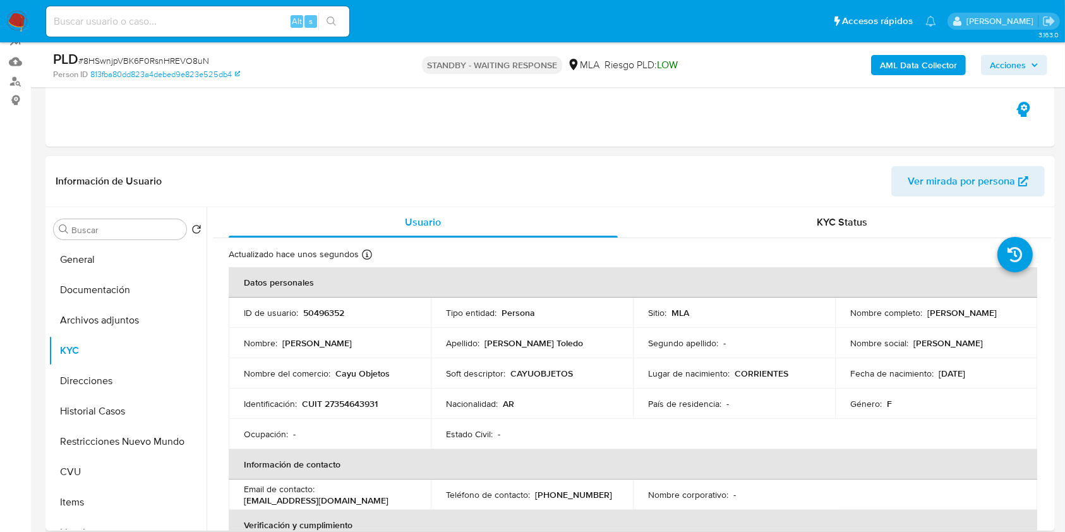
click at [339, 396] on td "Identificación : CUIT 27354643931" at bounding box center [330, 403] width 202 height 30
click at [344, 405] on p "CUIT 27354643931" at bounding box center [340, 403] width 76 height 11
copy p "27354643931"
click at [250, 32] on div "Alt s" at bounding box center [197, 21] width 303 height 30
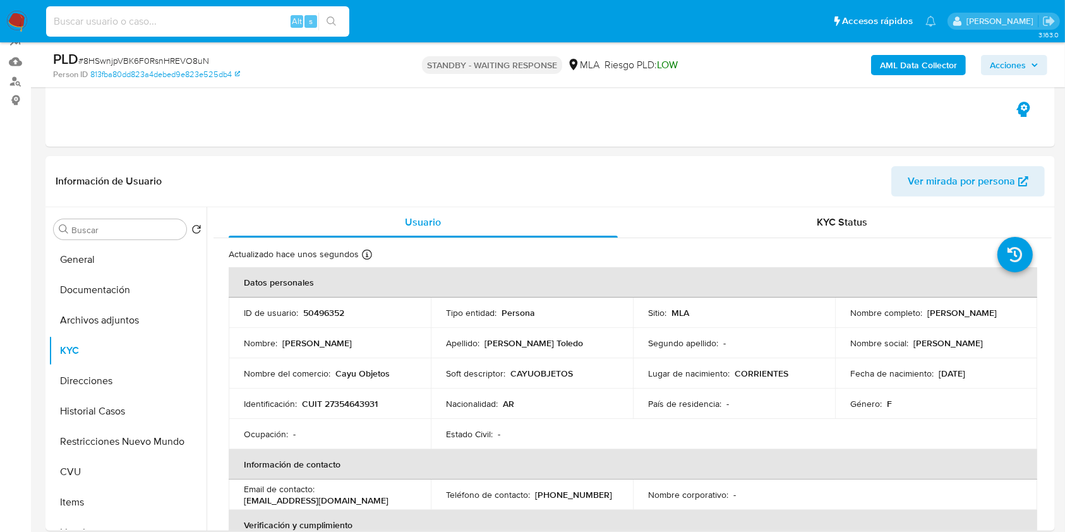
click at [239, 15] on input at bounding box center [197, 21] width 303 height 16
paste input "gbCDVgWMcgGsF504252Oa9zK"
type input "gbCDVgWMcgGsF504252Oa9zK"
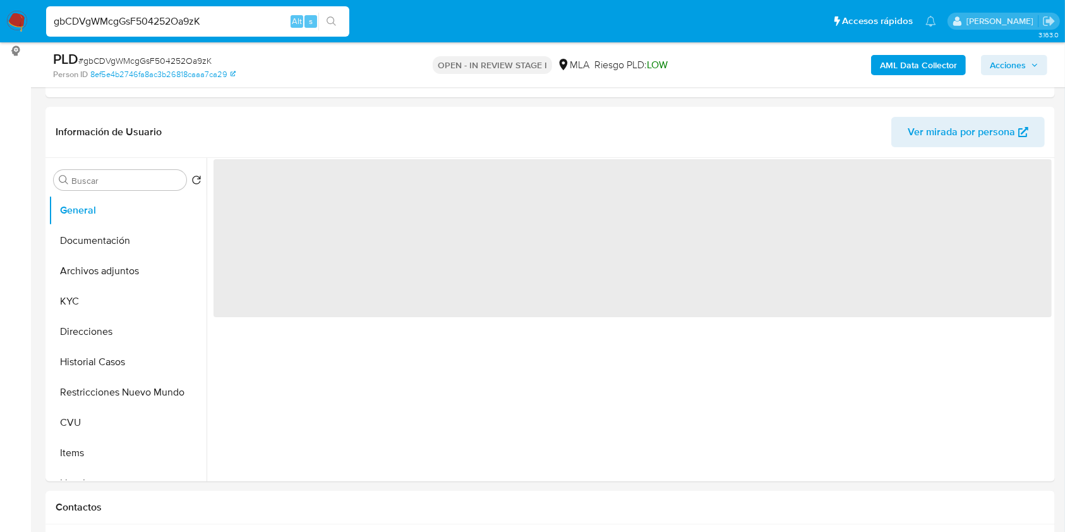
select select "10"
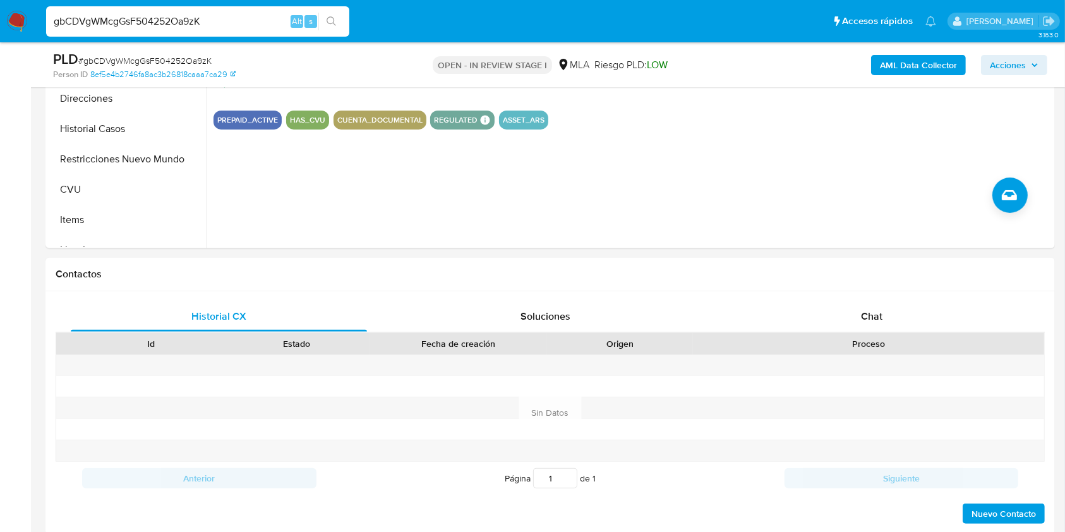
scroll to position [510, 0]
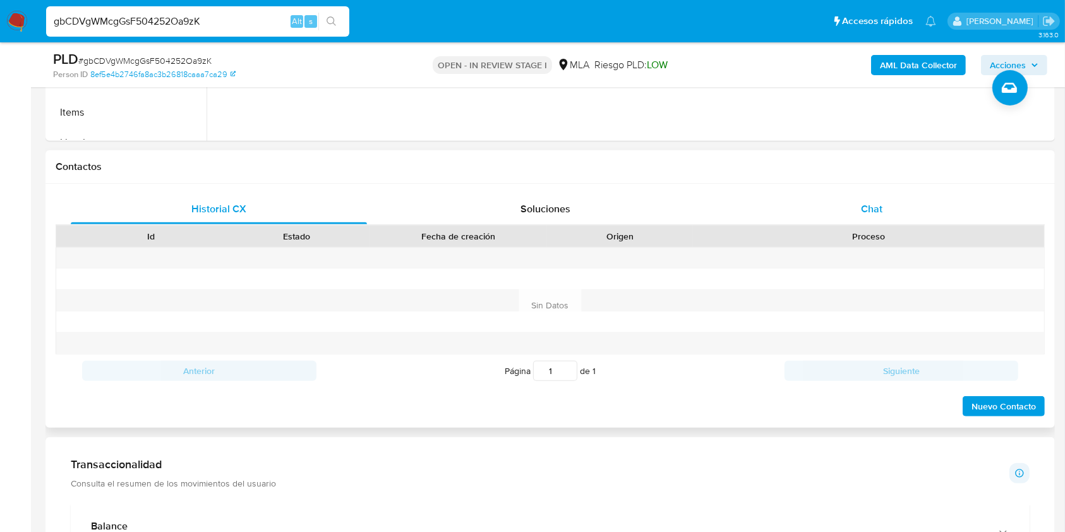
click at [856, 200] on div "Chat" at bounding box center [872, 209] width 296 height 30
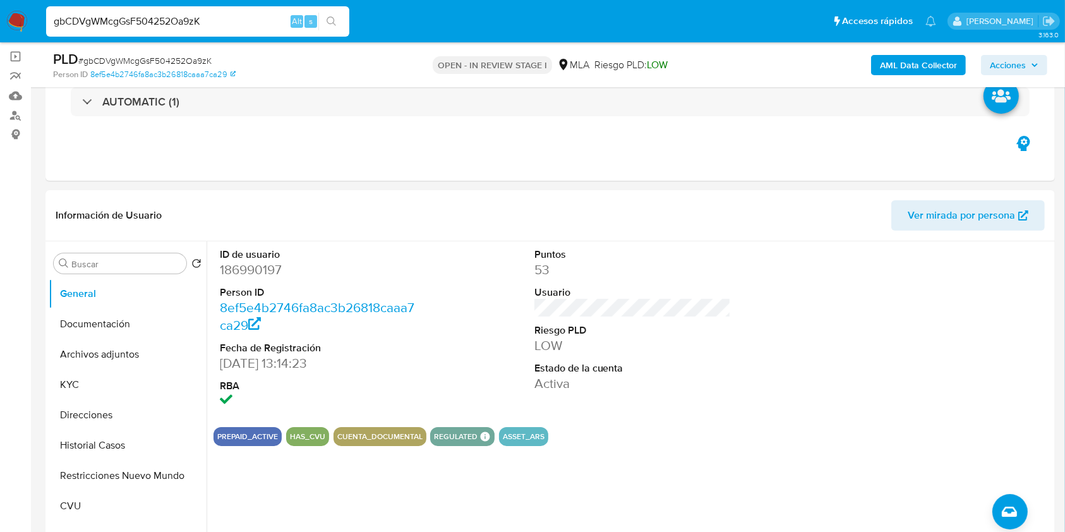
scroll to position [73, 0]
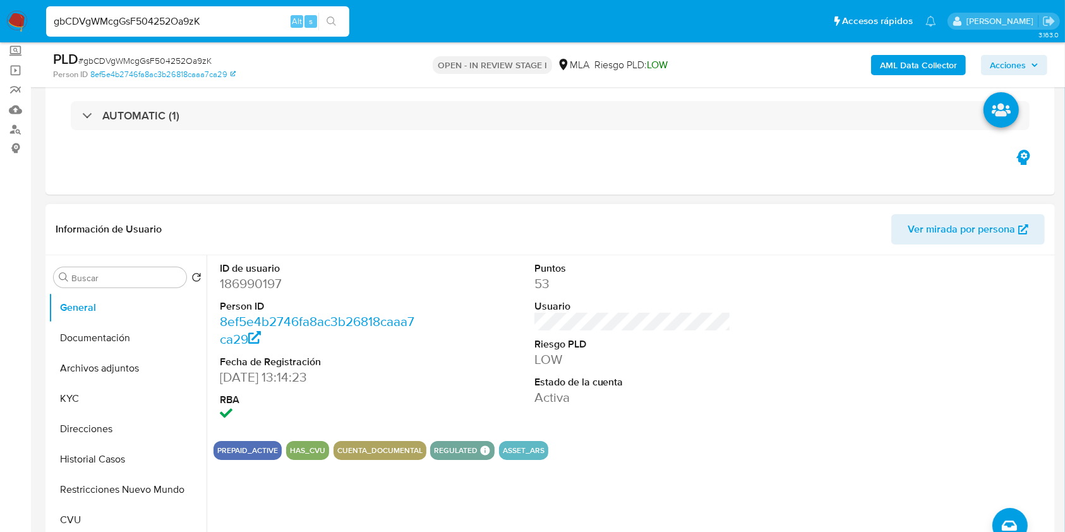
click at [259, 280] on dd "186990197" at bounding box center [318, 284] width 197 height 18
copy dd "186990197"
click at [101, 457] on button "Historial Casos" at bounding box center [123, 459] width 148 height 30
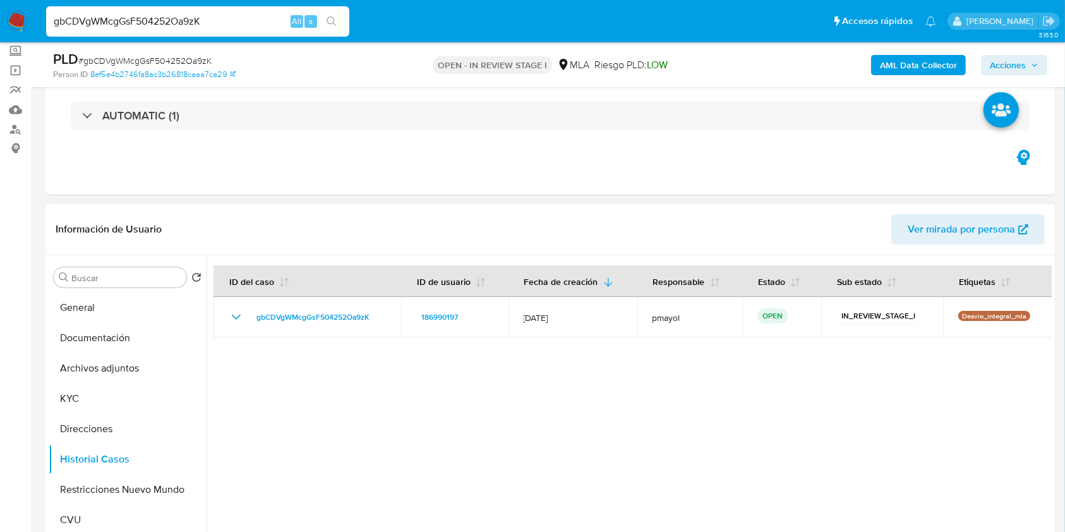
click at [957, 236] on span "Ver mirada por persona" at bounding box center [961, 229] width 107 height 30
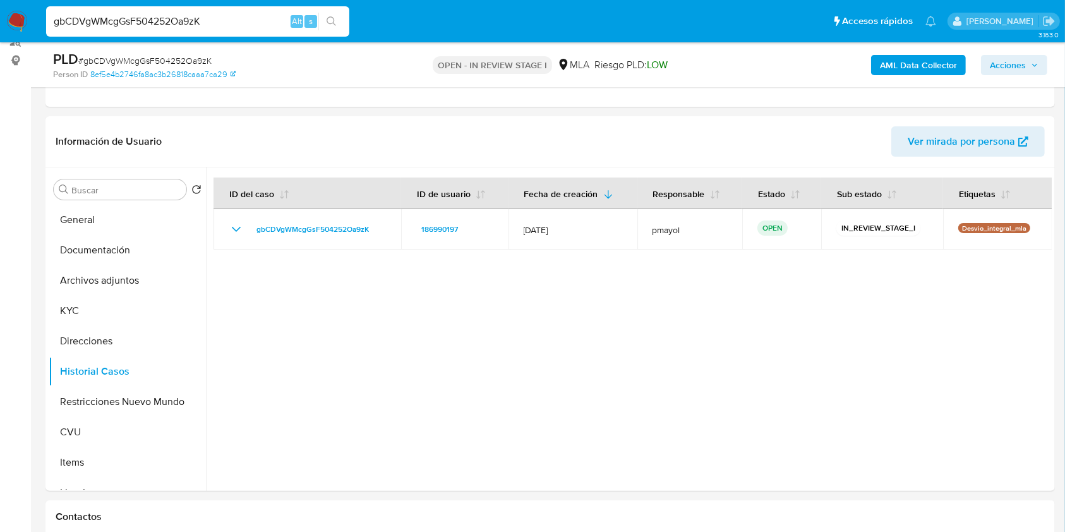
scroll to position [183, 0]
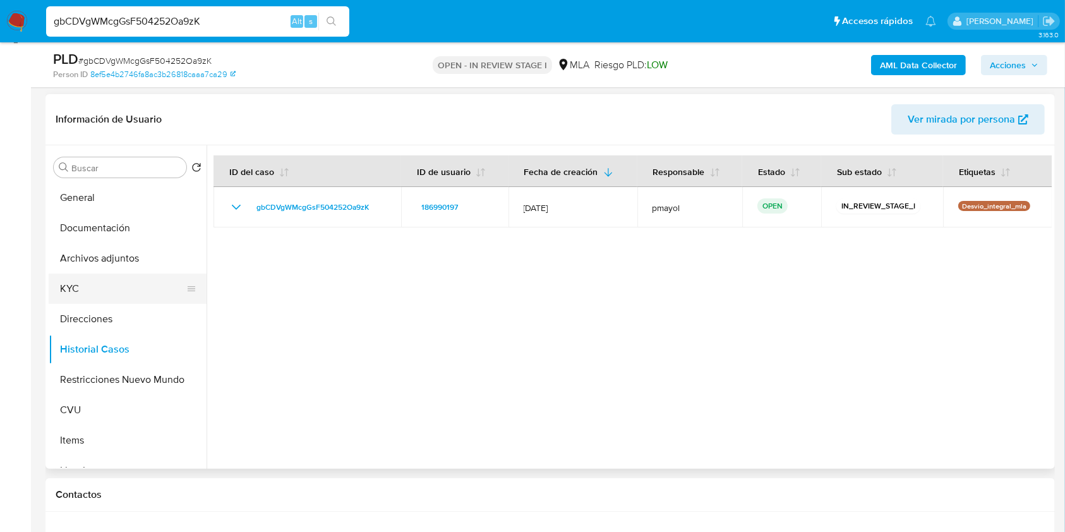
click at [72, 277] on button "KYC" at bounding box center [123, 288] width 148 height 30
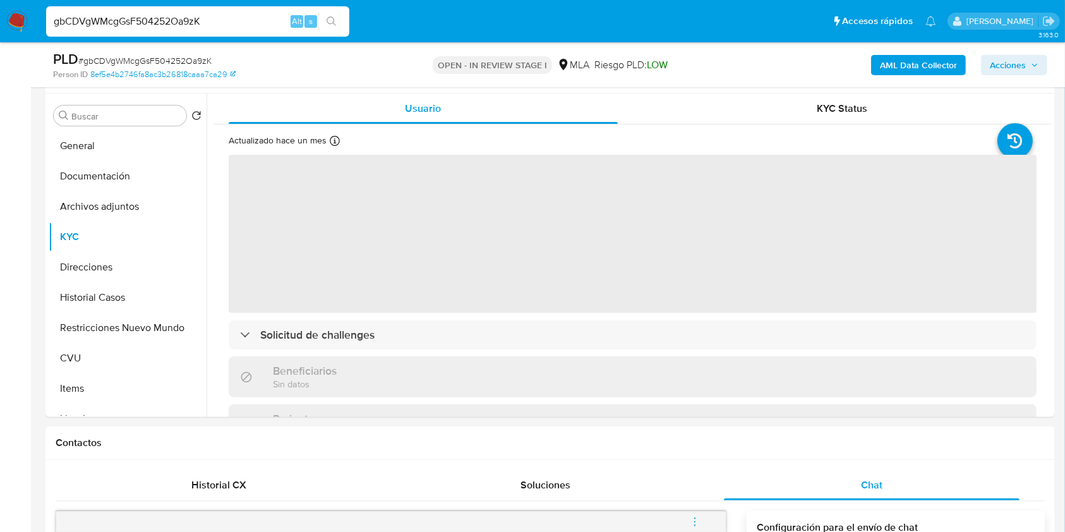
scroll to position [246, 0]
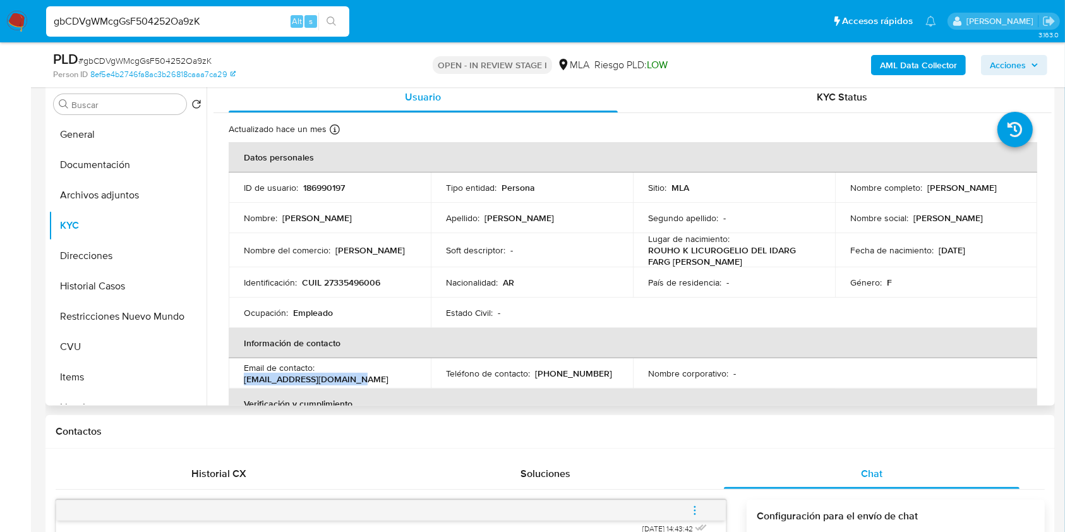
drag, startPoint x: 364, startPoint y: 385, endPoint x: 236, endPoint y: 385, distance: 127.6
click at [236, 385] on td "Email de contacto : palavecinoms@hotmail.com" at bounding box center [330, 373] width 202 height 30
copy p "palavecinoms@hotmail.com"
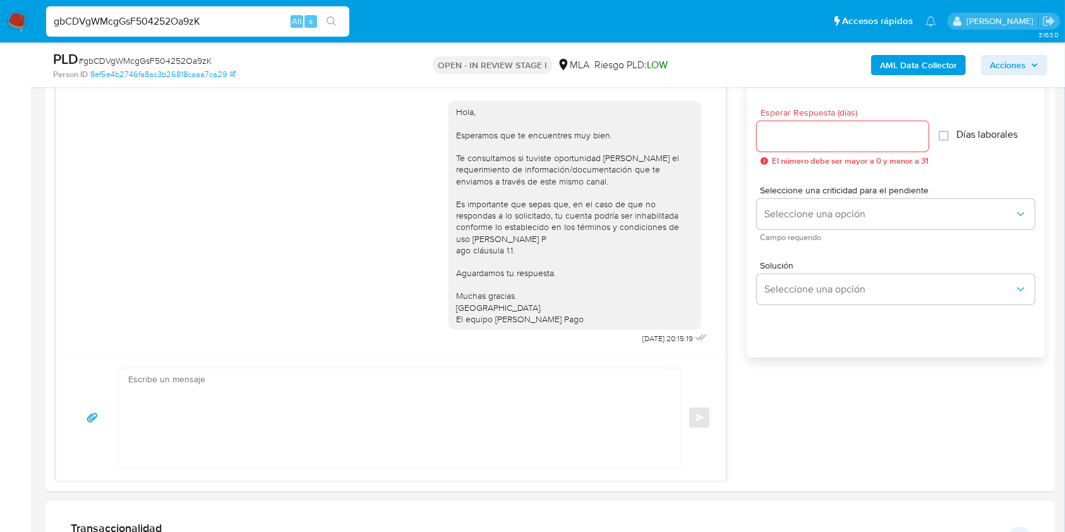
scroll to position [697, 0]
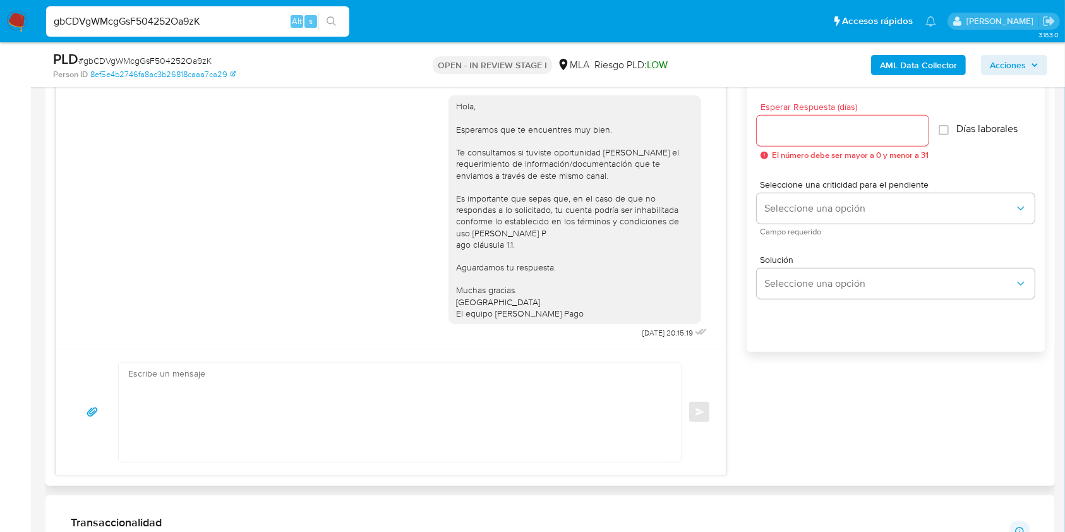
click at [380, 380] on textarea at bounding box center [396, 412] width 537 height 99
paste textarea "Hola, Esperamos que te encuentres muy bien. Te consultamos si tuviste oportunid…"
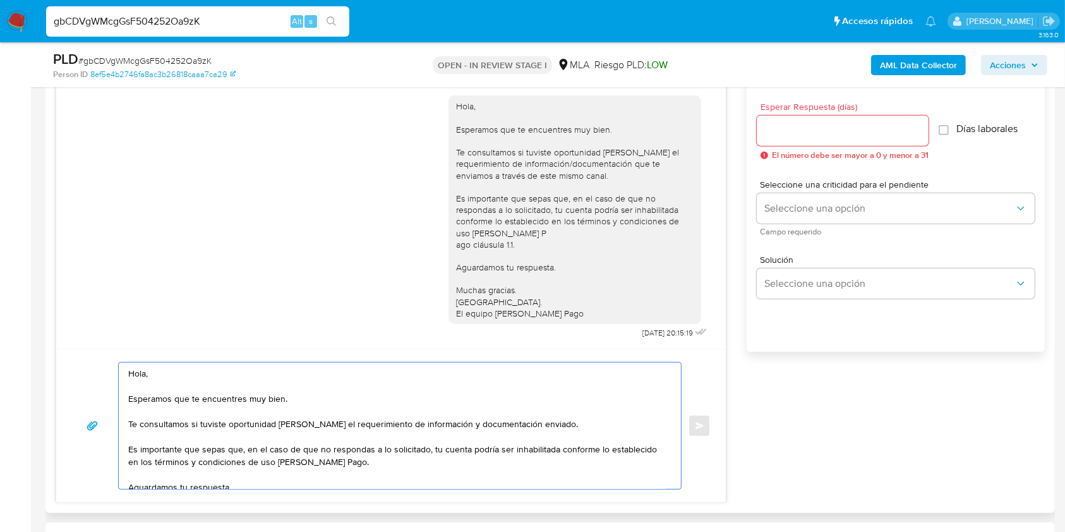
scroll to position [59, 0]
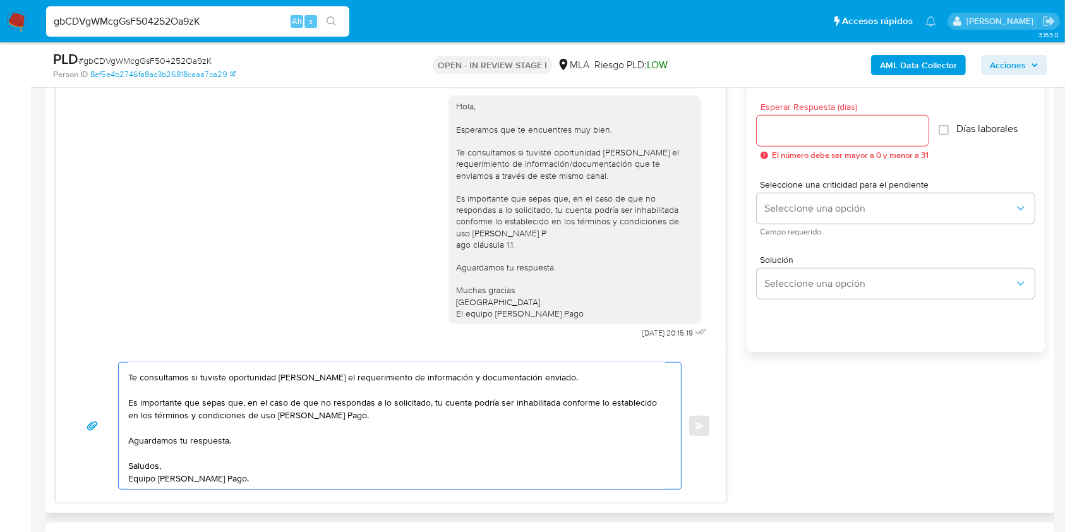
click at [572, 371] on textarea "Hola, Esperamos que te encuentres muy bien. Te consultamos si tuviste oportunid…" at bounding box center [396, 426] width 537 height 126
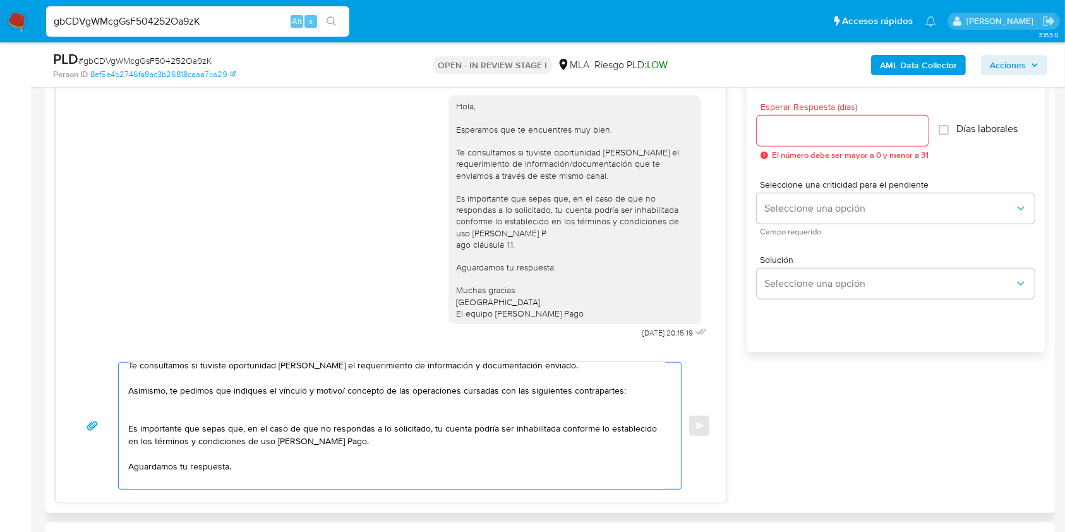
paste textarea "- Adrián Eduardo Fernández Viña - CUIT 20277425506 (ACTIVIDAD: Servicios de ase…"
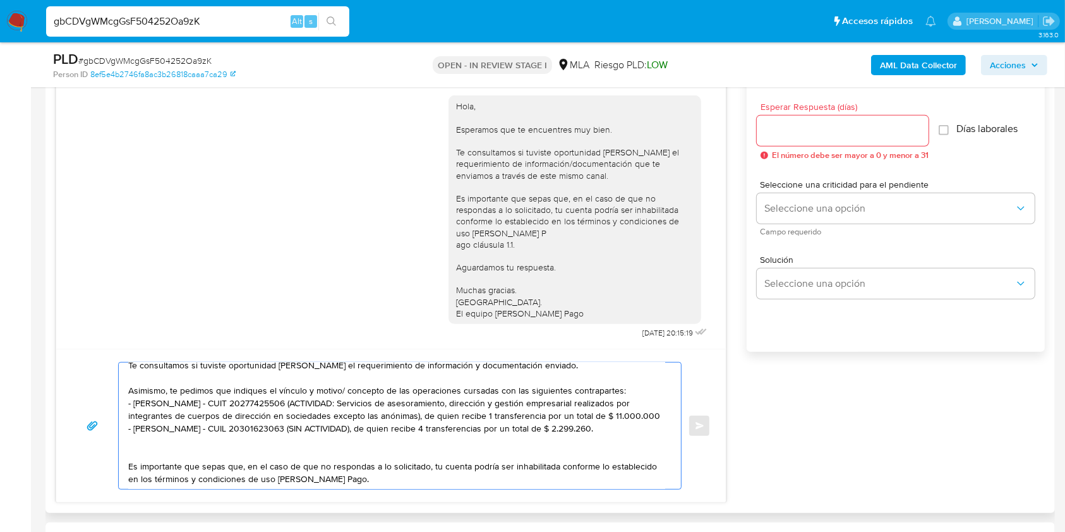
drag, startPoint x: 501, startPoint y: 426, endPoint x: 345, endPoint y: 407, distance: 157.2
click at [345, 407] on textarea "Hola, Esperamos que te encuentres muy bien. Te consultamos si tuviste oportunid…" at bounding box center [396, 426] width 537 height 126
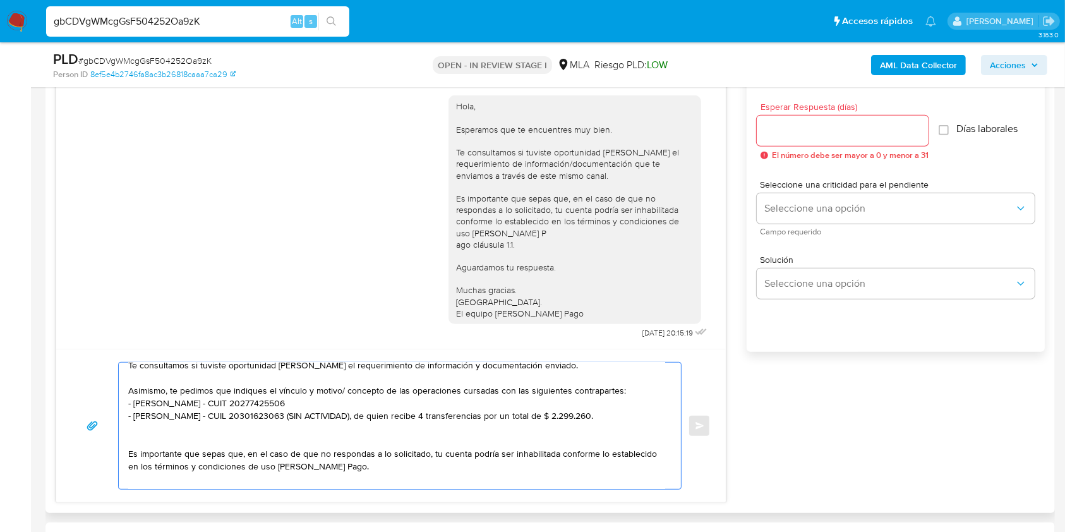
drag, startPoint x: 627, startPoint y: 417, endPoint x: 303, endPoint y: 414, distance: 324.0
click at [303, 414] on textarea "Hola, Esperamos que te encuentres muy bien. Te consultamos si tuviste oportunid…" at bounding box center [396, 426] width 537 height 126
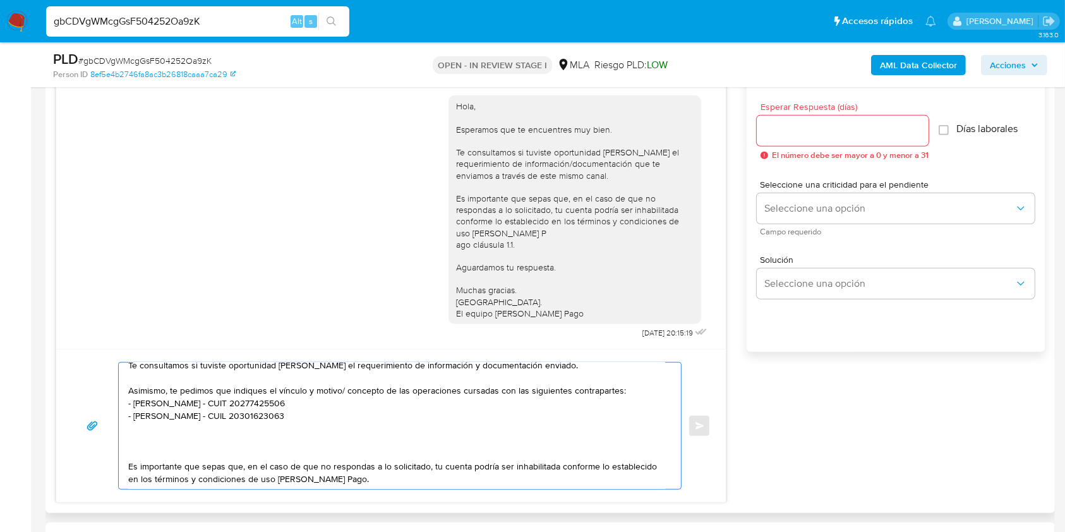
paste textarea "- Derka Y Vargas S A – CUIT 30547704343"
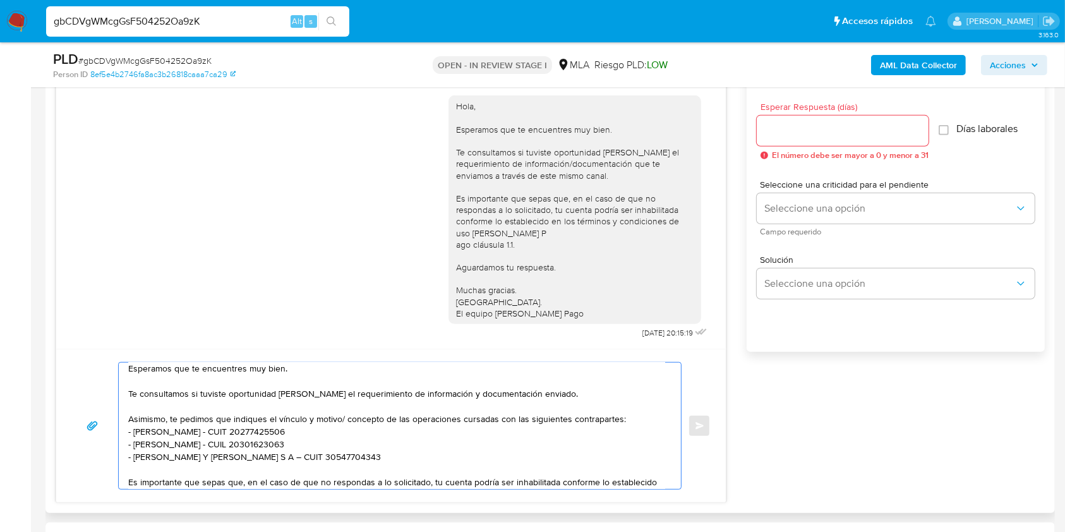
scroll to position [0, 0]
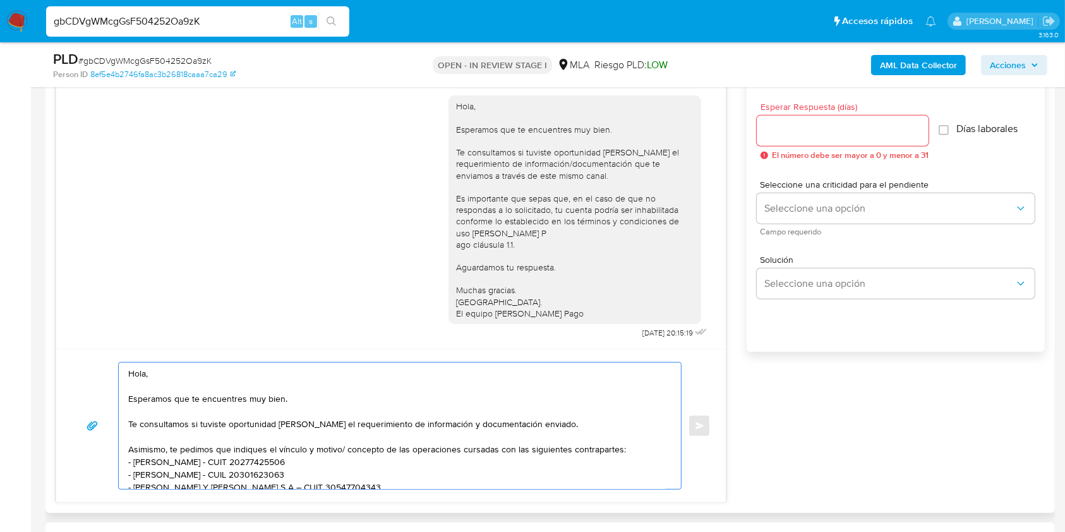
type textarea "Hola, Esperamos que te encuentres muy bien. Te consultamos si tuviste oportunid…"
click at [829, 123] on input "Esperar Respuesta (días)" at bounding box center [843, 131] width 172 height 16
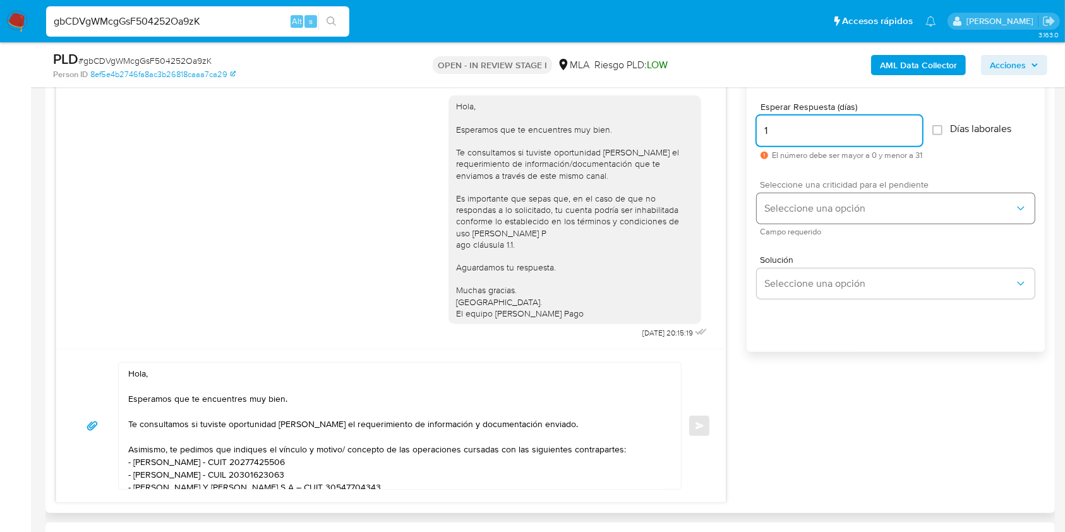
type input "1"
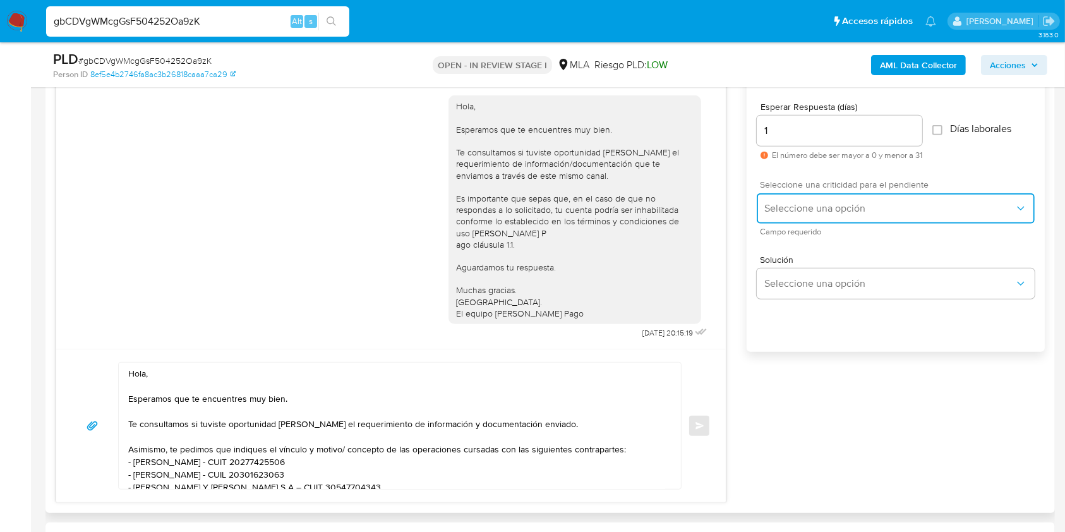
click at [770, 220] on button "Seleccione una opción" at bounding box center [896, 208] width 278 height 30
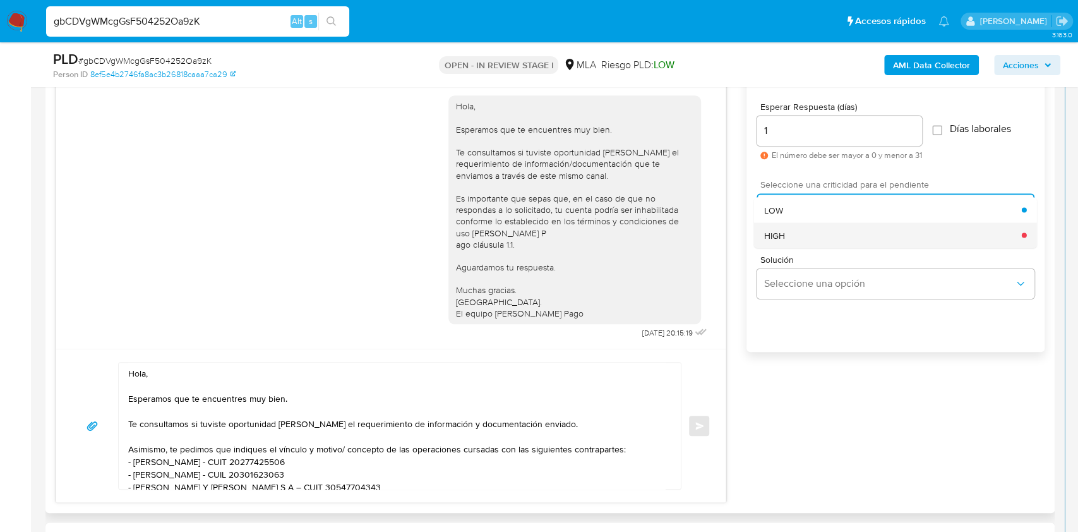
click at [785, 240] on div "HIGH" at bounding box center [893, 234] width 258 height 25
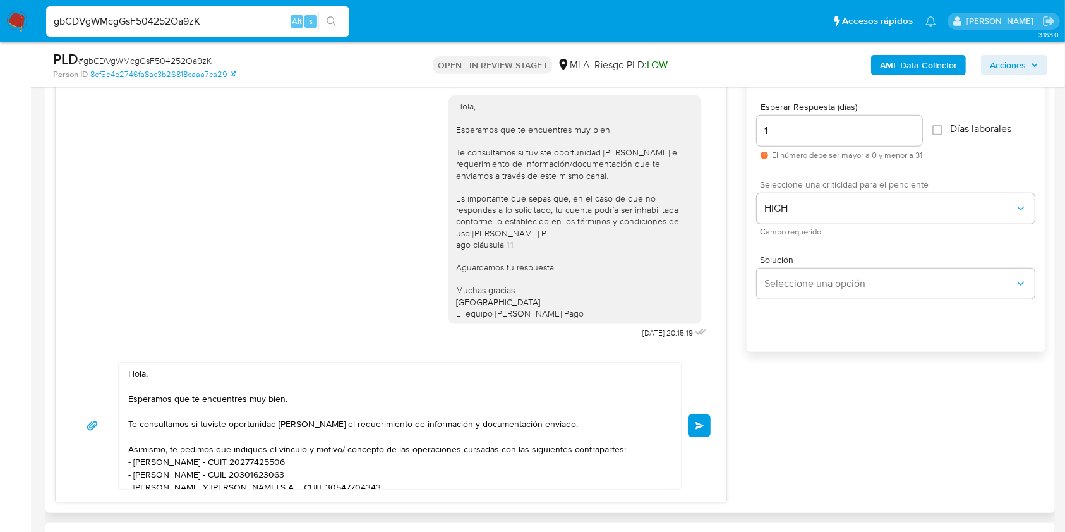
click at [702, 424] on span "Enviar" at bounding box center [699, 426] width 9 height 8
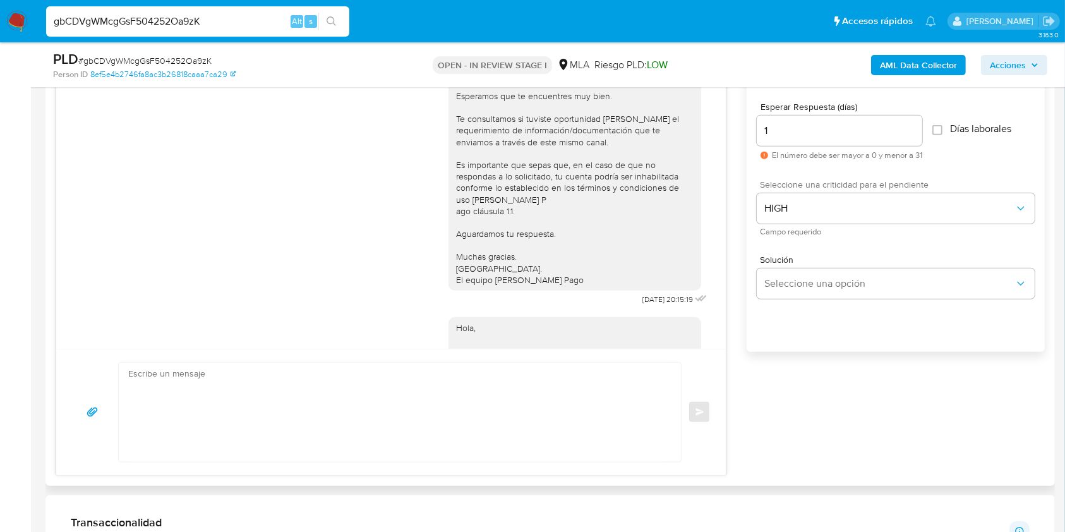
scroll to position [1015, 0]
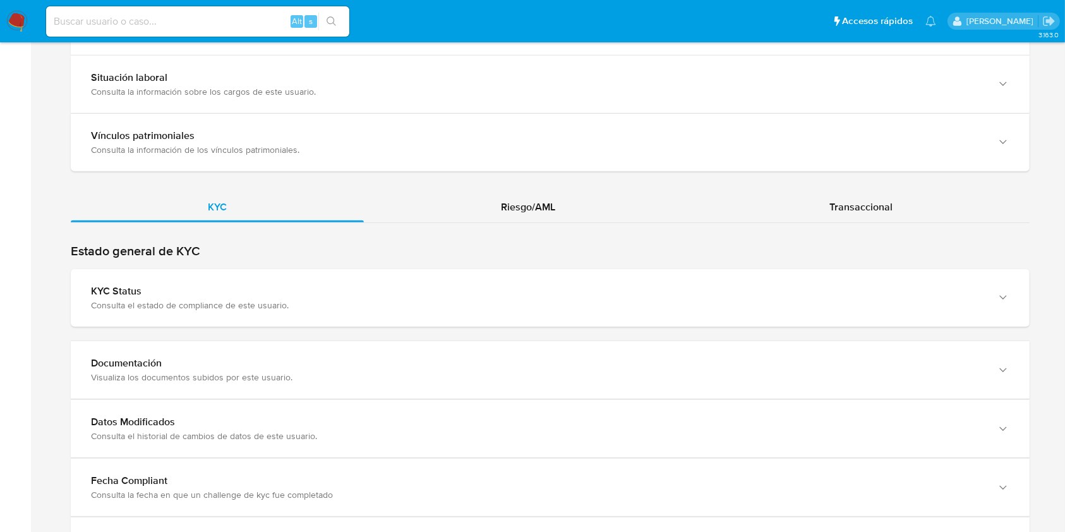
scroll to position [1136, 0]
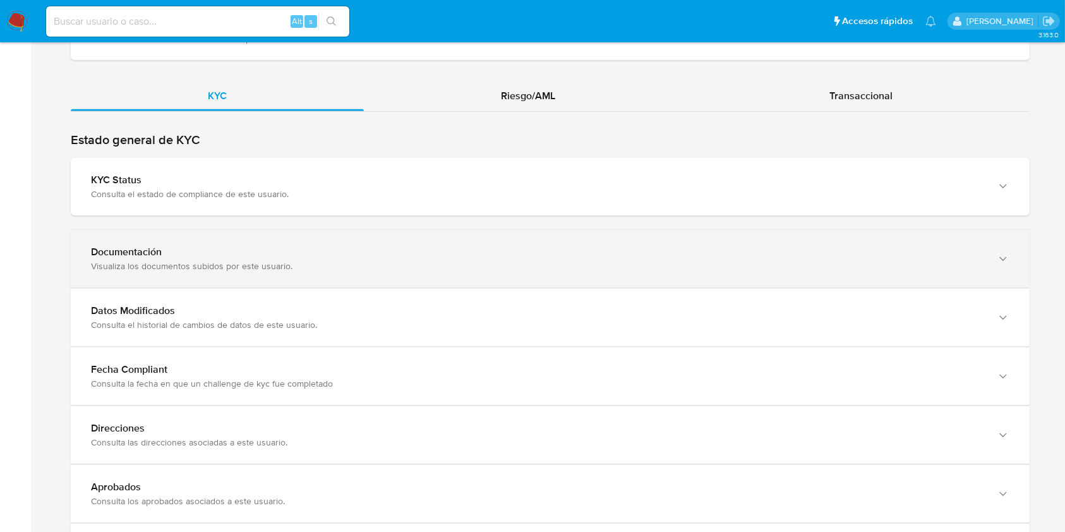
click at [924, 265] on div "Visualiza los documentos subidos por este usuario." at bounding box center [537, 265] width 893 height 11
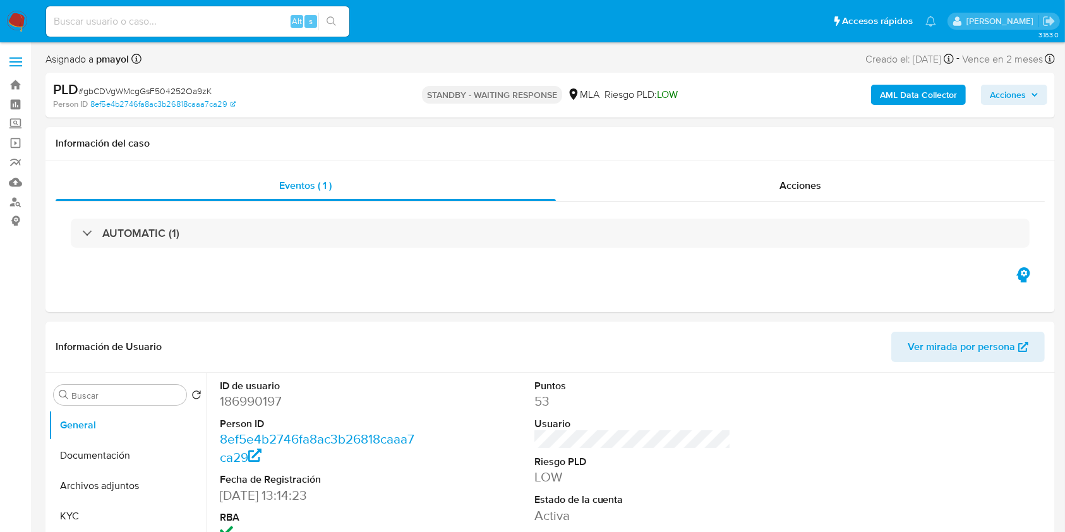
select select "10"
click at [208, 24] on input at bounding box center [197, 21] width 303 height 16
paste input "Xeu2BabBHBNiwzocisKZCcyZ"
type input "Xeu2BabBHBNiwzocisKZCcyZ"
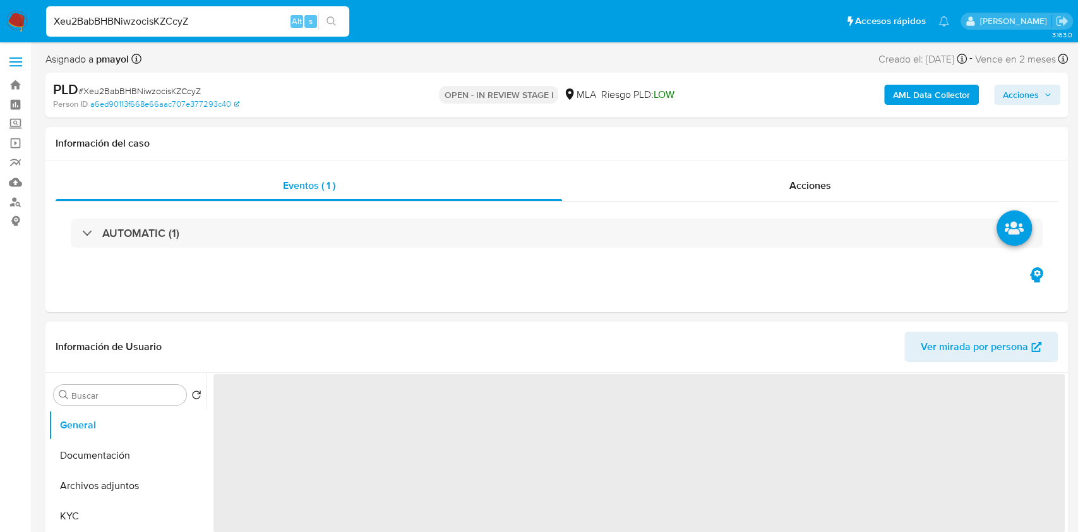
select select "10"
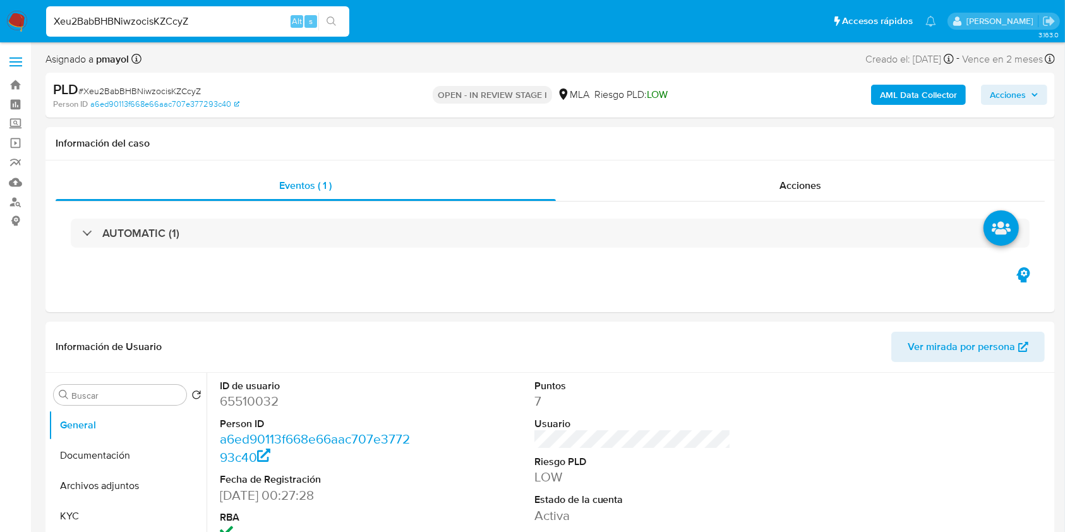
scroll to position [465, 0]
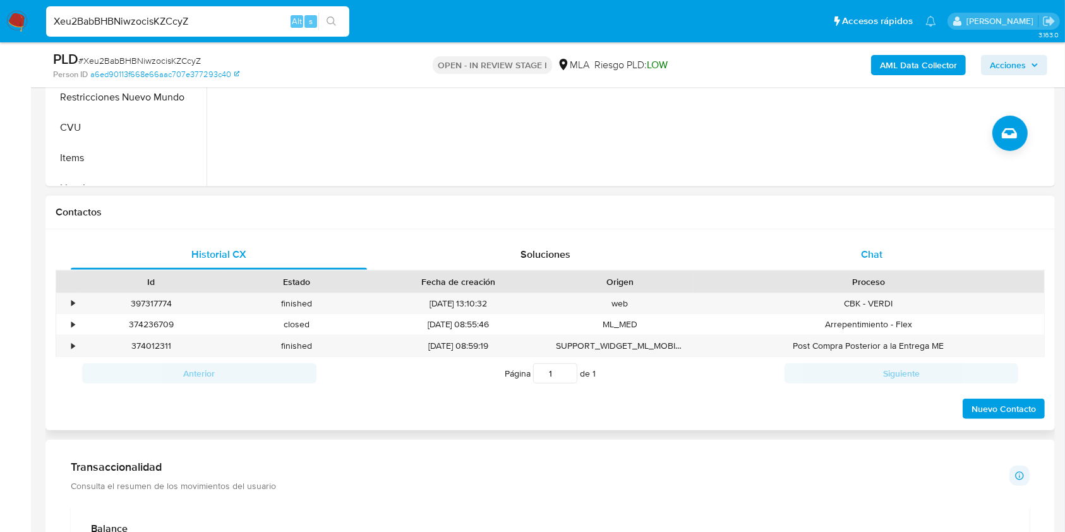
click at [879, 263] on div "Chat" at bounding box center [872, 254] width 296 height 30
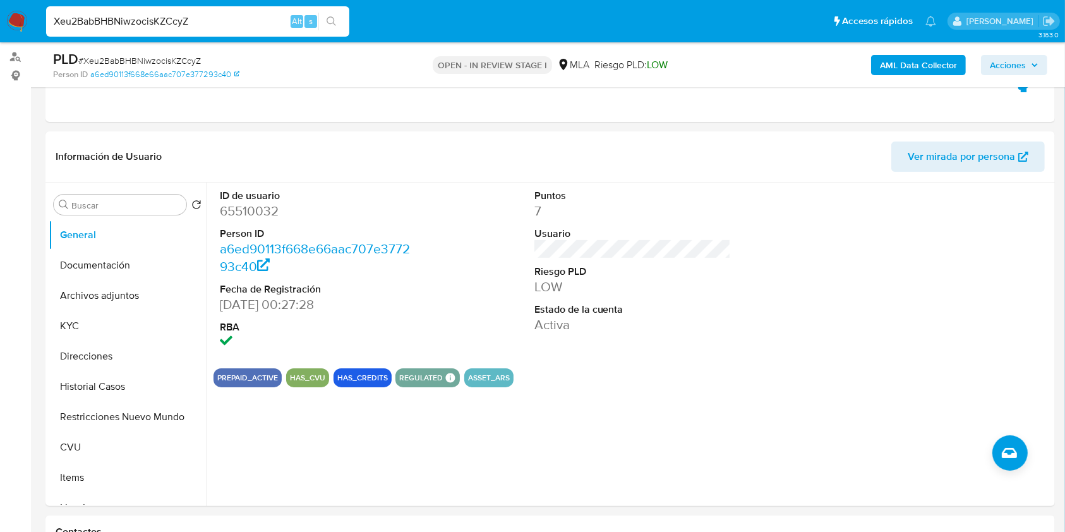
scroll to position [126, 0]
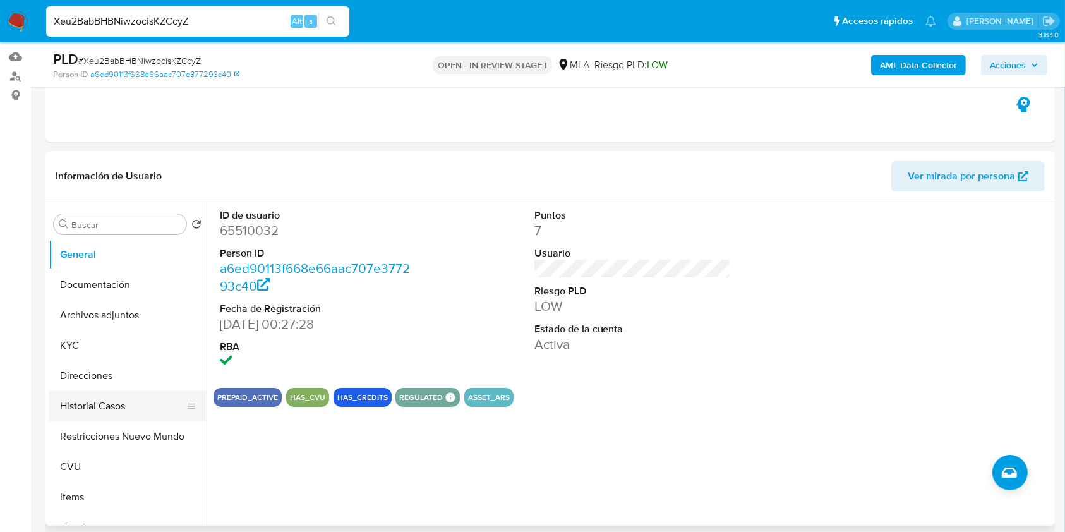
click at [113, 411] on button "Historial Casos" at bounding box center [123, 406] width 148 height 30
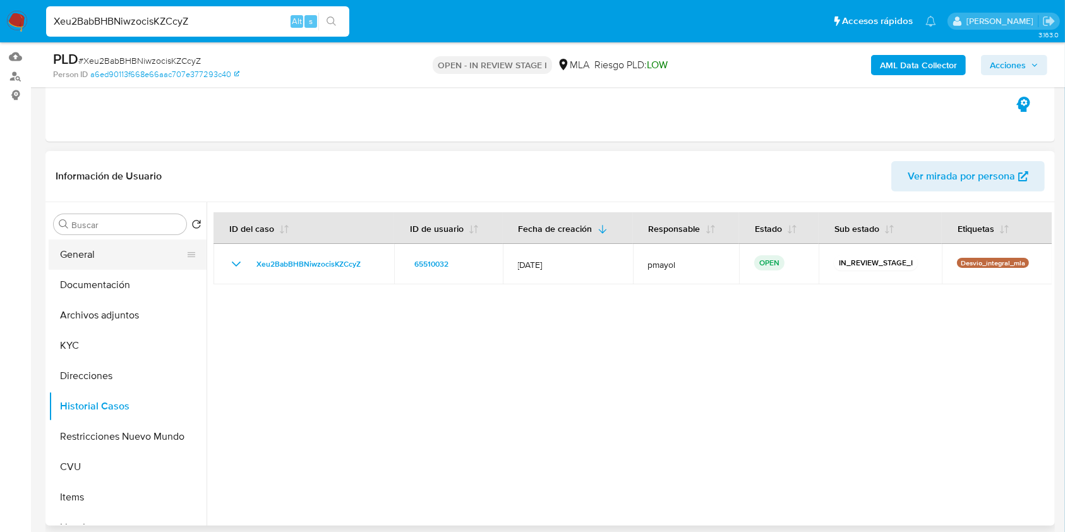
click at [128, 253] on button "General" at bounding box center [123, 254] width 148 height 30
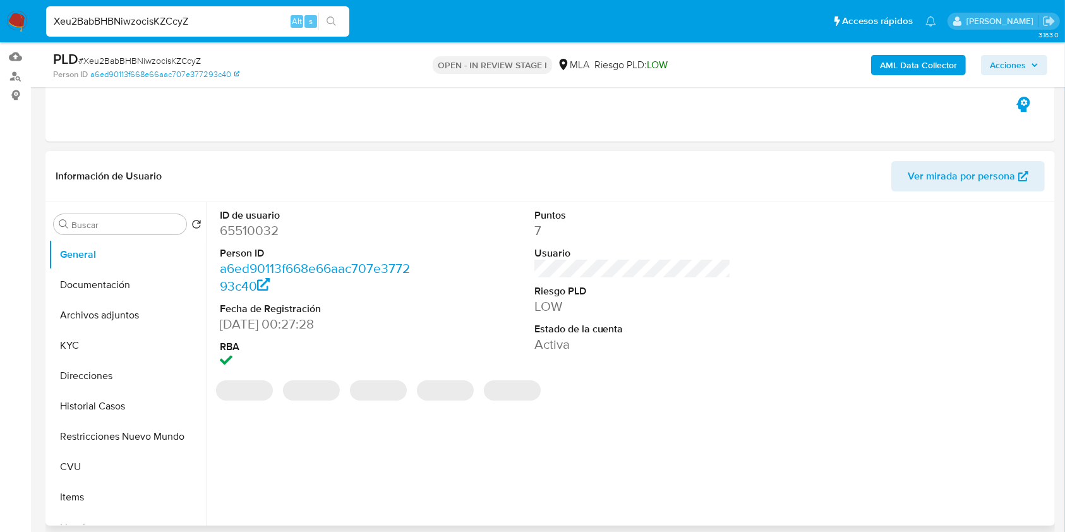
click at [258, 236] on dd "65510032" at bounding box center [318, 231] width 197 height 18
copy dd "65510032"
